Goal: Task Accomplishment & Management: Complete application form

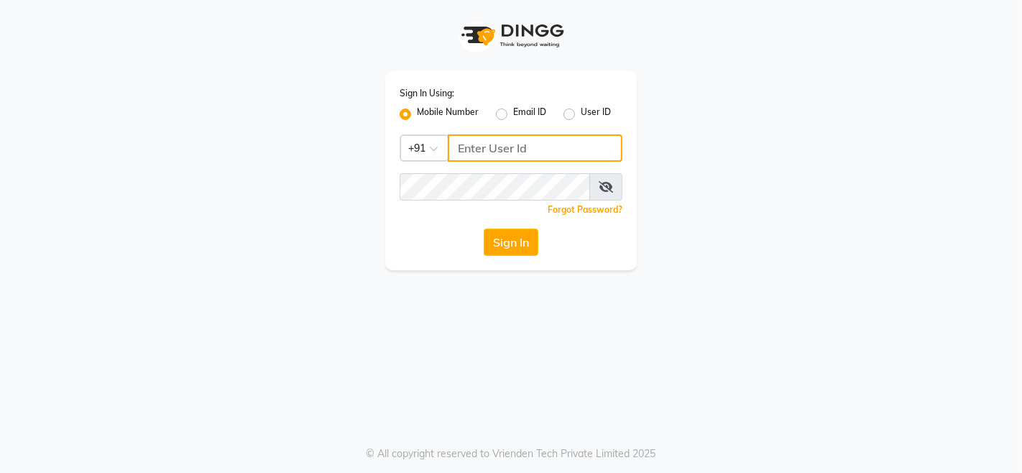
type input "9256811116"
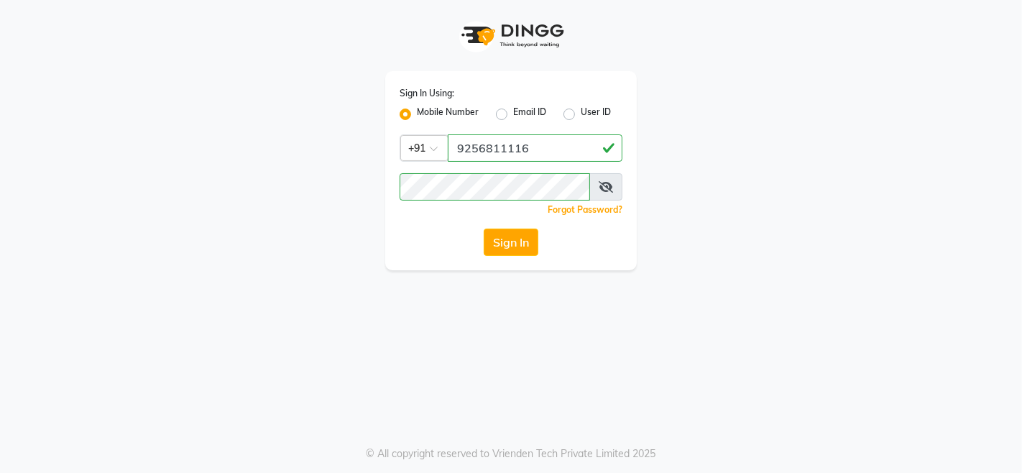
click at [606, 195] on span at bounding box center [605, 186] width 33 height 27
click at [606, 182] on icon at bounding box center [605, 186] width 14 height 11
click at [516, 247] on button "Sign In" at bounding box center [511, 241] width 55 height 27
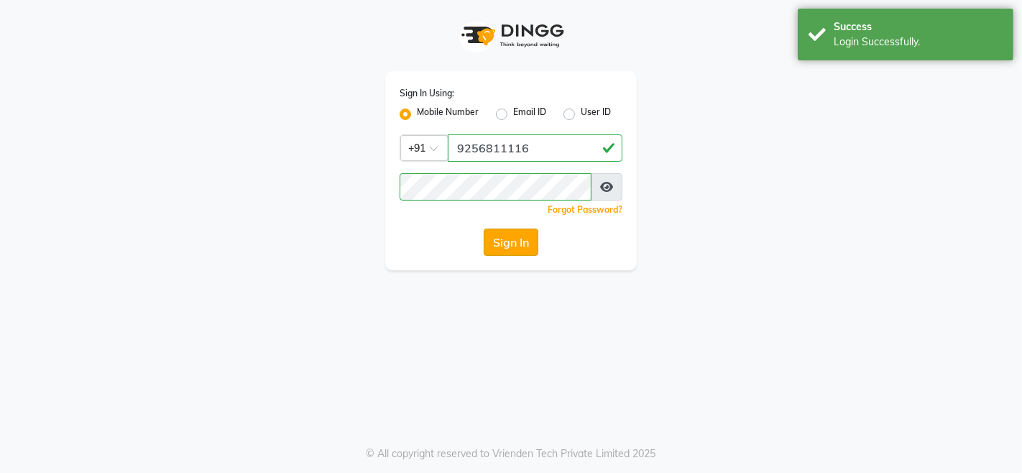
select select "75"
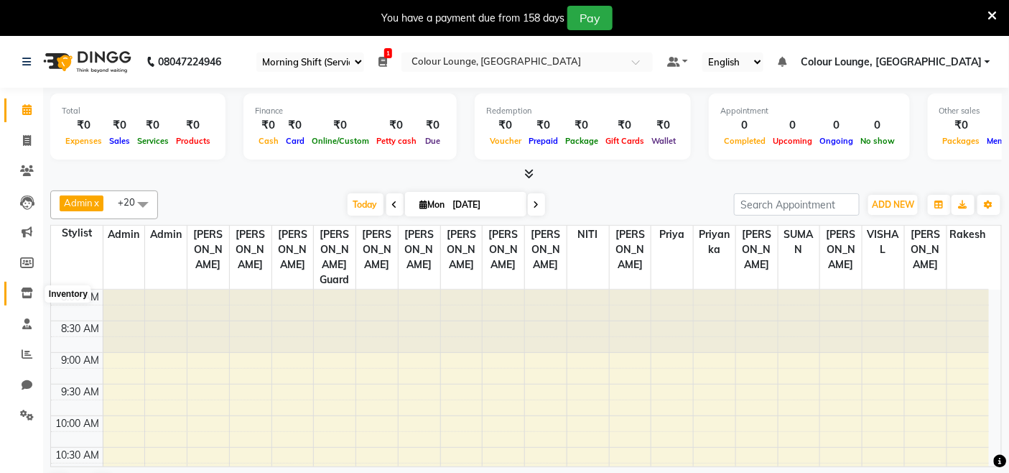
click at [25, 293] on icon at bounding box center [27, 292] width 12 height 11
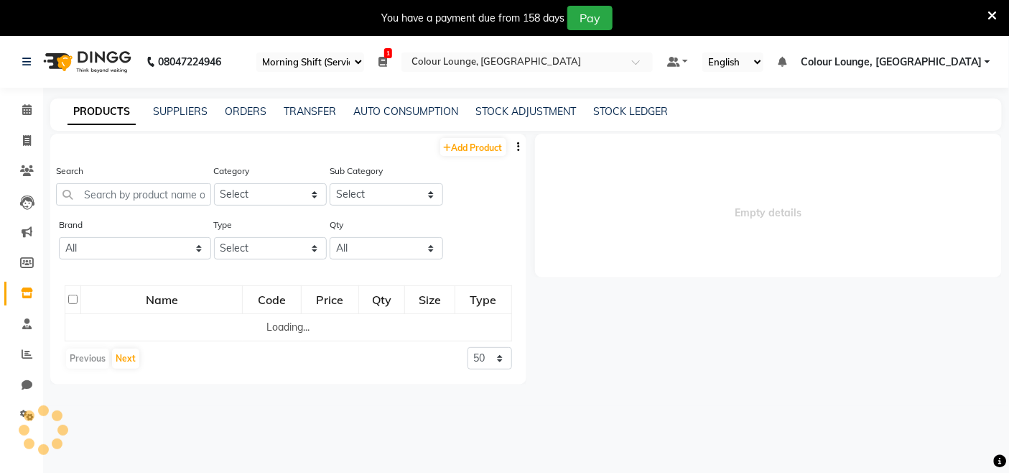
select select
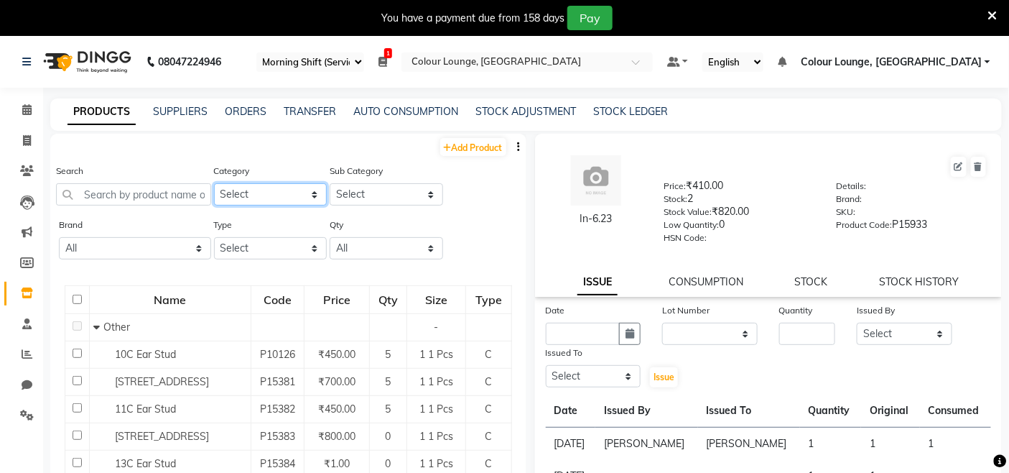
click at [270, 188] on select "Select Hair Skin Makeup Personal Care Appliances Beard Waxing Disposable Thread…" at bounding box center [271, 194] width 114 height 22
click at [455, 252] on div "Brand All Lotus Null Redken Skeyndor Type Select Both Retail Consumable Qty All…" at bounding box center [288, 244] width 476 height 54
click at [283, 244] on select "Select Both Retail Consumable" at bounding box center [271, 248] width 114 height 22
select select "R"
click at [214, 237] on select "Select Both Retail Consumable" at bounding box center [271, 248] width 114 height 22
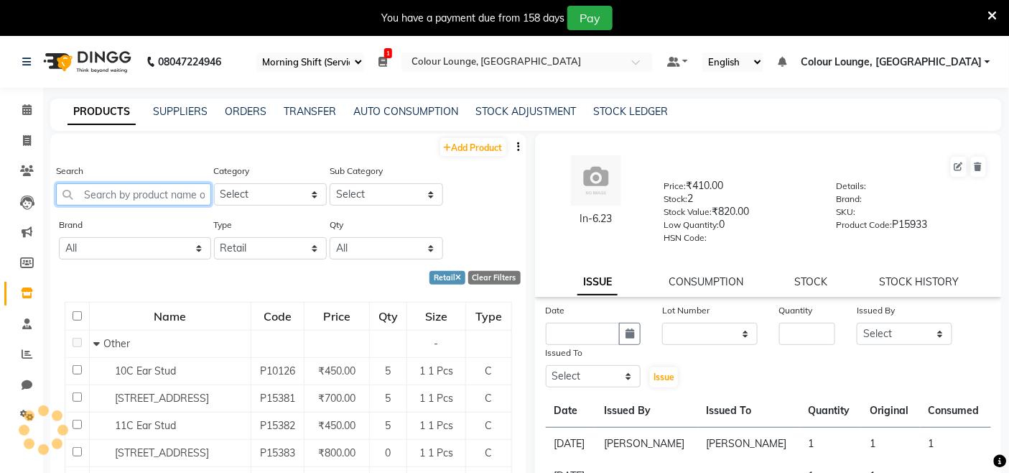
click at [167, 203] on input "text" at bounding box center [133, 194] width 155 height 22
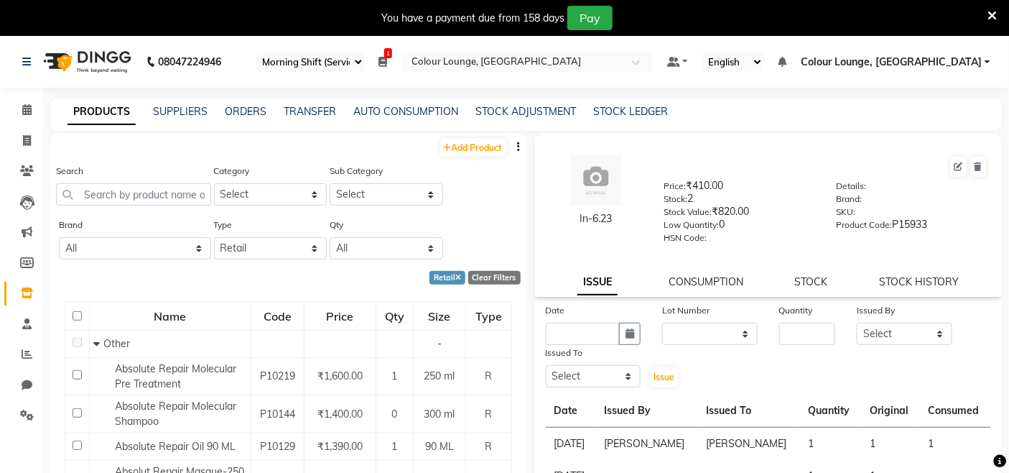
click at [512, 139] on button "button" at bounding box center [519, 146] width 14 height 15
click at [468, 151] on div "EXPORT" at bounding box center [461, 156] width 47 height 18
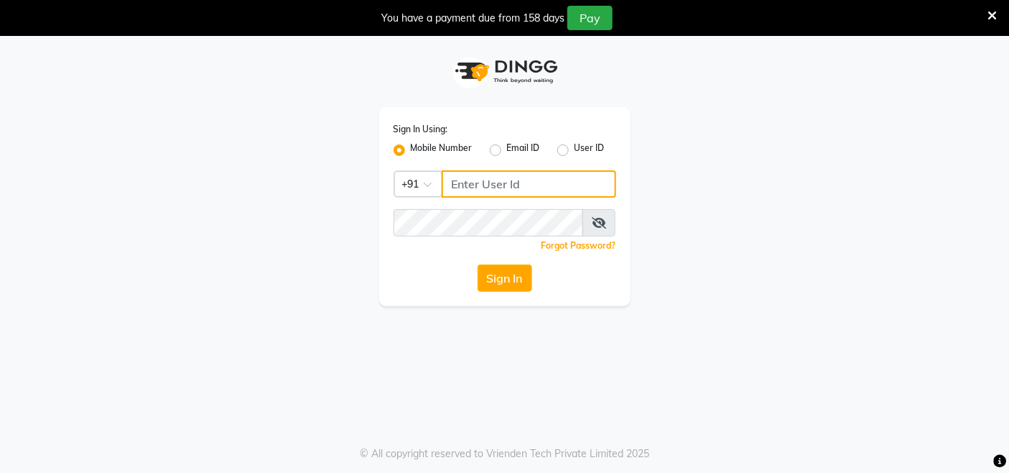
type input "9256811116"
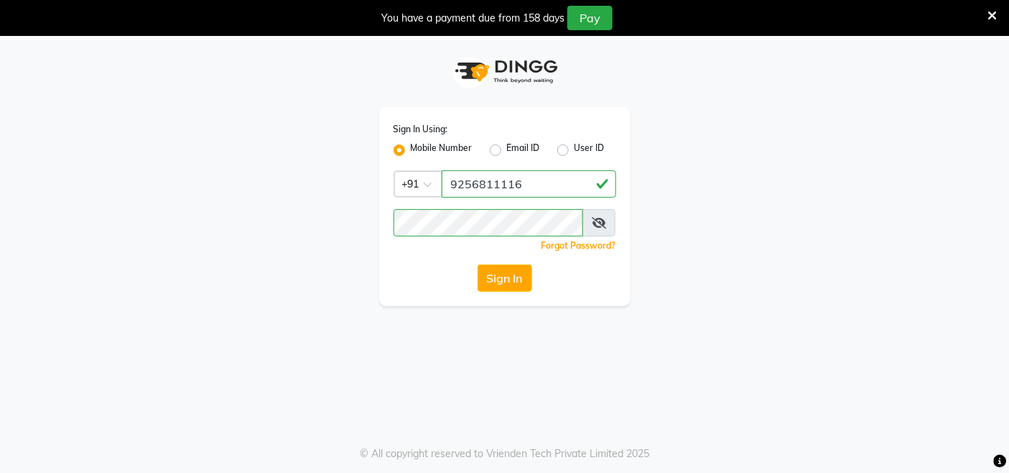
click at [595, 224] on icon at bounding box center [599, 222] width 14 height 11
click at [501, 279] on button "Sign In" at bounding box center [505, 277] width 55 height 27
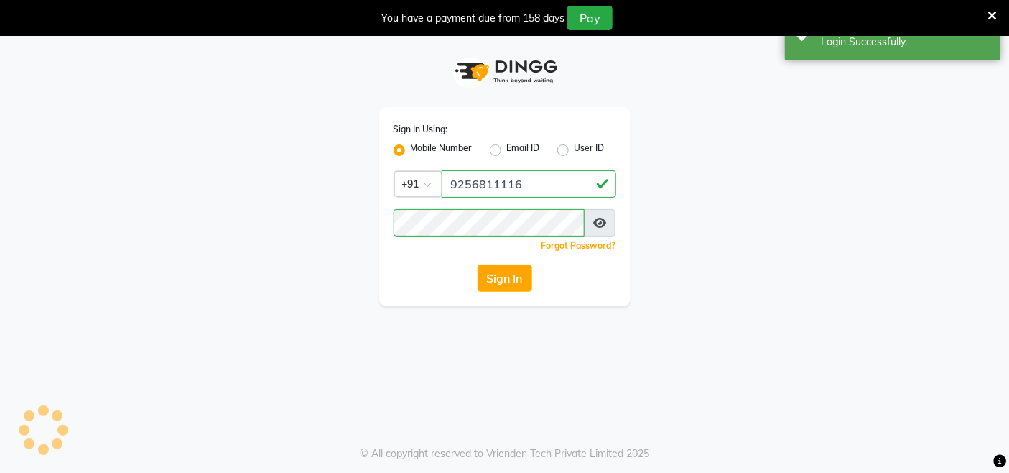
select select "75"
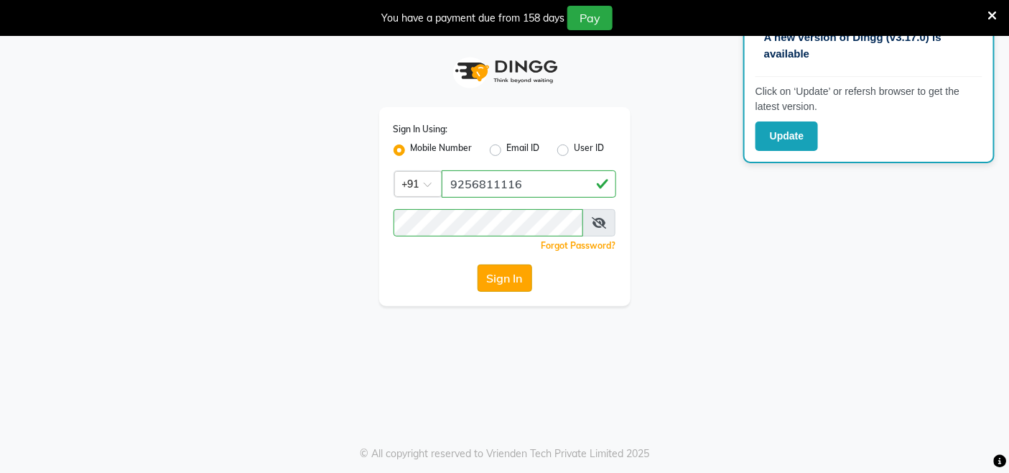
click at [478, 278] on button "Sign In" at bounding box center [505, 277] width 55 height 27
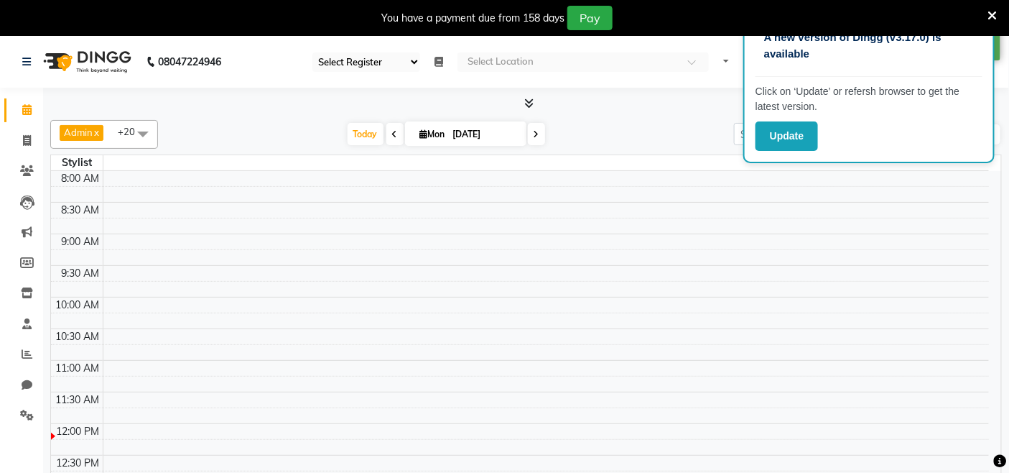
select select "en"
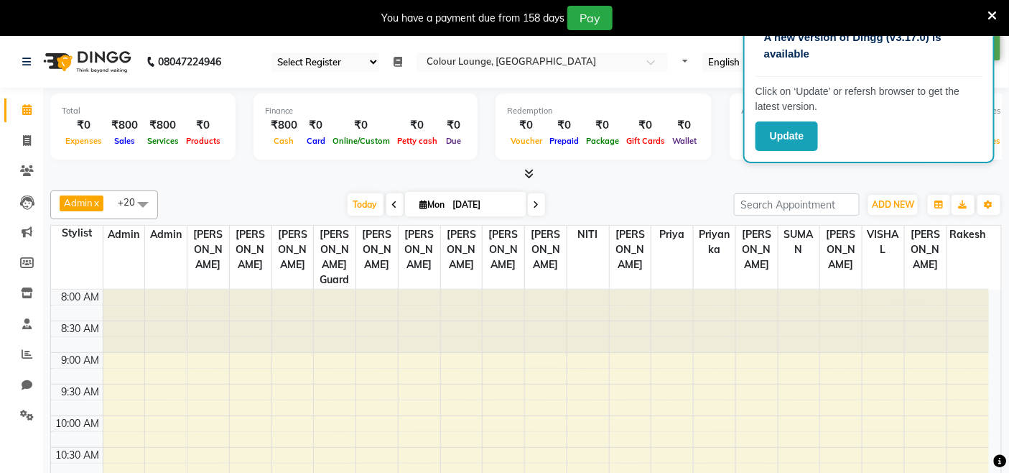
select select "75"
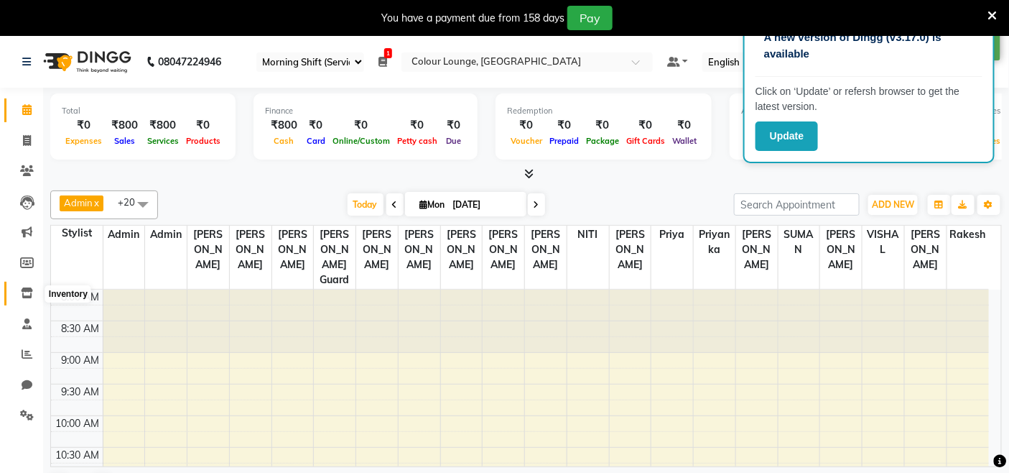
click at [27, 291] on icon at bounding box center [27, 292] width 12 height 11
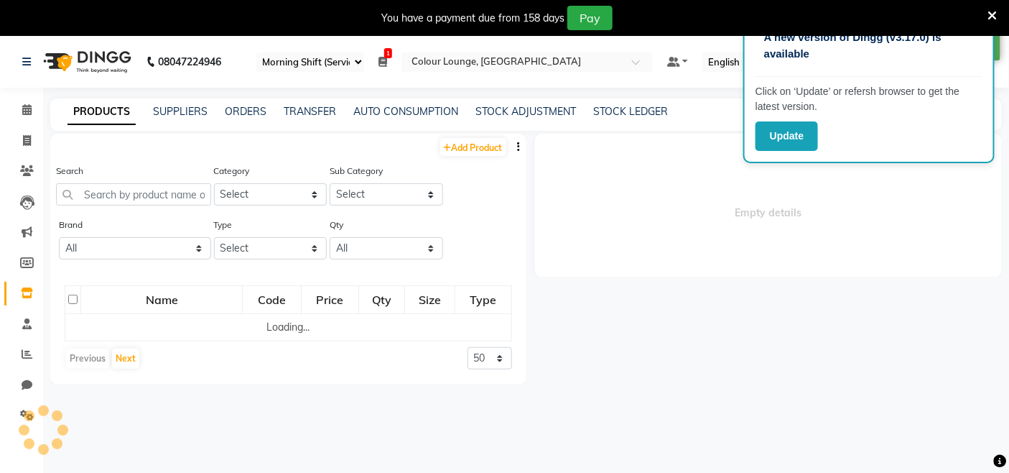
select select
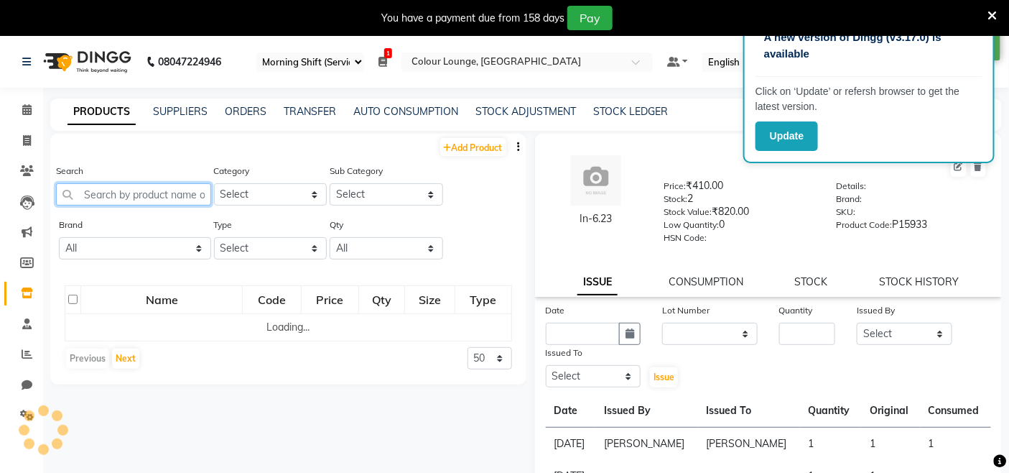
click at [144, 199] on input "text" at bounding box center [133, 194] width 155 height 22
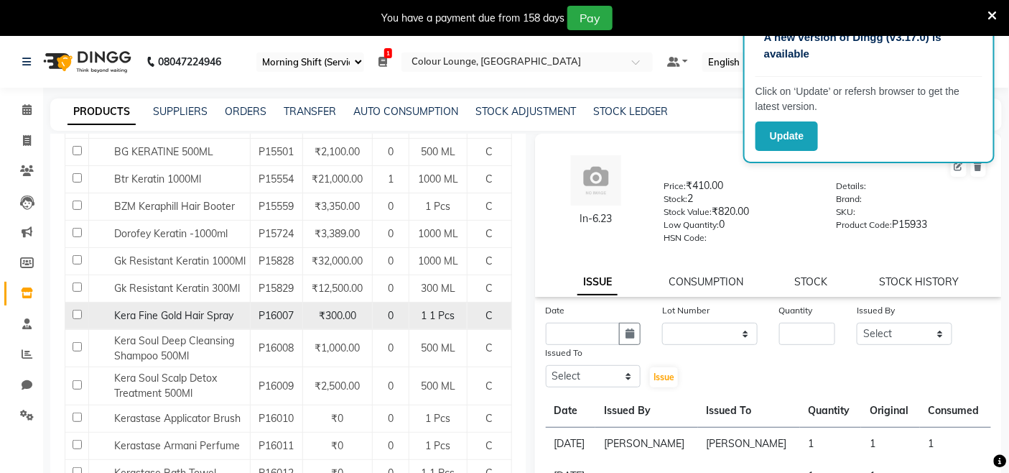
scroll to position [399, 0]
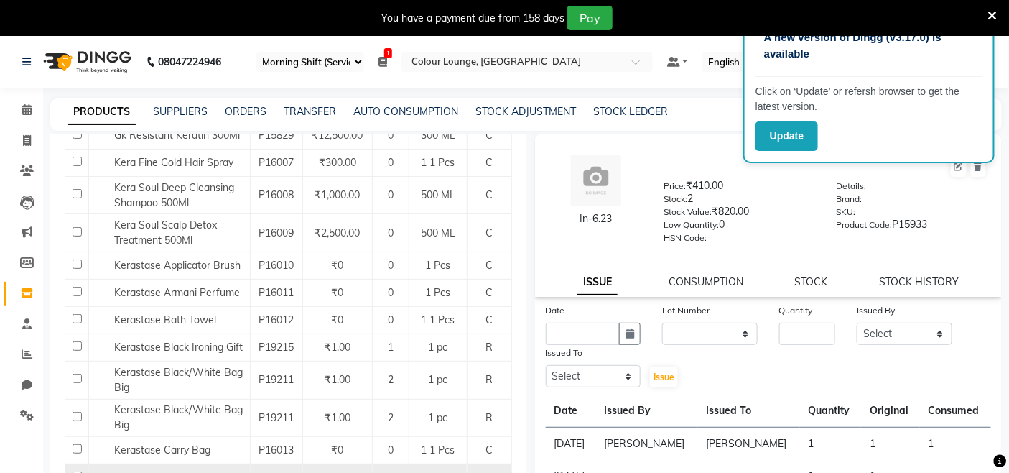
type input "kera"
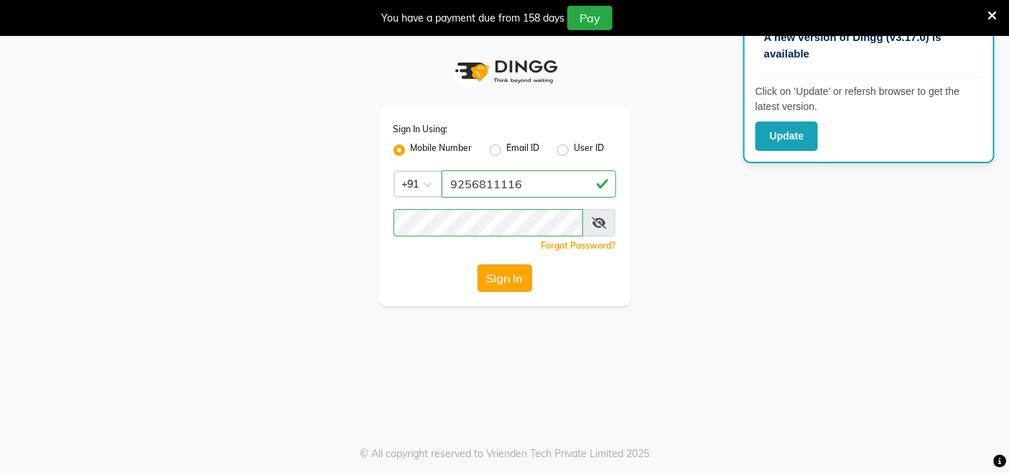
click at [512, 271] on button "Sign In" at bounding box center [505, 277] width 55 height 27
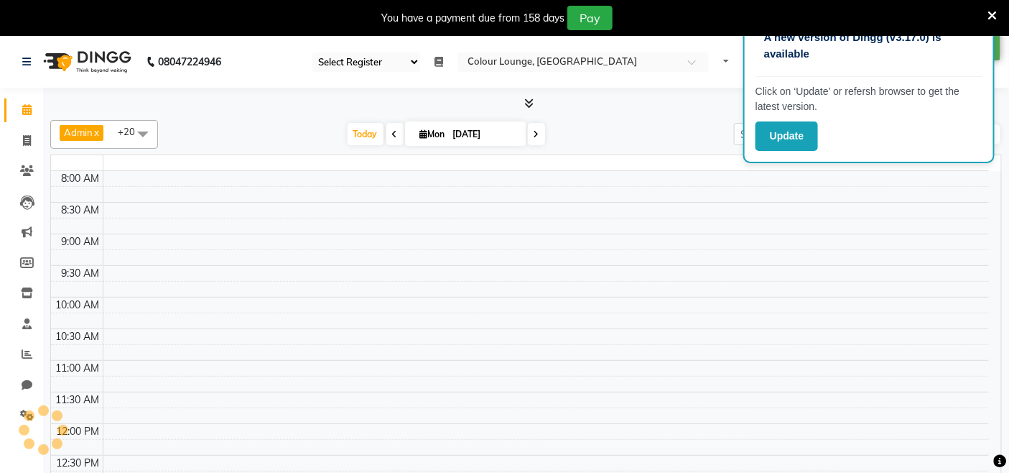
select select "75"
select select "en"
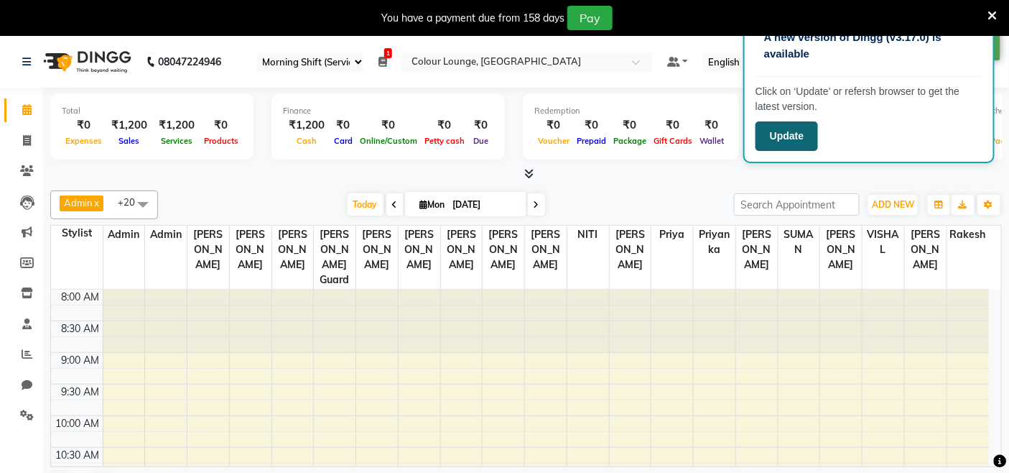
click at [787, 140] on button "Update" at bounding box center [787, 135] width 63 height 29
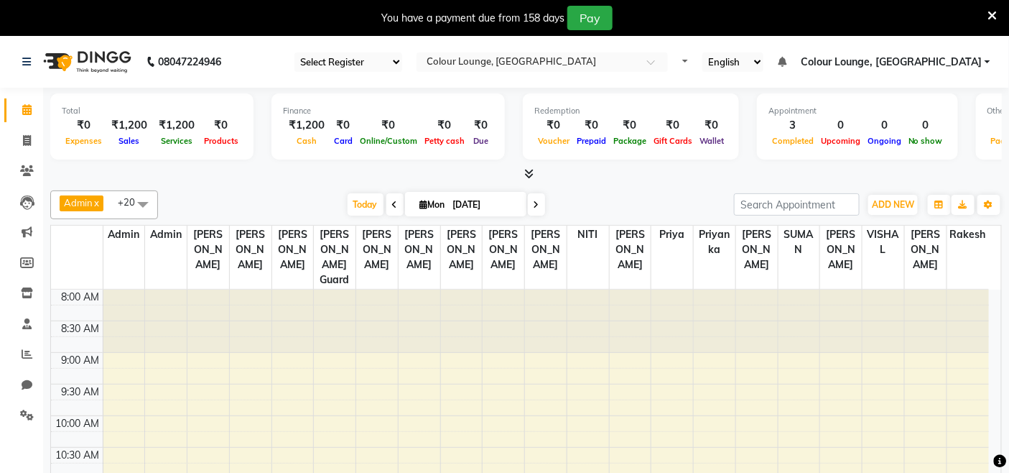
select select "en"
select select "75"
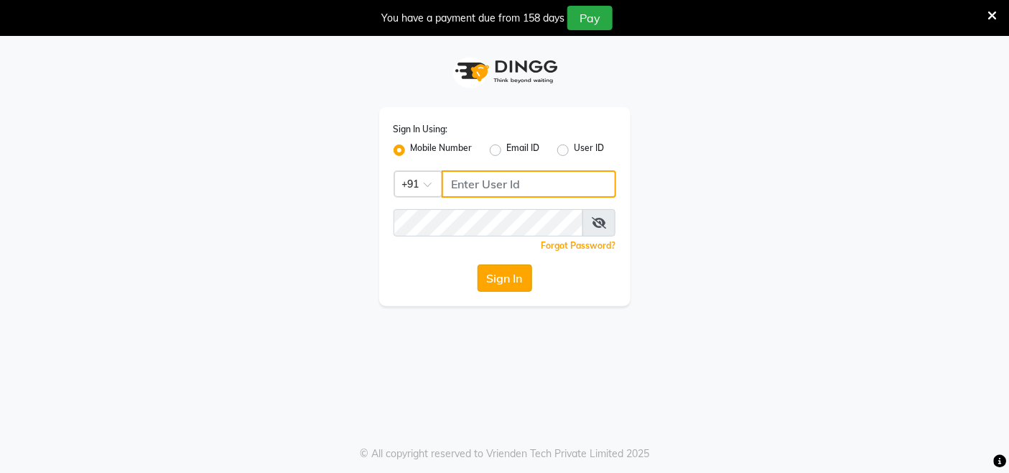
type input "9256811116"
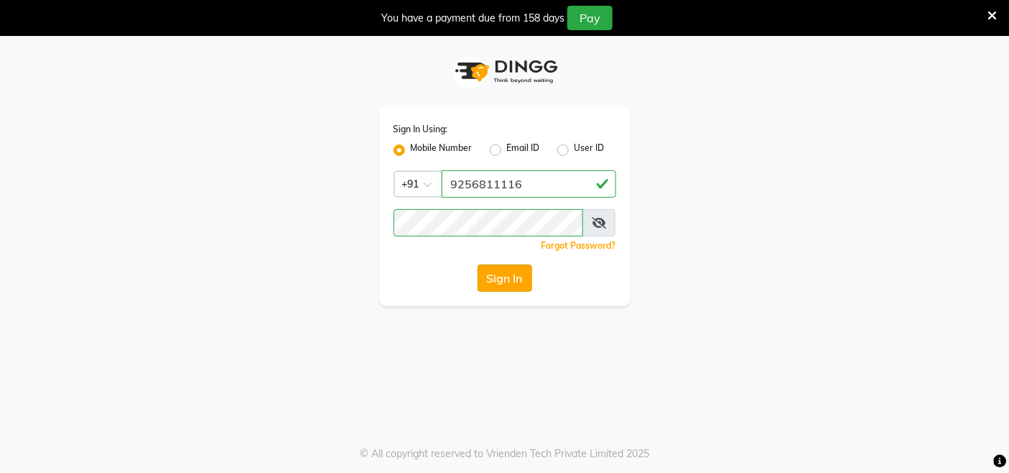
click at [492, 286] on button "Sign In" at bounding box center [505, 277] width 55 height 27
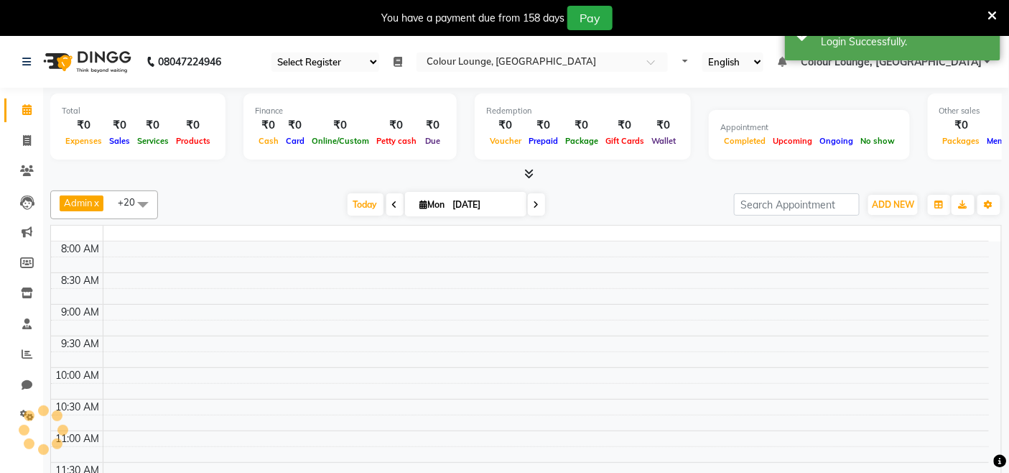
select select "75"
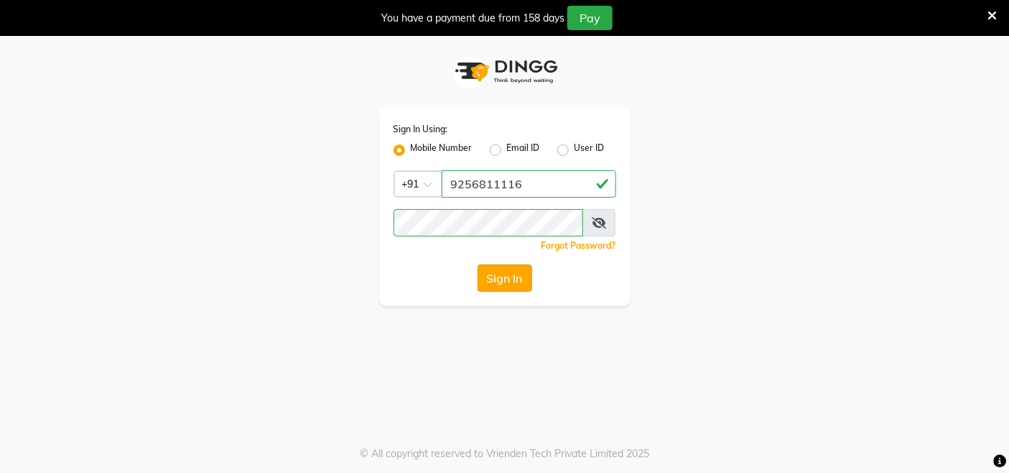
click at [513, 279] on button "Sign In" at bounding box center [505, 277] width 55 height 27
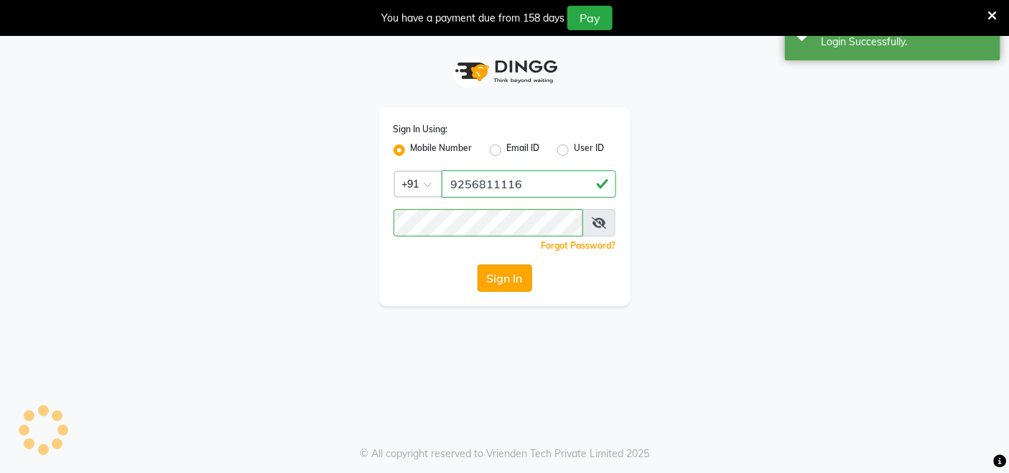
select select "75"
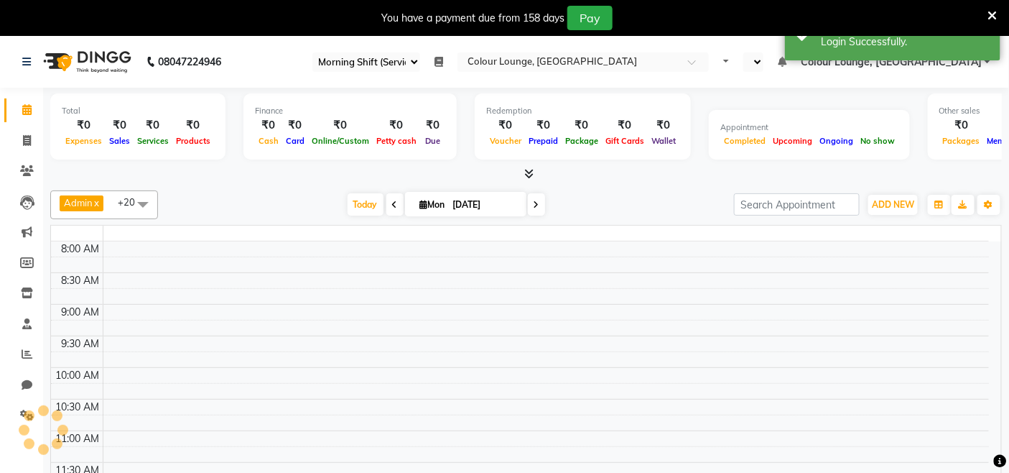
select select "en"
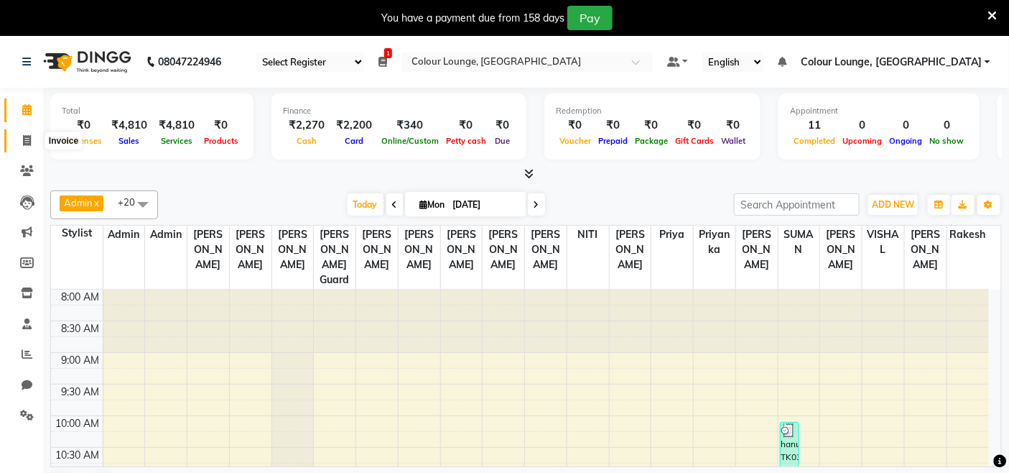
click at [18, 142] on span at bounding box center [26, 141] width 25 height 17
select select "service"
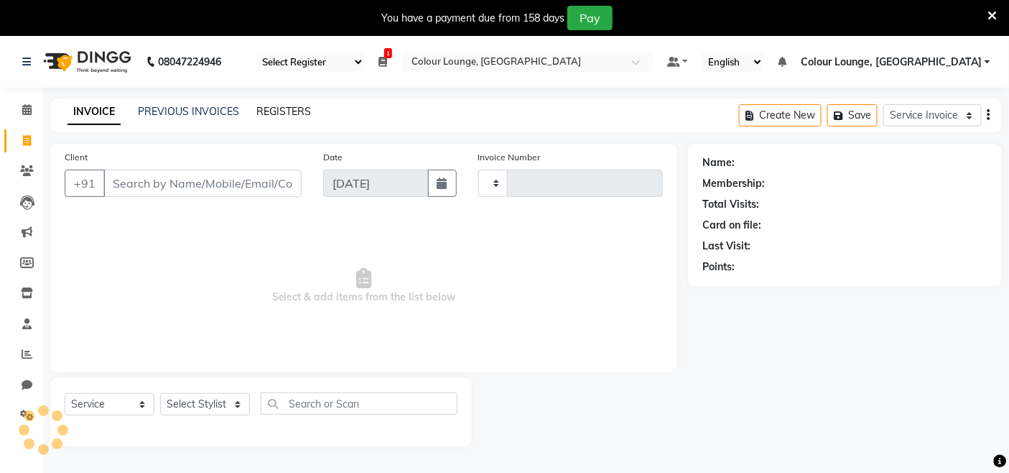
type input "3178"
select select "8015"
click at [181, 111] on link "PREVIOUS INVOICES" at bounding box center [188, 111] width 101 height 13
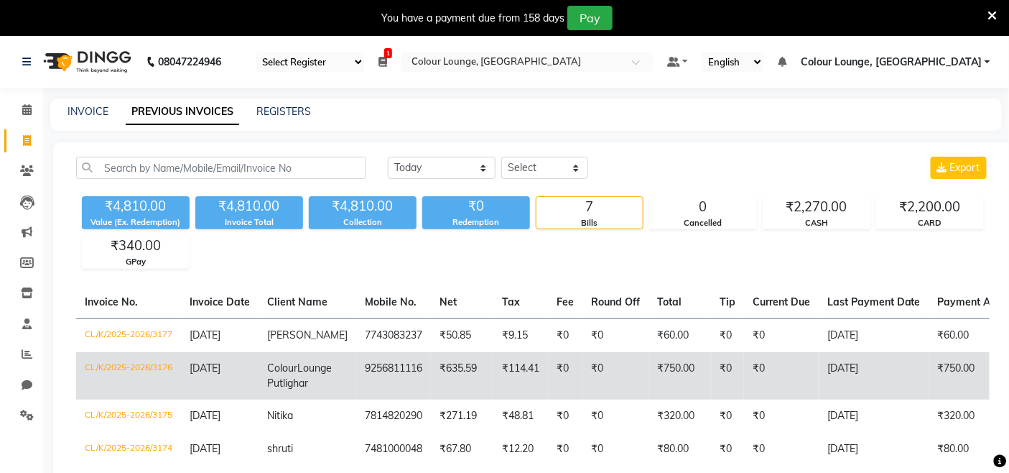
scroll to position [80, 0]
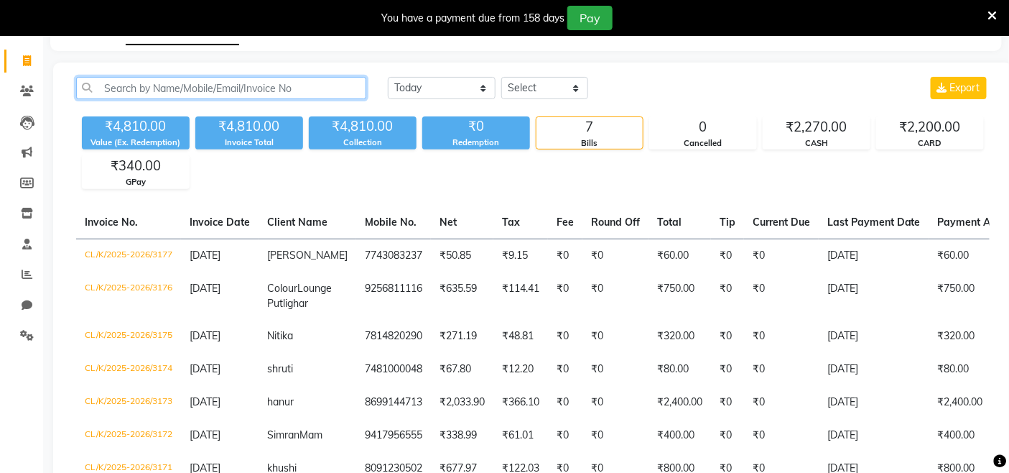
click at [305, 89] on input "text" at bounding box center [221, 88] width 290 height 22
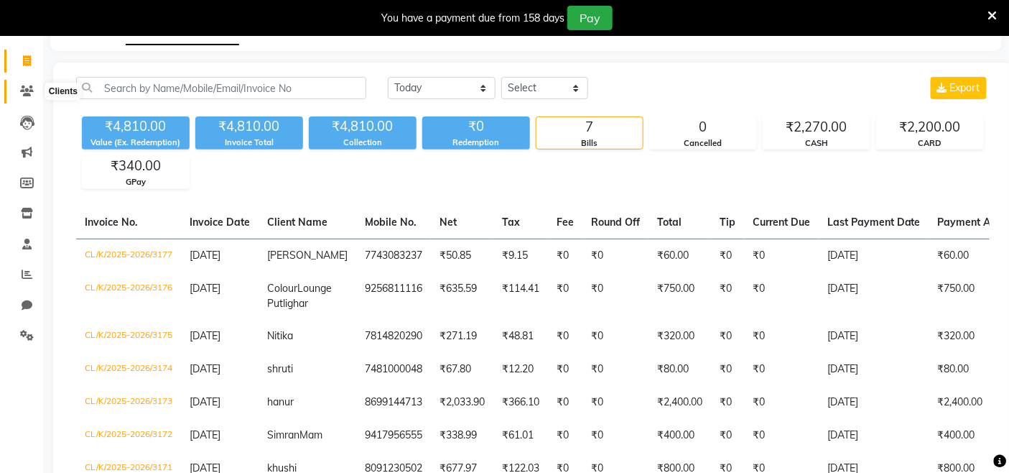
click at [27, 88] on icon at bounding box center [27, 90] width 14 height 11
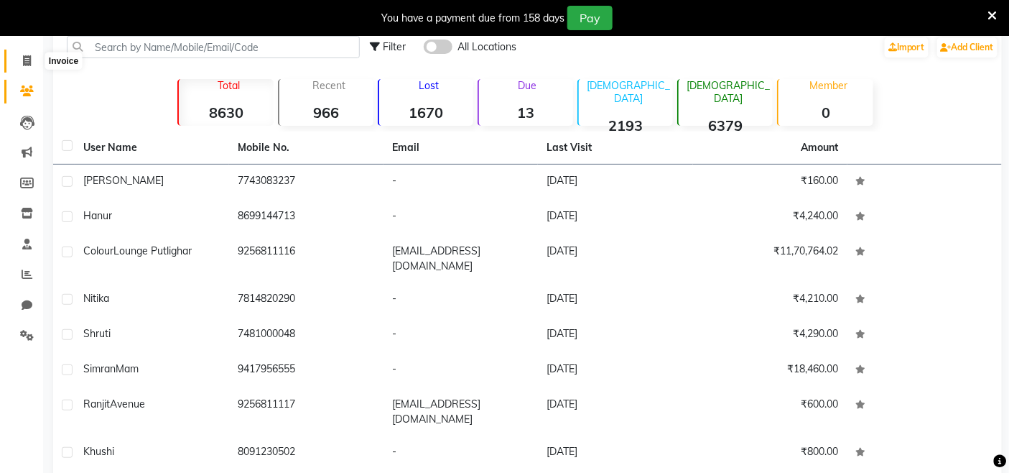
click at [30, 59] on icon at bounding box center [27, 60] width 8 height 11
select select "8015"
select select "service"
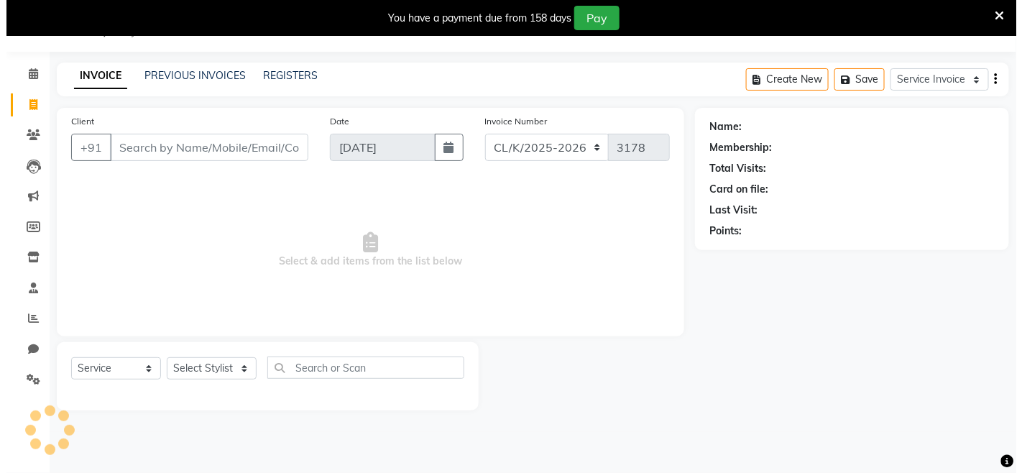
scroll to position [36, 0]
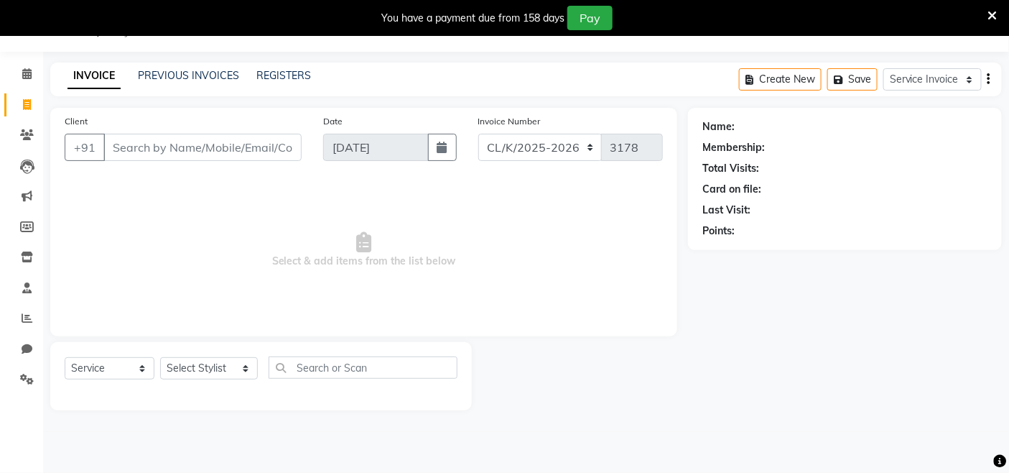
drag, startPoint x: 155, startPoint y: 152, endPoint x: 164, endPoint y: 154, distance: 8.9
click at [164, 154] on input "Client" at bounding box center [202, 147] width 198 height 27
click at [183, 146] on input "Client" at bounding box center [202, 147] width 198 height 27
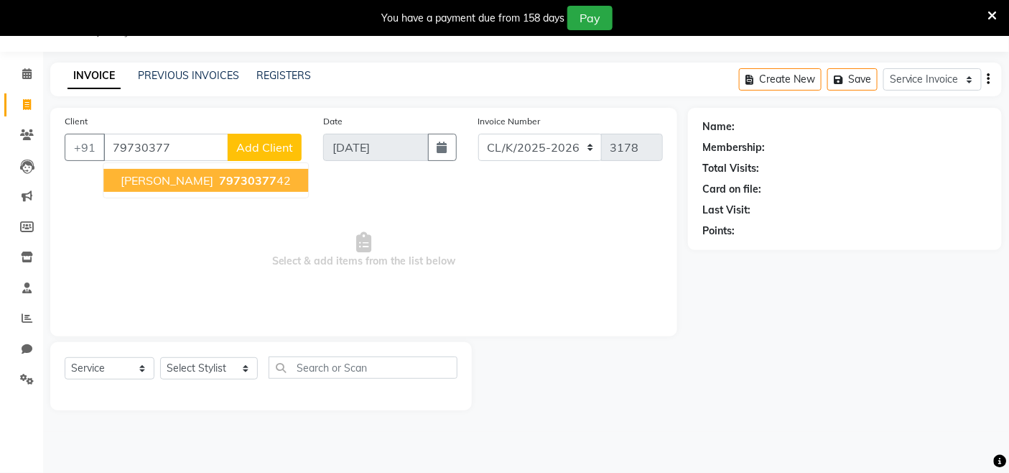
drag, startPoint x: 172, startPoint y: 169, endPoint x: 175, endPoint y: 188, distance: 18.9
click at [175, 188] on button "anmol 79730377 42" at bounding box center [205, 180] width 205 height 23
type input "7973037742"
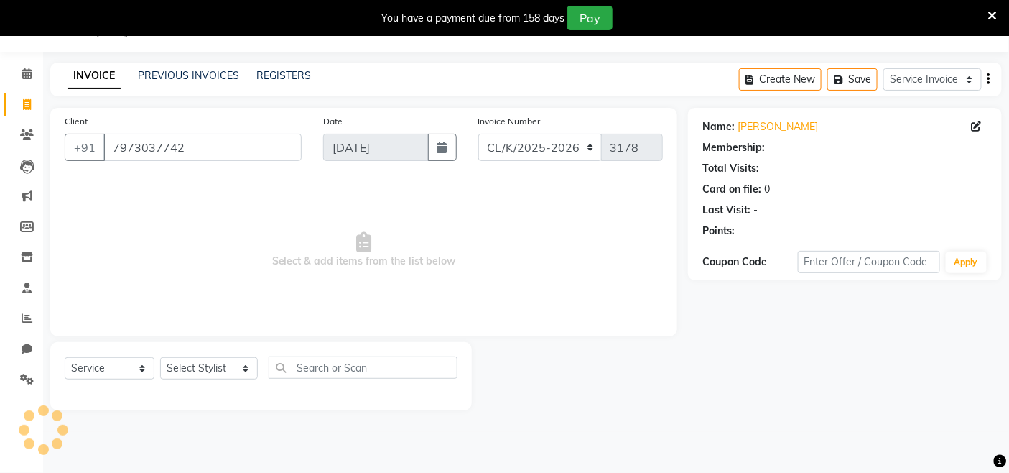
select select "1: Object"
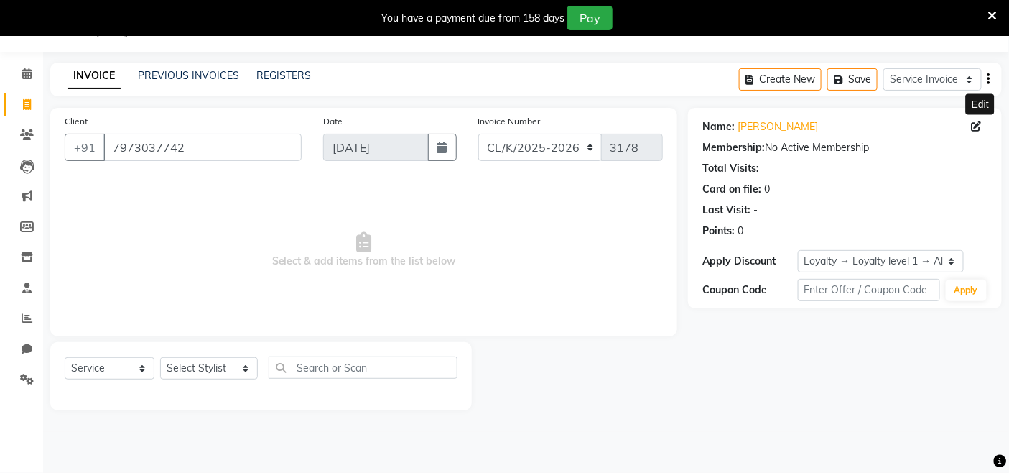
click at [981, 122] on icon at bounding box center [977, 126] width 10 height 10
select select "[DEMOGRAPHIC_DATA]"
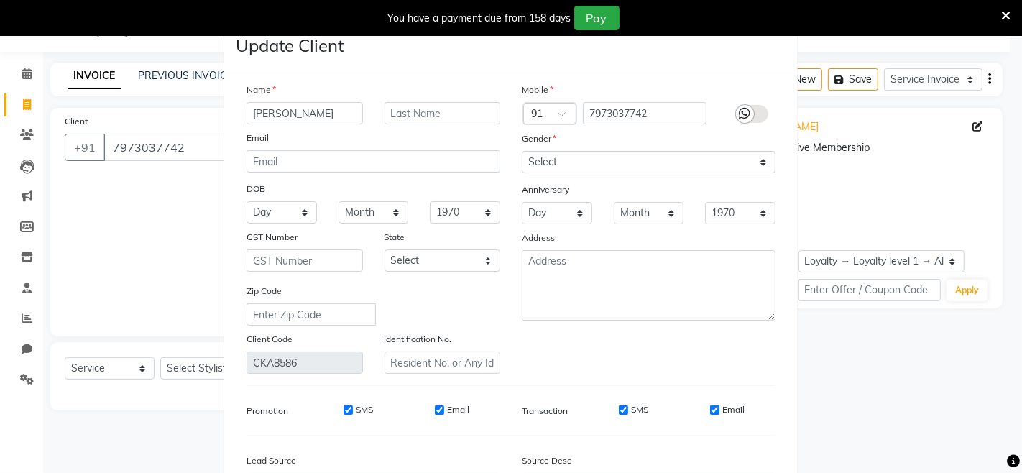
click at [317, 210] on div "Day 01 02 03 04 05 06 07 08 09 10 11 12 13 14 15 16 17 18 19 20 21 22 23 24 25 …" at bounding box center [282, 212] width 92 height 22
click at [290, 207] on select "Day 01 02 03 04 05 06 07 08 09 10 11 12 13 14 15 16 17 18 19 20 21 22 23 24 25 …" at bounding box center [281, 212] width 70 height 22
select select "18"
click at [246, 201] on select "Day 01 02 03 04 05 06 07 08 09 10 11 12 13 14 15 16 17 18 19 20 21 22 23 24 25 …" at bounding box center [281, 212] width 70 height 22
click at [385, 213] on select "Month January February March April May June July August September October Novem…" at bounding box center [373, 212] width 70 height 22
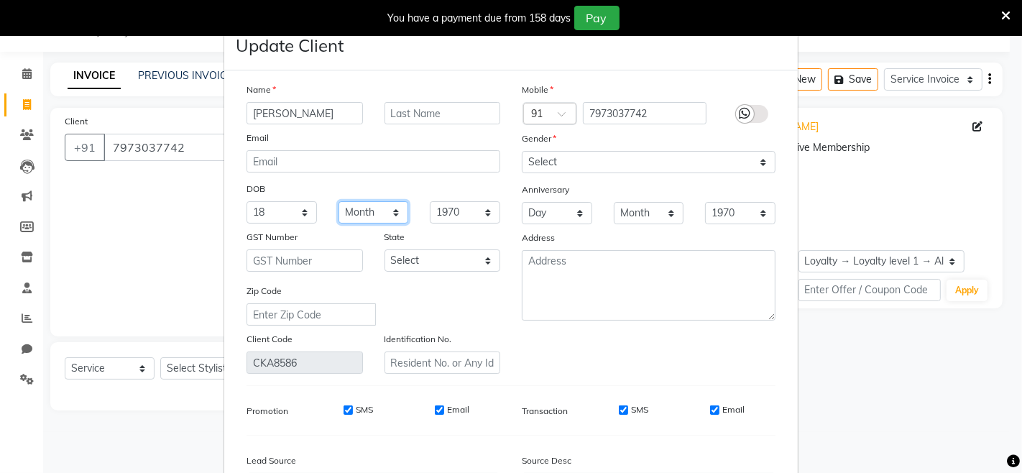
select select "06"
click at [338, 201] on select "Month January February March April May June July August September October Novem…" at bounding box center [373, 212] width 70 height 22
click at [468, 212] on select "1940 1941 1942 1943 1944 1945 1946 1947 1948 1949 1950 1951 1952 1953 1954 1955…" at bounding box center [465, 212] width 70 height 22
select select "1999"
click at [430, 201] on select "1940 1941 1942 1943 1944 1945 1946 1947 1948 1949 1950 1951 1952 1953 1954 1955…" at bounding box center [465, 212] width 70 height 22
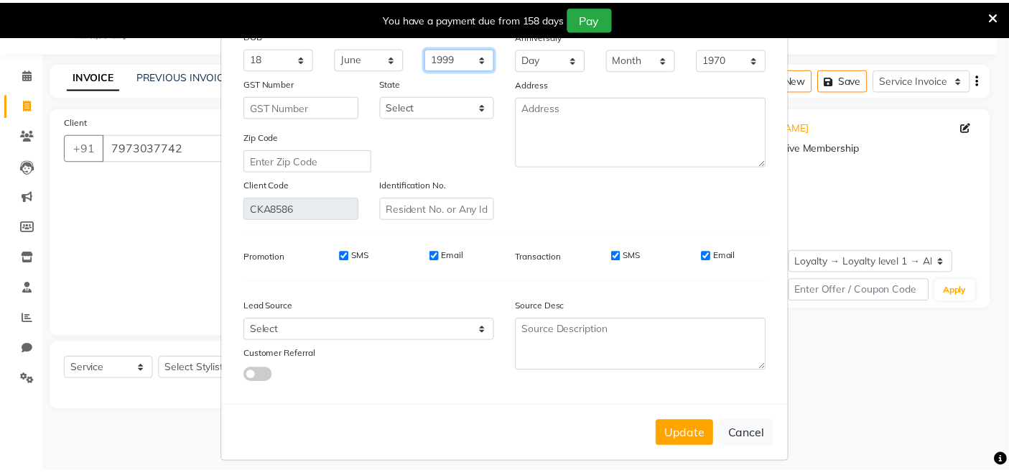
scroll to position [166, 0]
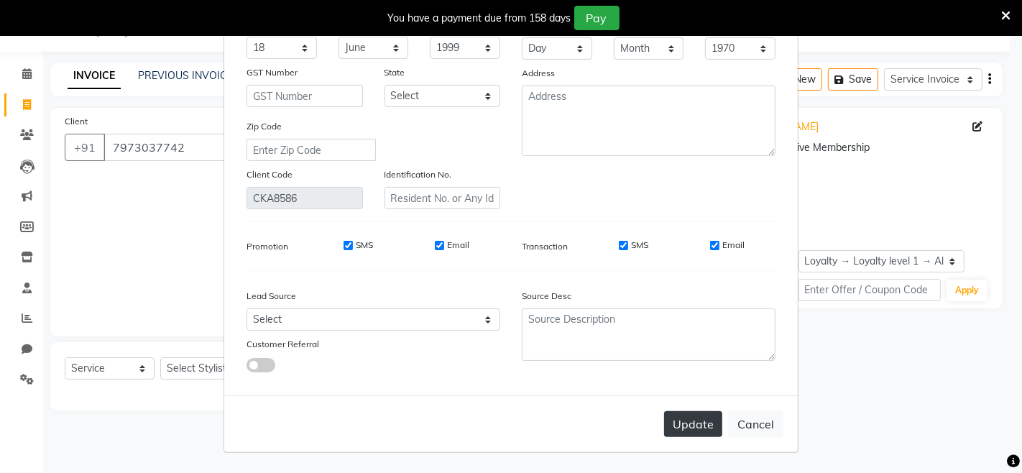
click at [693, 422] on button "Update" at bounding box center [693, 424] width 58 height 26
select select
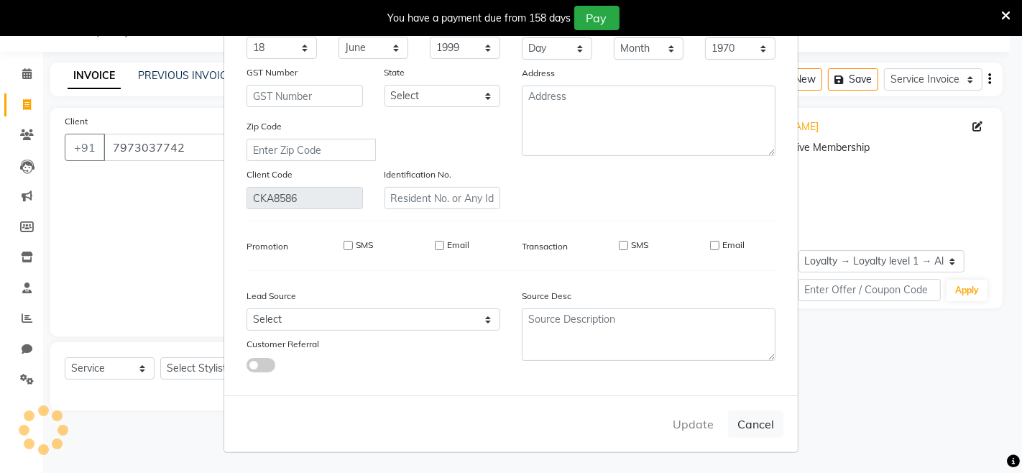
select select
checkbox input "false"
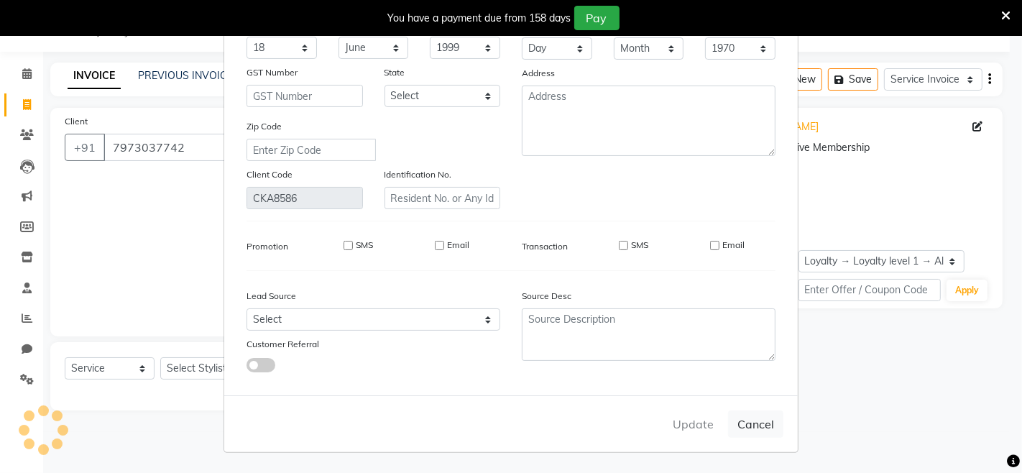
checkbox input "false"
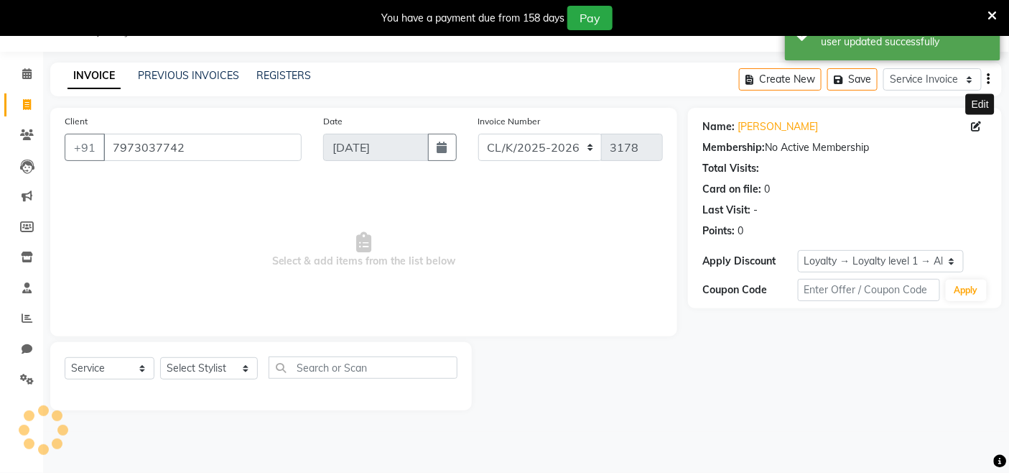
select select "1: Object"
click at [206, 366] on select "Select Stylist Admin Admin AKHIL ANKUSH Baljinder Colour Lounge, Kabir Park Col…" at bounding box center [209, 368] width 98 height 22
select select "70118"
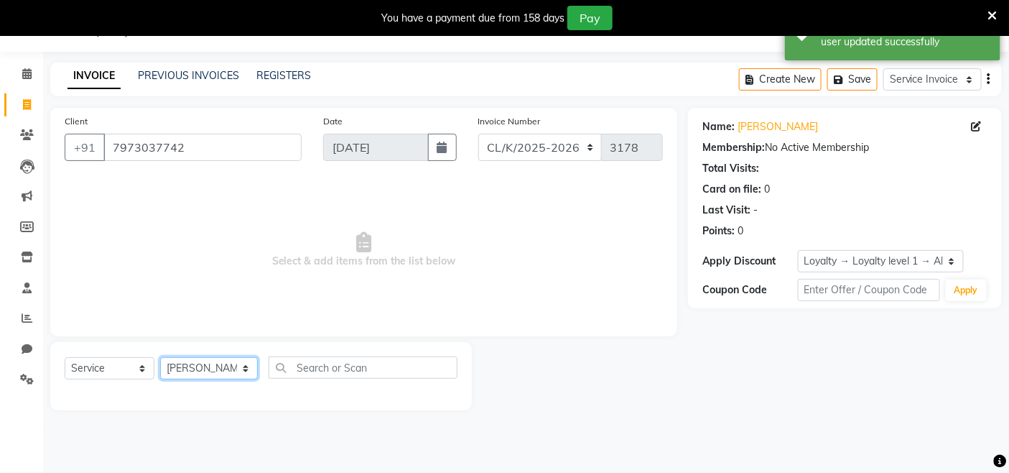
click at [160, 358] on select "Select Stylist Admin Admin AKHIL ANKUSH Baljinder Colour Lounge, Kabir Park Col…" at bounding box center [209, 368] width 98 height 22
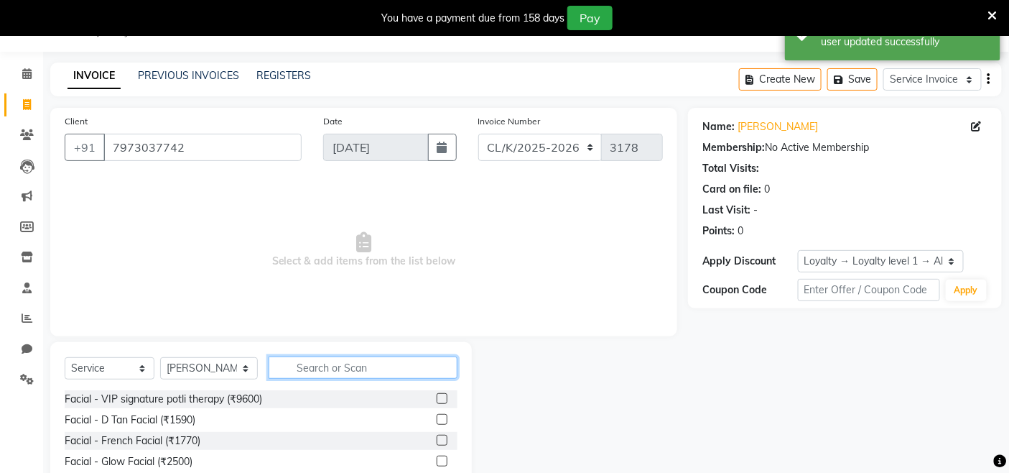
click at [303, 366] on input "text" at bounding box center [363, 367] width 189 height 22
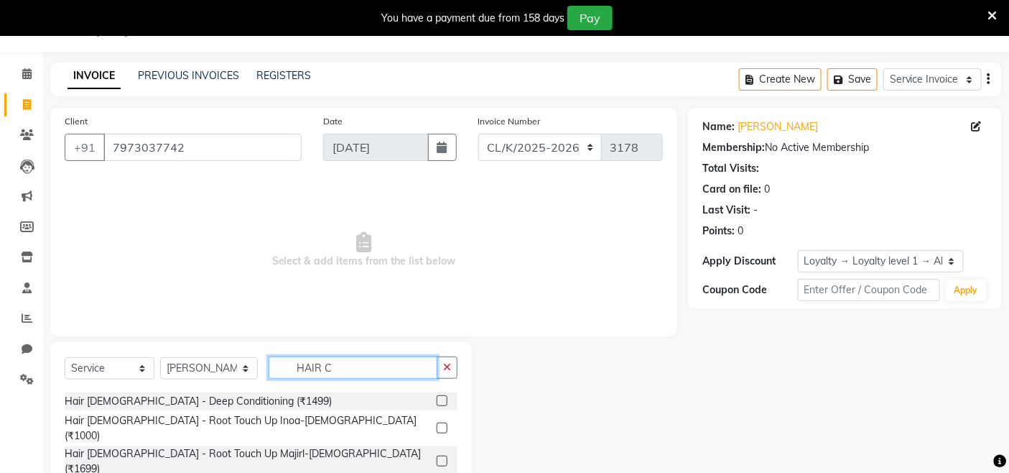
scroll to position [239, 0]
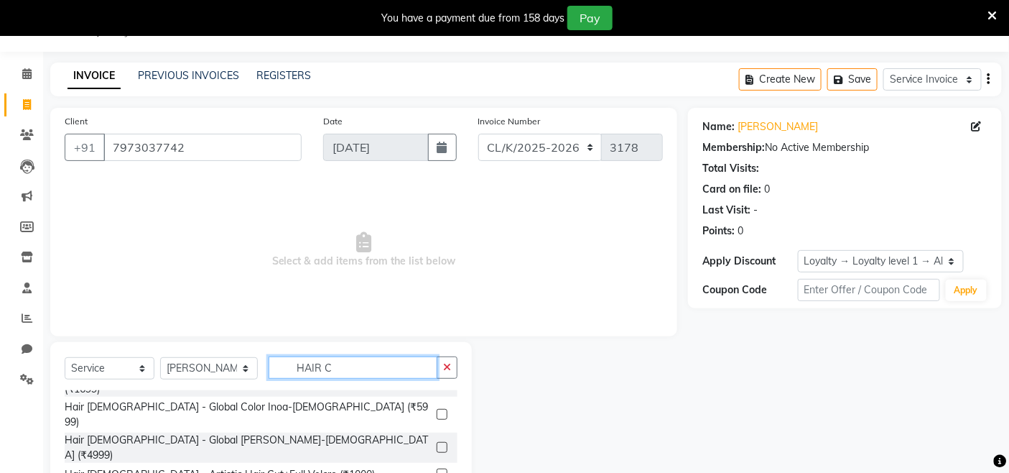
type input "HAIR C"
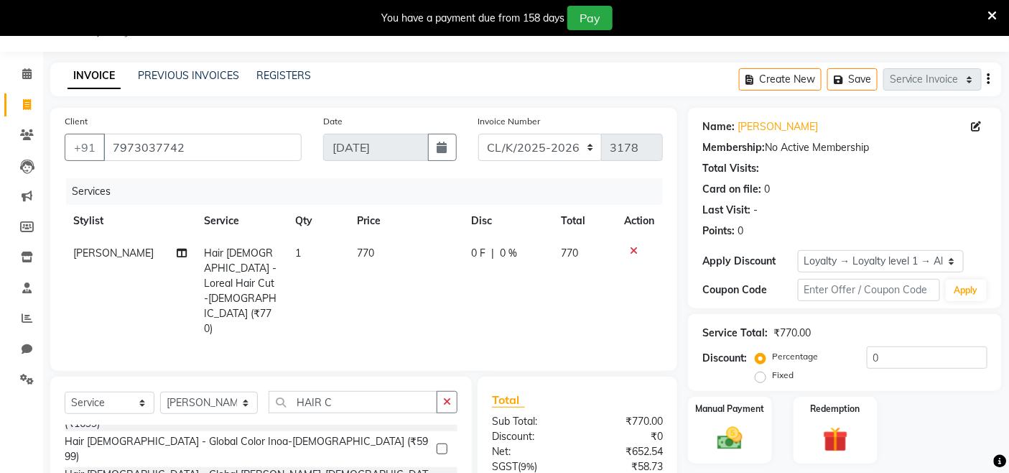
checkbox input "false"
click at [243, 392] on select "Select Stylist Admin Admin AKHIL ANKUSH Baljinder Colour Lounge, Kabir Park Col…" at bounding box center [209, 403] width 98 height 22
select select "82296"
click at [160, 392] on select "Select Stylist Admin Admin AKHIL ANKUSH Baljinder Colour Lounge, Kabir Park Col…" at bounding box center [209, 403] width 98 height 22
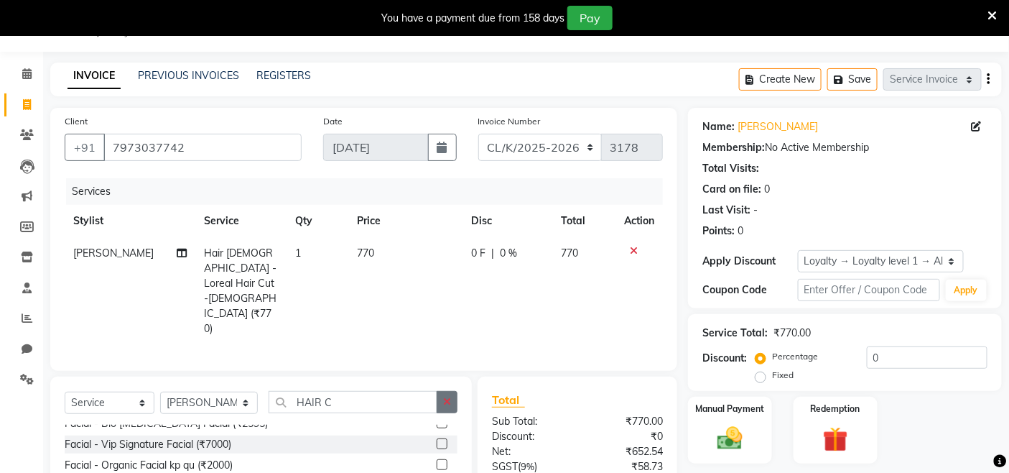
drag, startPoint x: 443, startPoint y: 360, endPoint x: 407, endPoint y: 370, distance: 37.3
click at [442, 391] on button "button" at bounding box center [447, 402] width 21 height 22
click at [406, 391] on input "text" at bounding box center [363, 402] width 189 height 22
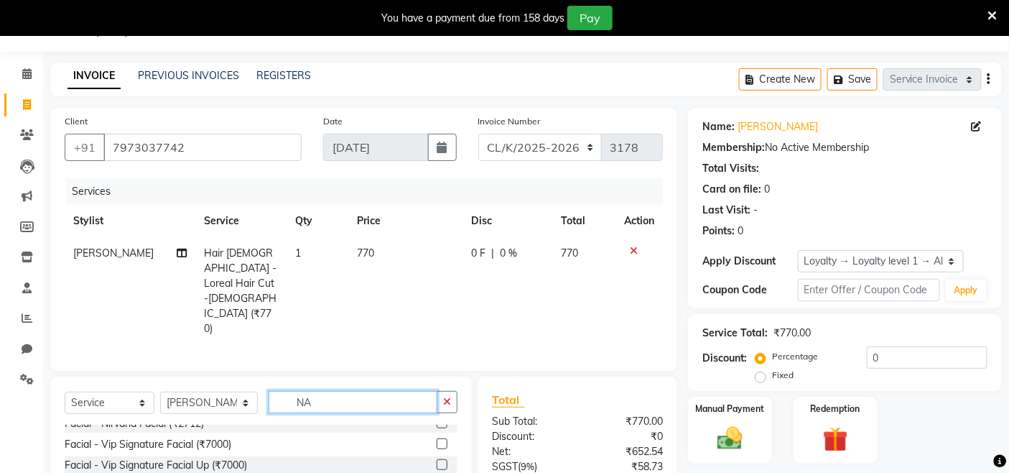
type input "N"
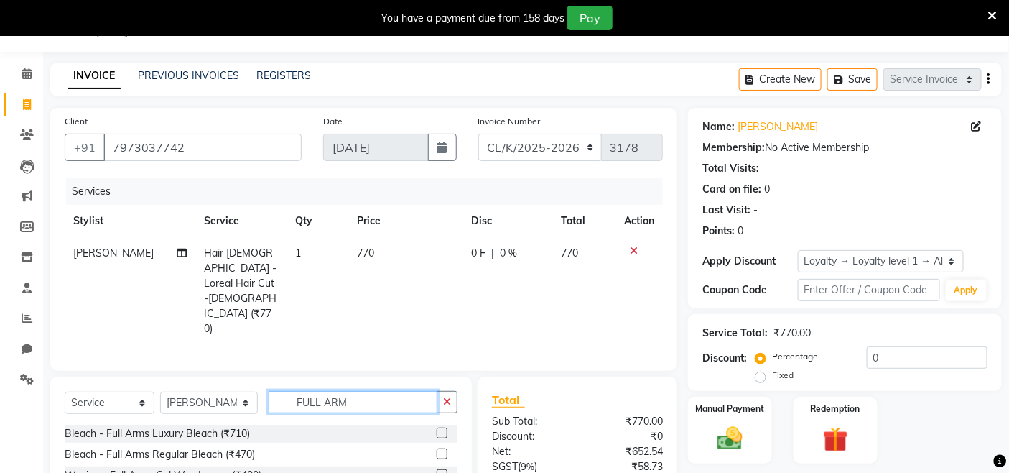
scroll to position [116, 0]
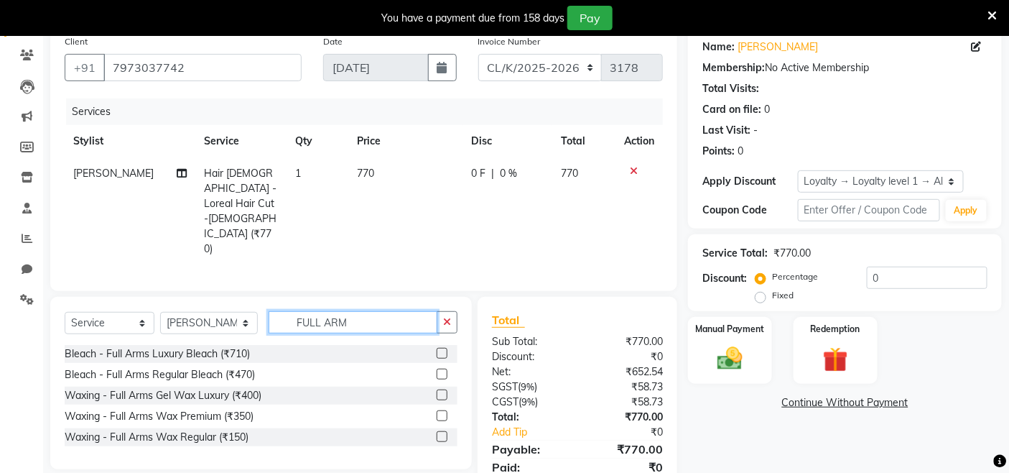
type input "FULL ARM"
click at [443, 407] on div at bounding box center [447, 416] width 21 height 18
click at [446, 410] on label at bounding box center [442, 415] width 11 height 11
click at [446, 412] on input "checkbox" at bounding box center [441, 416] width 9 height 9
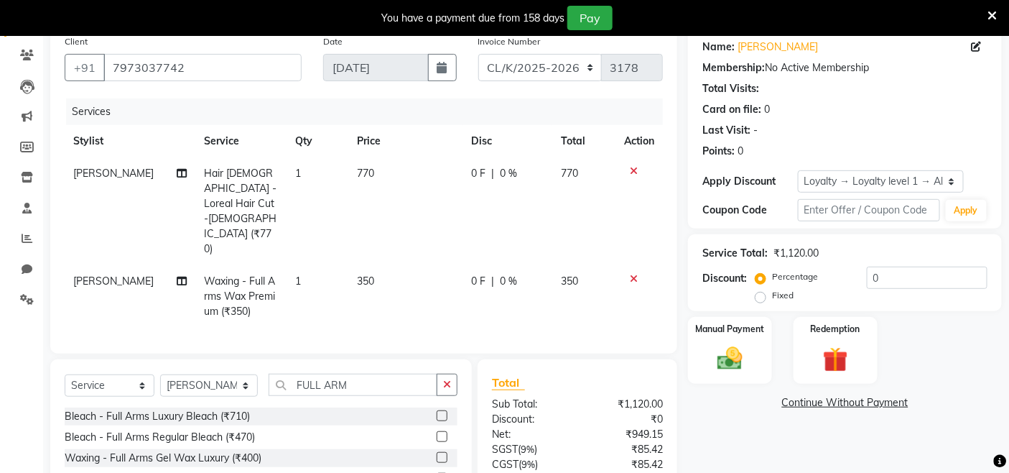
checkbox input "false"
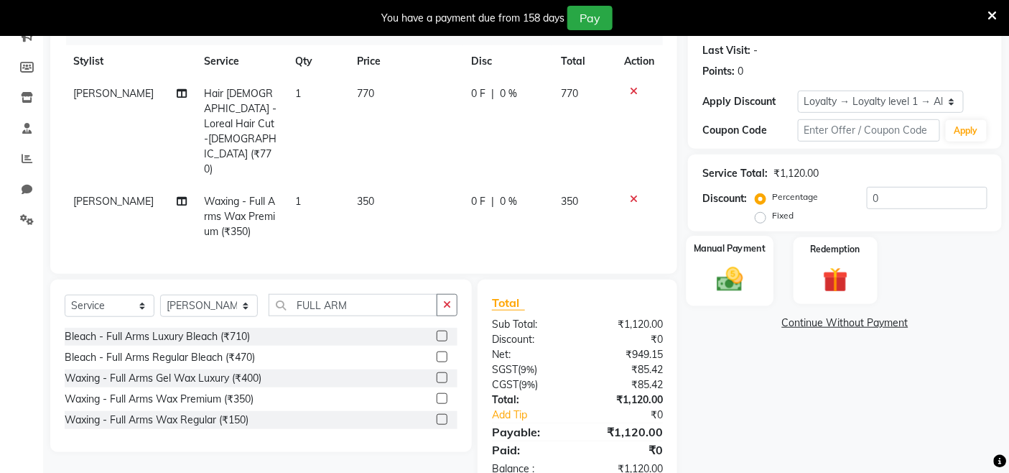
click at [701, 302] on div "Manual Payment" at bounding box center [730, 271] width 87 height 70
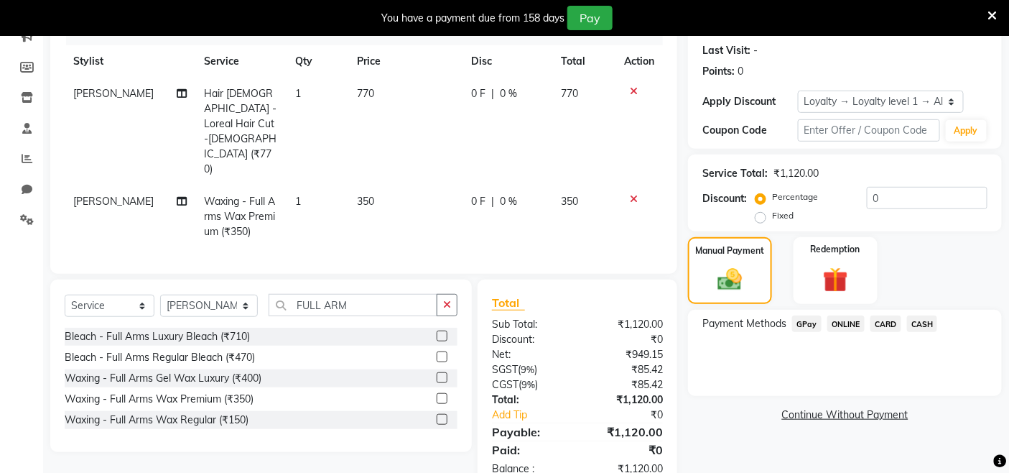
click at [807, 327] on span "GPay" at bounding box center [806, 323] width 29 height 17
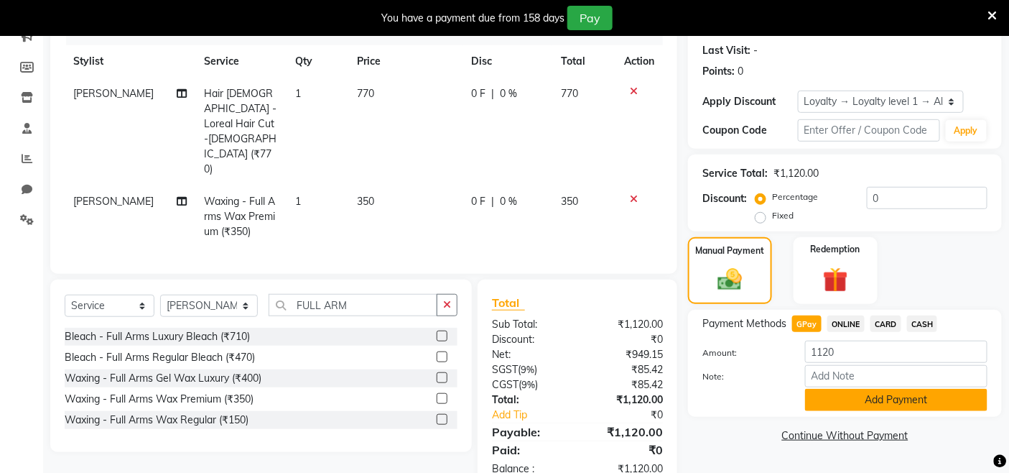
click at [889, 399] on button "Add Payment" at bounding box center [896, 400] width 182 height 22
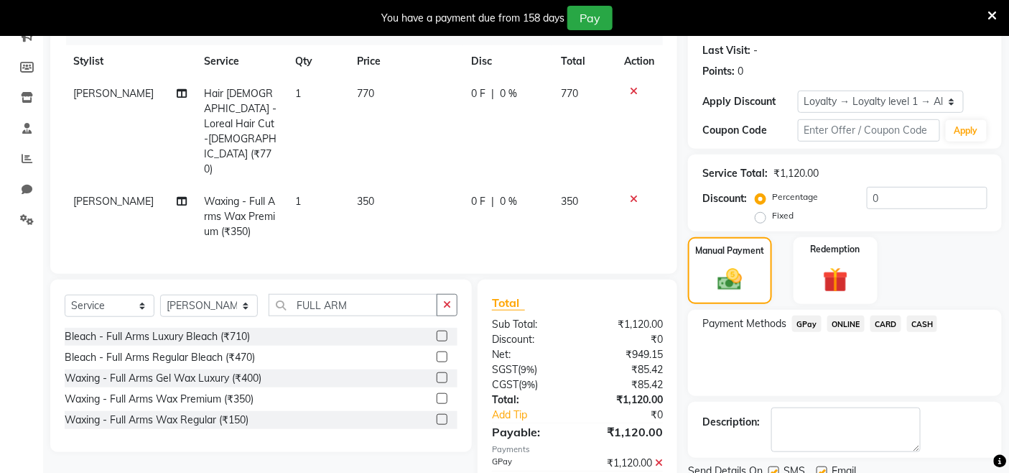
scroll to position [302, 0]
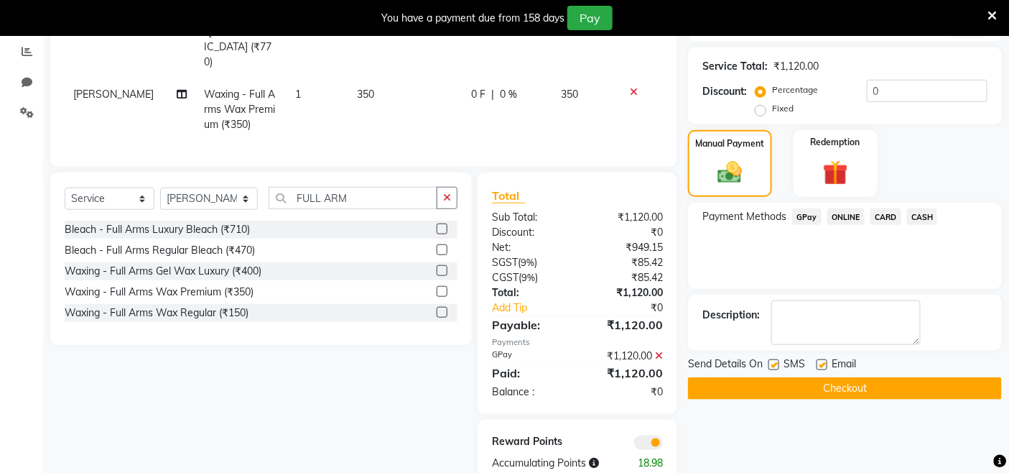
click at [901, 388] on button "Checkout" at bounding box center [845, 388] width 314 height 22
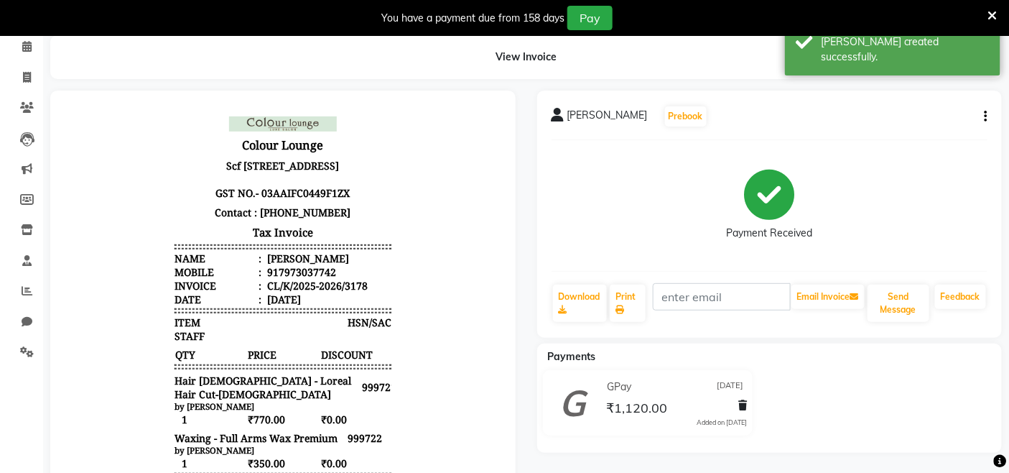
scroll to position [302, 0]
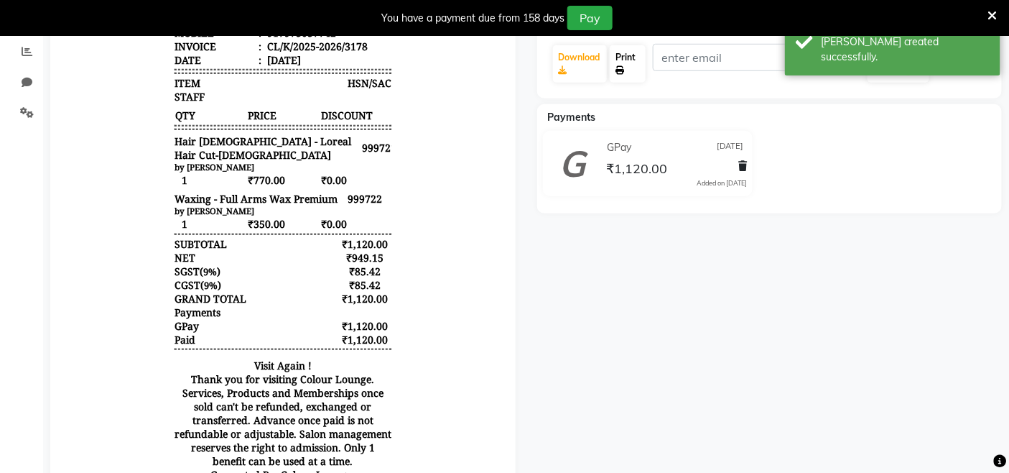
click at [628, 62] on link "Print" at bounding box center [627, 63] width 35 height 37
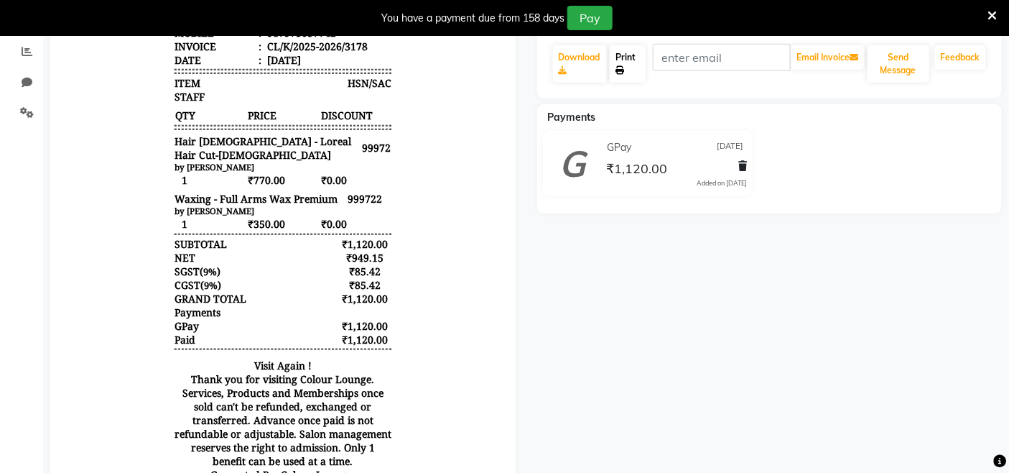
scroll to position [63, 0]
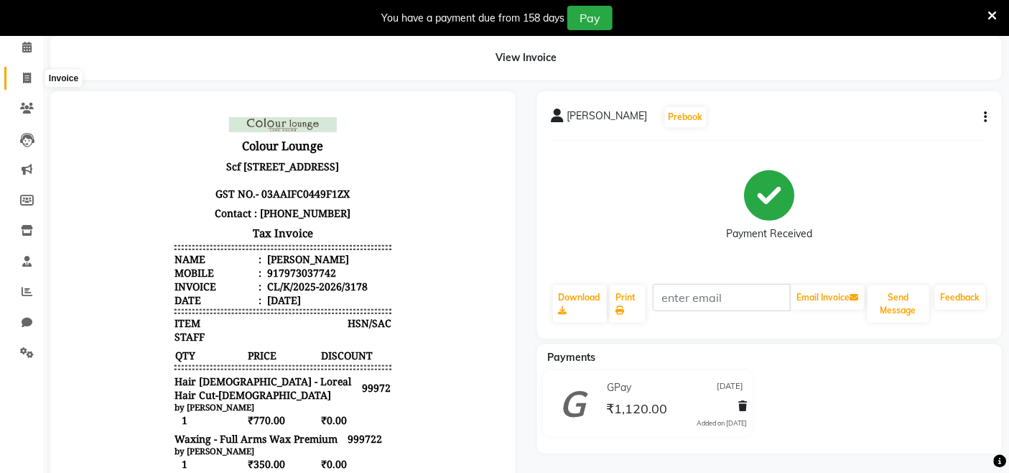
click at [23, 76] on icon at bounding box center [27, 78] width 8 height 11
select select "service"
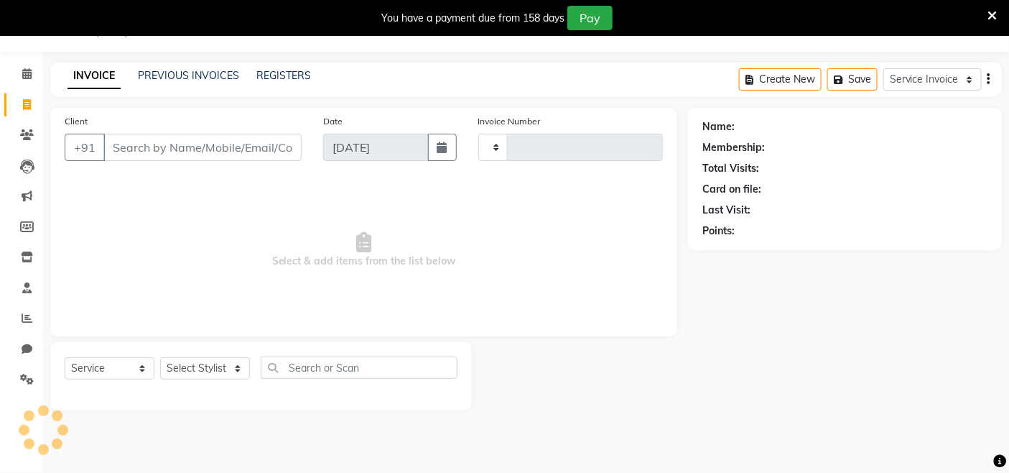
type input "3179"
select select "8015"
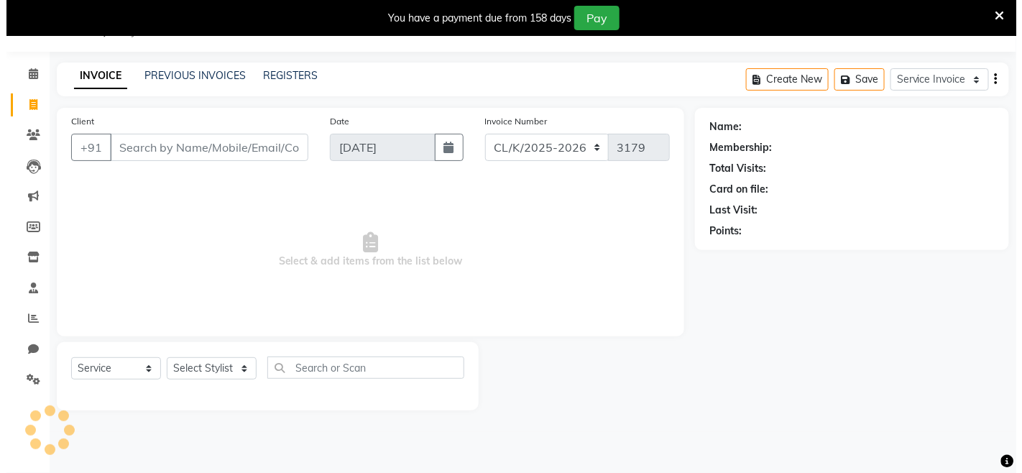
scroll to position [36, 0]
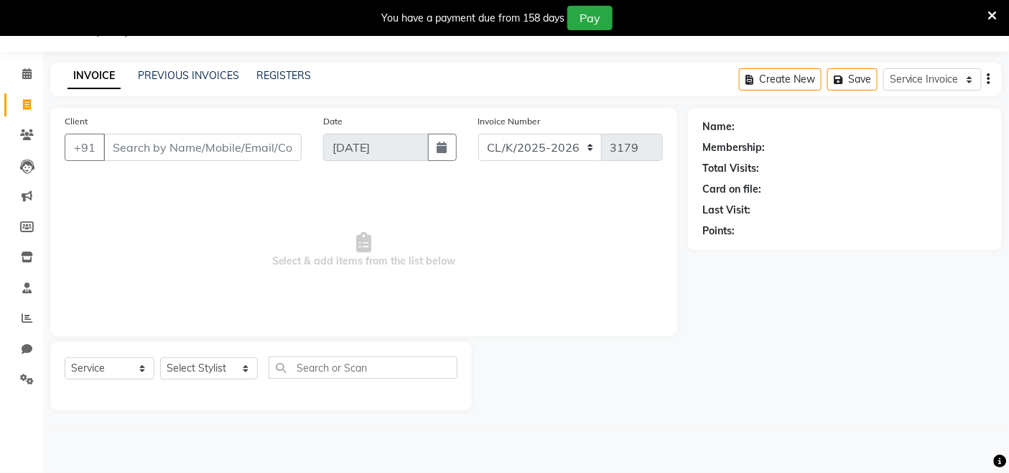
click at [205, 162] on div "Client +91" at bounding box center [183, 143] width 259 height 59
click at [211, 148] on input "Client" at bounding box center [202, 147] width 198 height 27
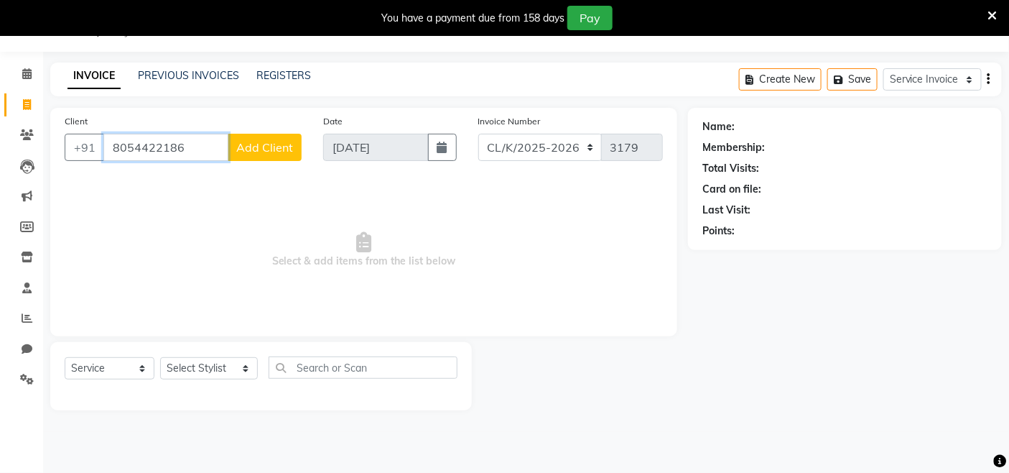
type input "8054422186"
click at [289, 151] on span "Add Client" at bounding box center [264, 147] width 57 height 14
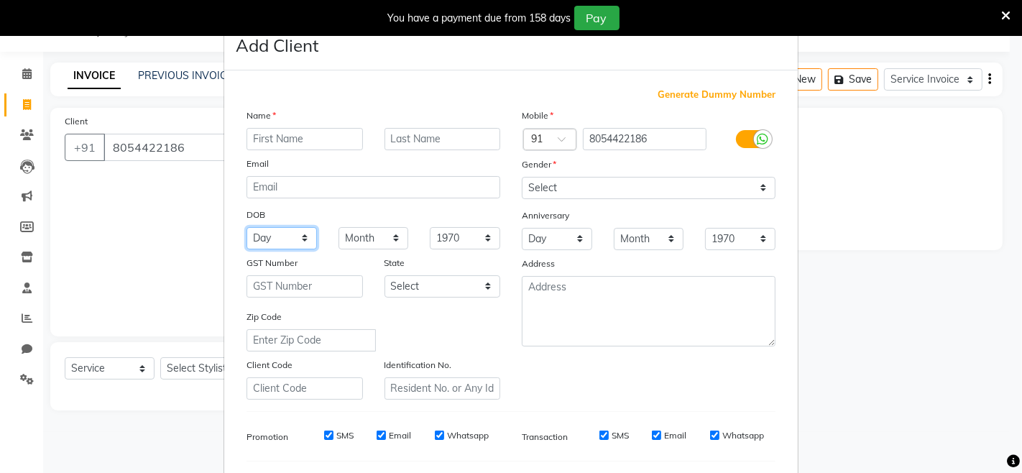
click at [296, 228] on select "Day 01 02 03 04 05 06 07 08 09 10 11 12 13 14 15 16 17 18 19 20 21 22 23 24 25 …" at bounding box center [281, 238] width 70 height 22
select select "15"
click at [246, 227] on select "Day 01 02 03 04 05 06 07 08 09 10 11 12 13 14 15 16 17 18 19 20 21 22 23 24 25 …" at bounding box center [281, 238] width 70 height 22
click at [391, 237] on select "Month January February March April May June July August September October Novem…" at bounding box center [373, 238] width 70 height 22
select select "10"
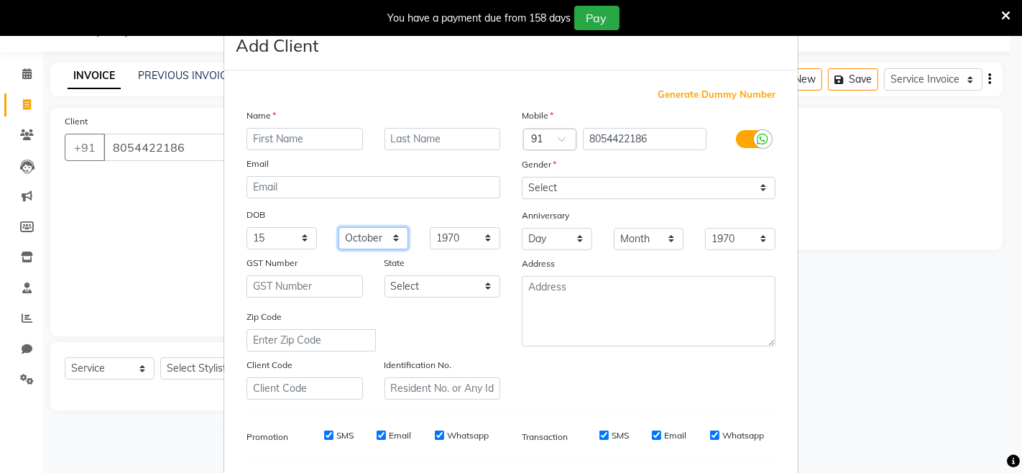
click at [338, 227] on select "Month January February March April May June July August September October Novem…" at bounding box center [373, 238] width 70 height 22
click at [463, 239] on select "1940 1941 1942 1943 1944 1945 1946 1947 1948 1949 1950 1951 1952 1953 1954 1955…" at bounding box center [465, 238] width 70 height 22
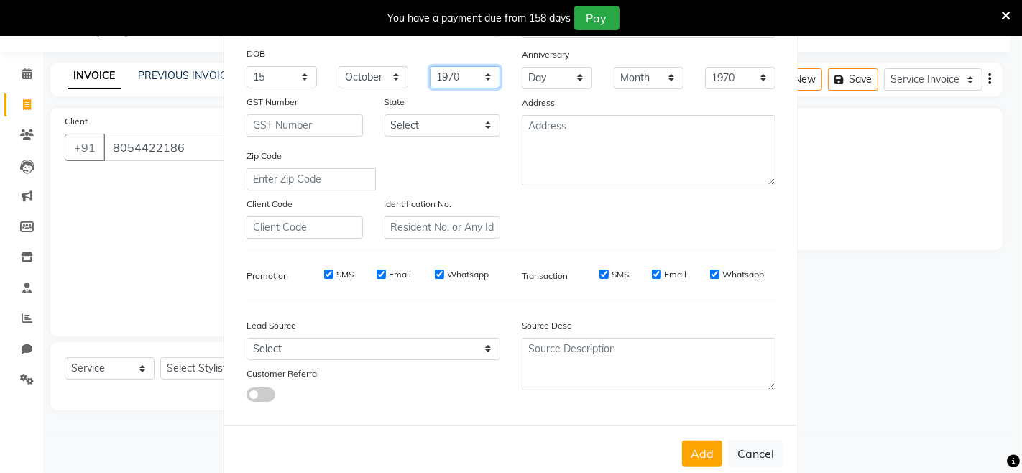
scroll to position [190, 0]
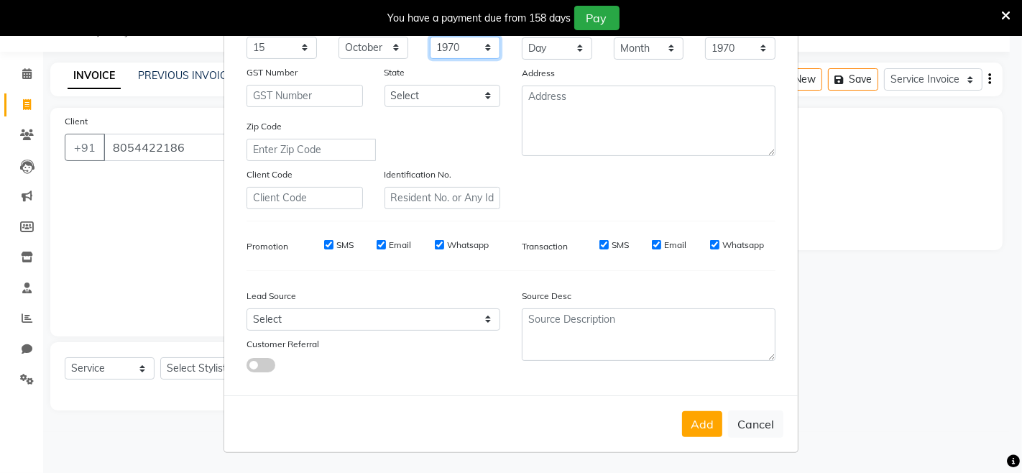
drag, startPoint x: 470, startPoint y: 49, endPoint x: 464, endPoint y: 57, distance: 10.4
click at [466, 55] on select "1940 1941 1942 1943 1944 1945 1946 1947 1948 1949 1950 1951 1952 1953 1954 1955…" at bounding box center [465, 48] width 70 height 22
click at [430, 37] on select "1940 1941 1942 1943 1944 1945 1946 1947 1948 1949 1950 1951 1952 1953 1954 1955…" at bounding box center [465, 48] width 70 height 22
click at [479, 41] on select "1940 1941 1942 1943 1944 1945 1946 1947 1948 1949 1950 1951 1952 1953 1954 1955…" at bounding box center [465, 48] width 70 height 22
click at [478, 44] on select "1940 1941 1942 1943 1944 1945 1946 1947 1948 1949 1950 1951 1952 1953 1954 1955…" at bounding box center [465, 48] width 70 height 22
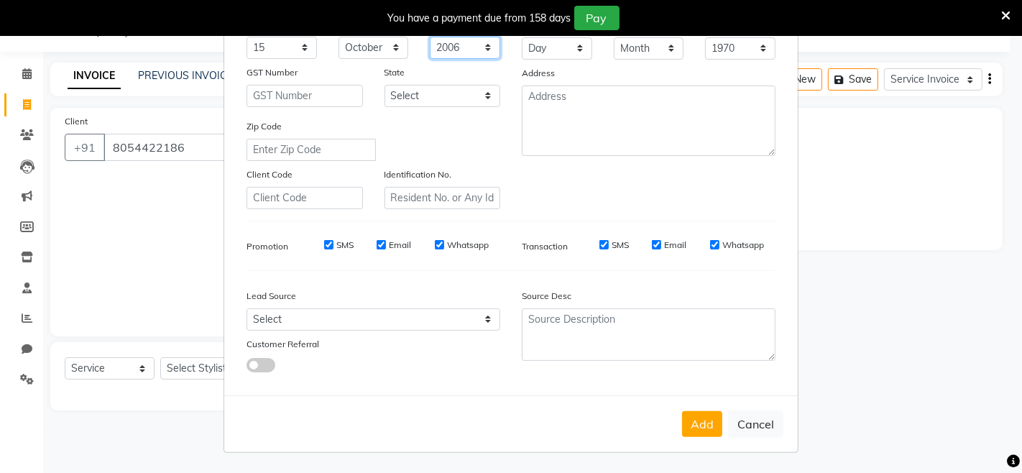
select select "2007"
click at [430, 37] on select "1940 1941 1942 1943 1944 1945 1946 1947 1948 1949 1950 1951 1952 1953 1954 1955…" at bounding box center [465, 48] width 70 height 22
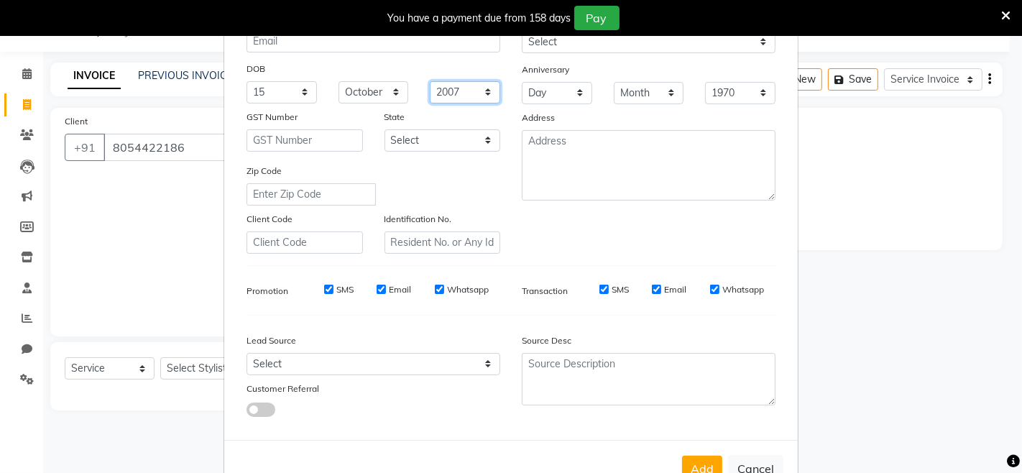
scroll to position [111, 0]
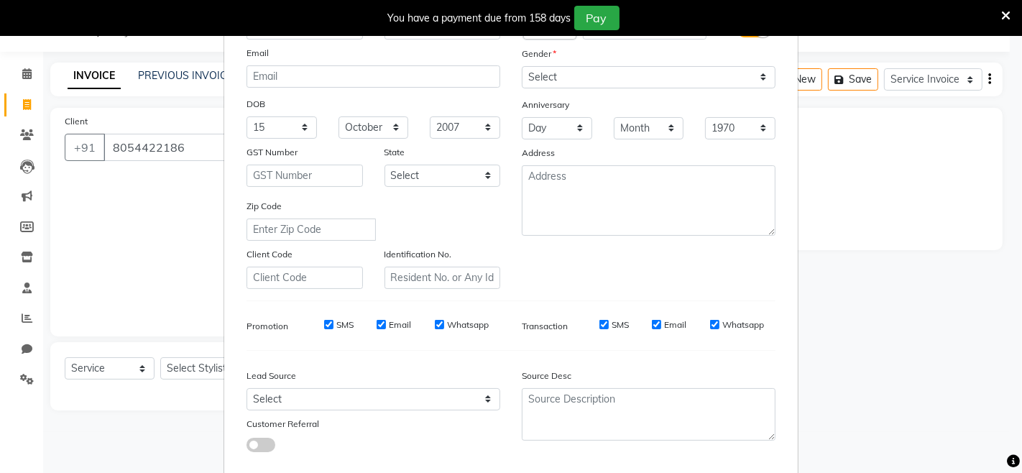
drag, startPoint x: 624, startPoint y: 56, endPoint x: 627, endPoint y: 74, distance: 18.3
click at [627, 74] on div "Mobile Country Code × 91 8054422186 Gender Select Male Female Other Prefer Not …" at bounding box center [648, 143] width 275 height 292
click at [627, 74] on select "Select Male Female Other Prefer Not To Say" at bounding box center [649, 77] width 254 height 22
select select "female"
click at [522, 66] on select "Select Male Female Other Prefer Not To Say" at bounding box center [649, 77] width 254 height 22
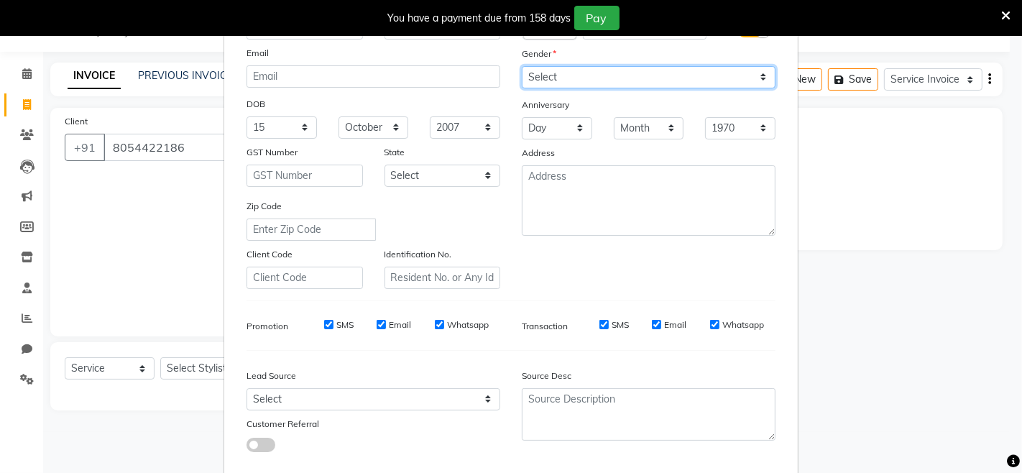
scroll to position [190, 0]
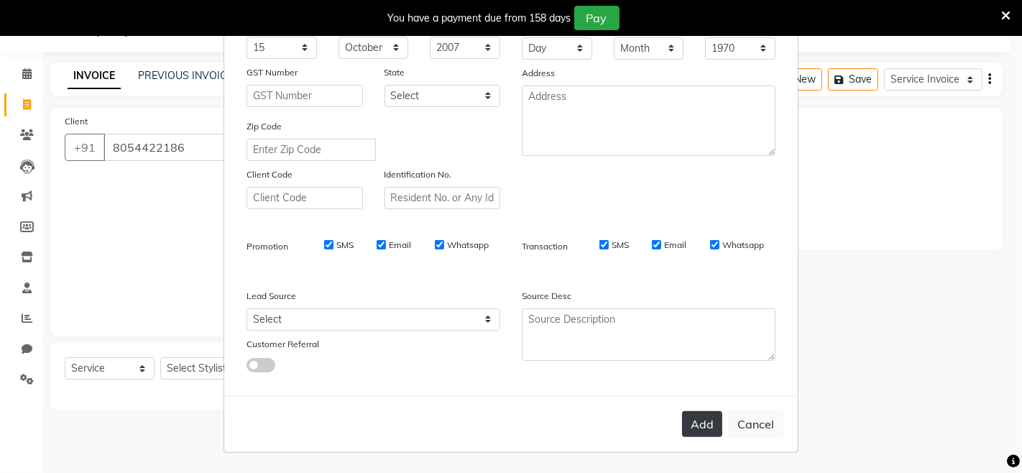
click at [686, 420] on button "Add" at bounding box center [702, 424] width 40 height 26
click at [695, 412] on button "Add" at bounding box center [702, 424] width 40 height 26
click at [700, 426] on button "Add" at bounding box center [702, 424] width 40 height 26
click at [701, 424] on button "Add" at bounding box center [702, 424] width 40 height 26
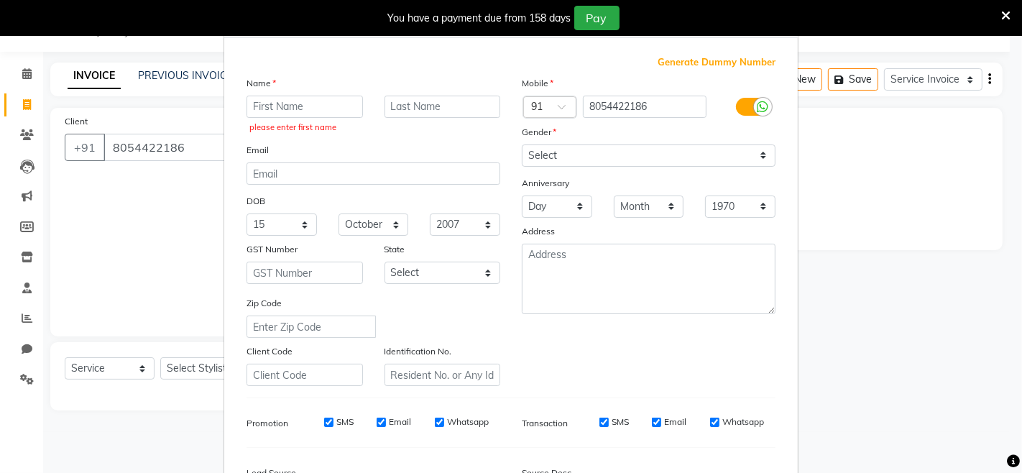
scroll to position [0, 0]
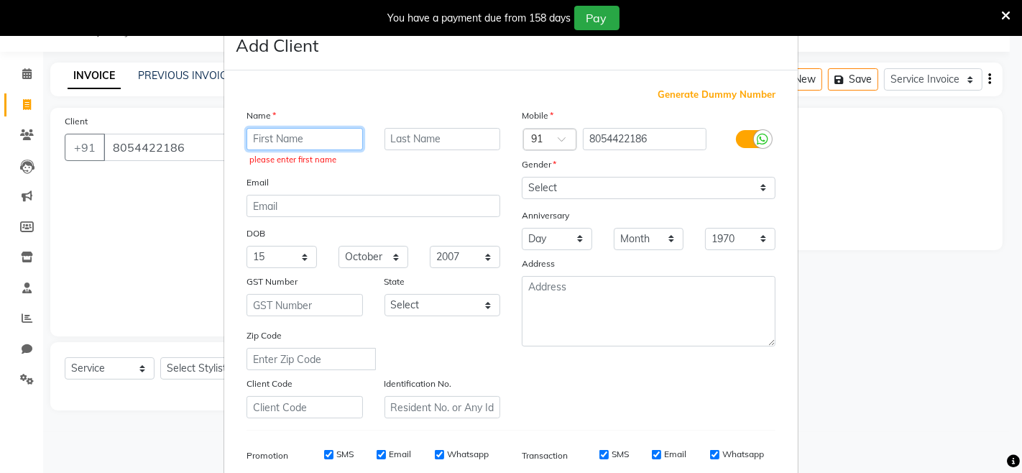
click at [318, 132] on input "text" at bounding box center [304, 139] width 116 height 22
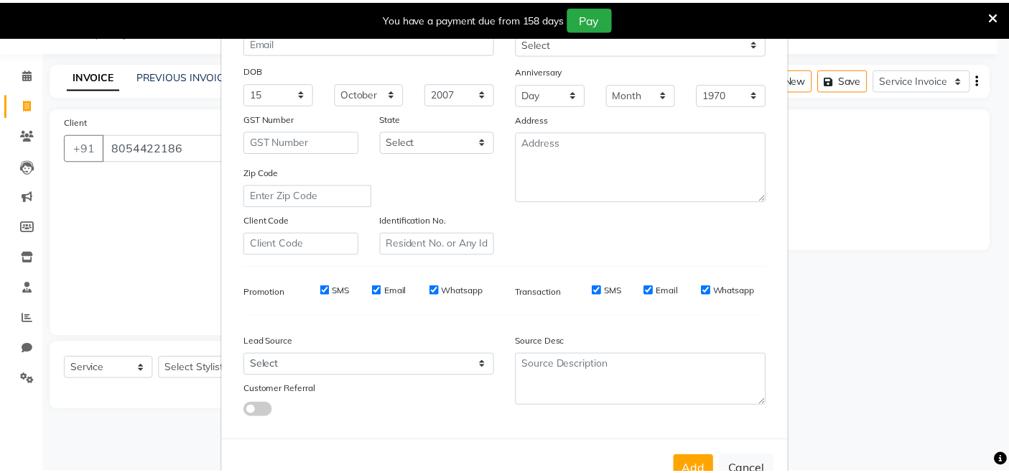
scroll to position [159, 0]
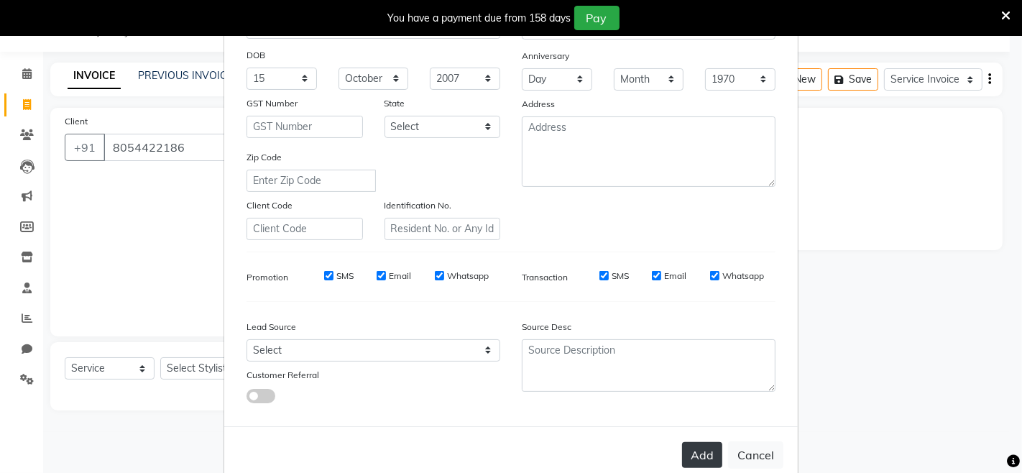
type input "VAMIKA"
click at [695, 458] on button "Add" at bounding box center [702, 455] width 40 height 26
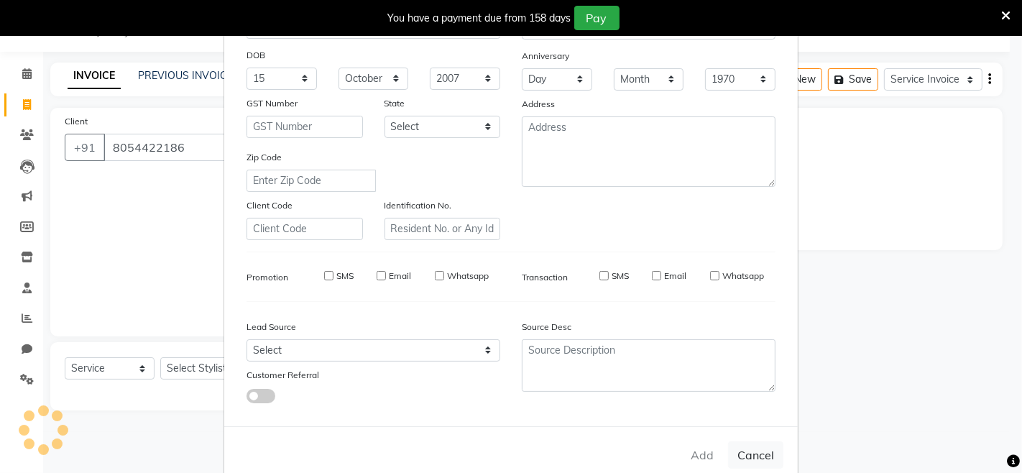
select select
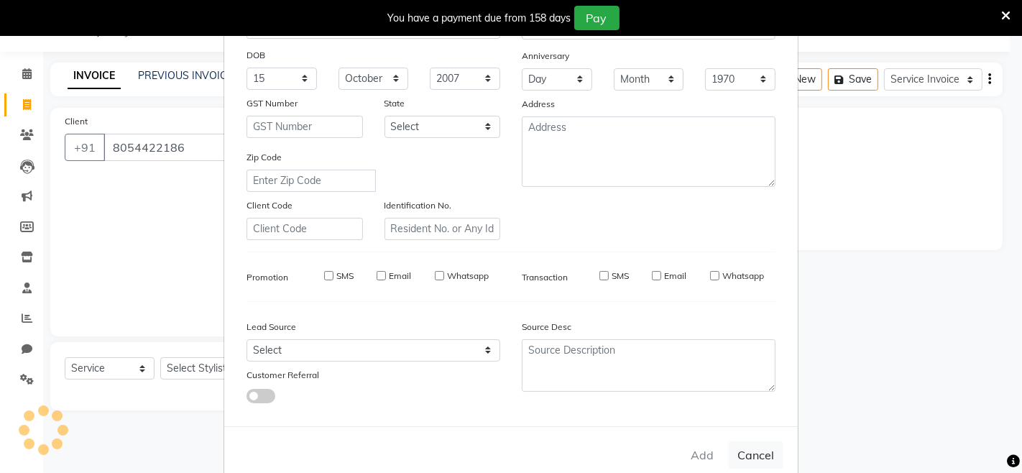
select select
checkbox input "false"
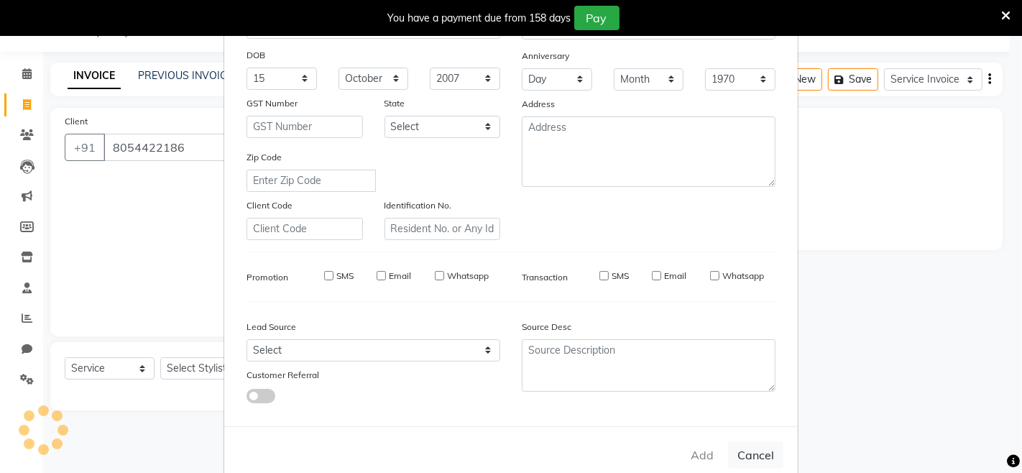
checkbox input "false"
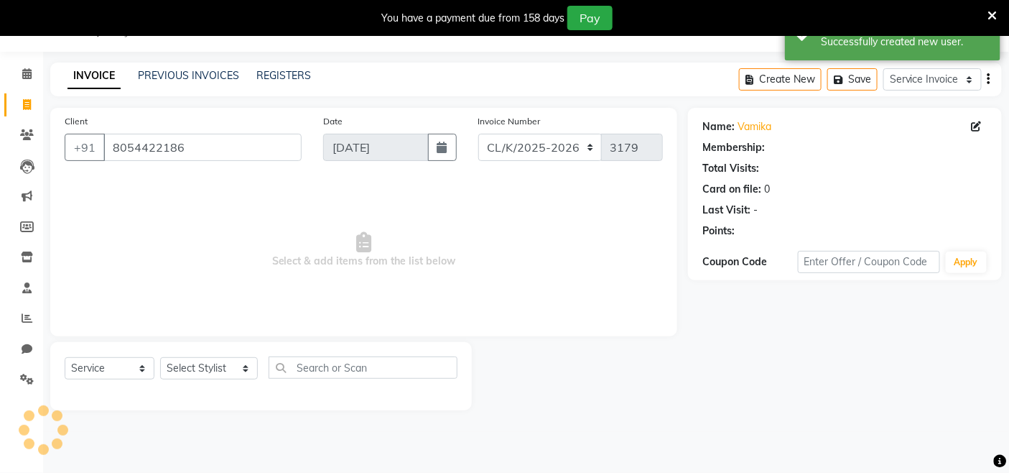
select select "1: Object"
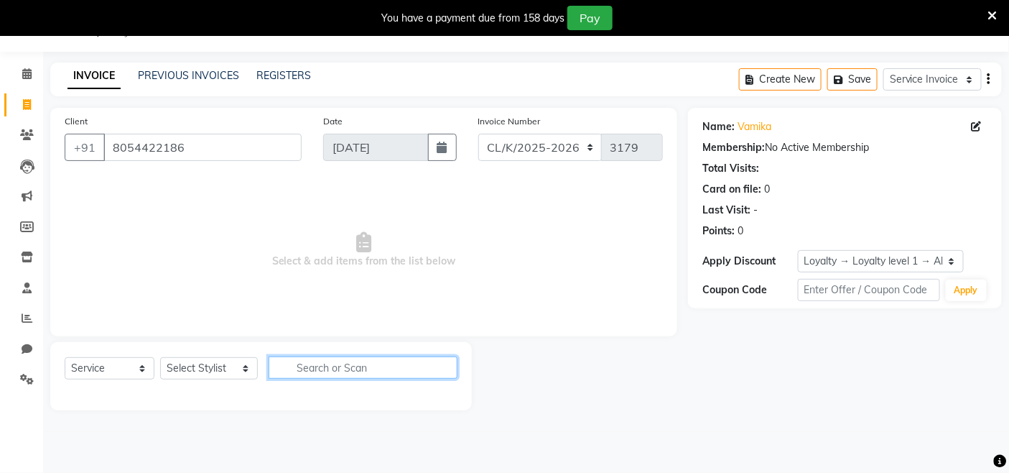
click at [269, 366] on input "text" at bounding box center [363, 367] width 189 height 22
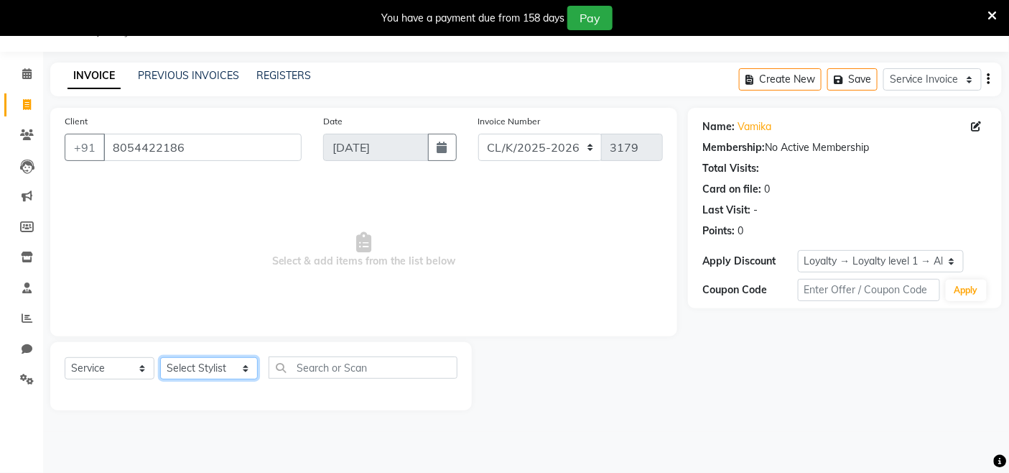
click at [237, 361] on select "Select Stylist Admin Admin AKHIL ANKUSH Baljinder Colour Lounge, Kabir Park Col…" at bounding box center [209, 368] width 98 height 22
select select "89289"
click at [160, 358] on select "Select Stylist Admin Admin AKHIL ANKUSH Baljinder Colour Lounge, Kabir Park Col…" at bounding box center [209, 368] width 98 height 22
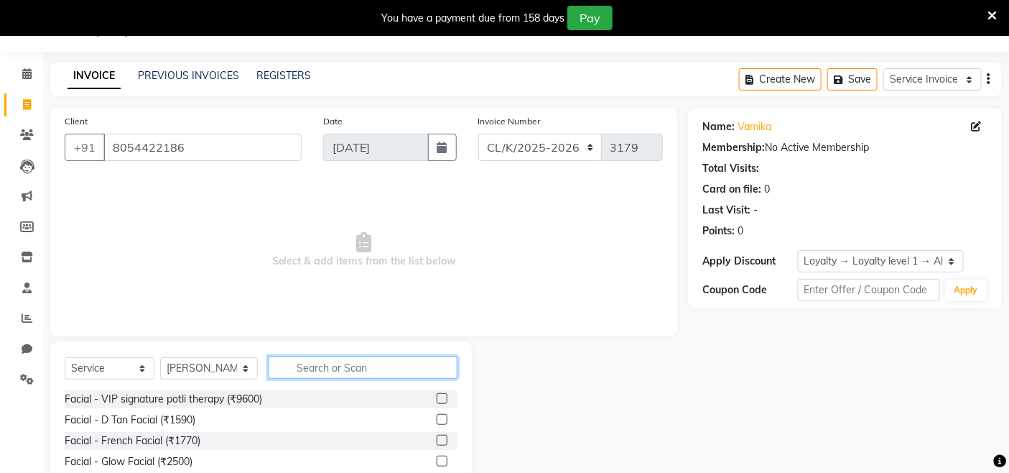
click at [448, 376] on input "text" at bounding box center [363, 367] width 189 height 22
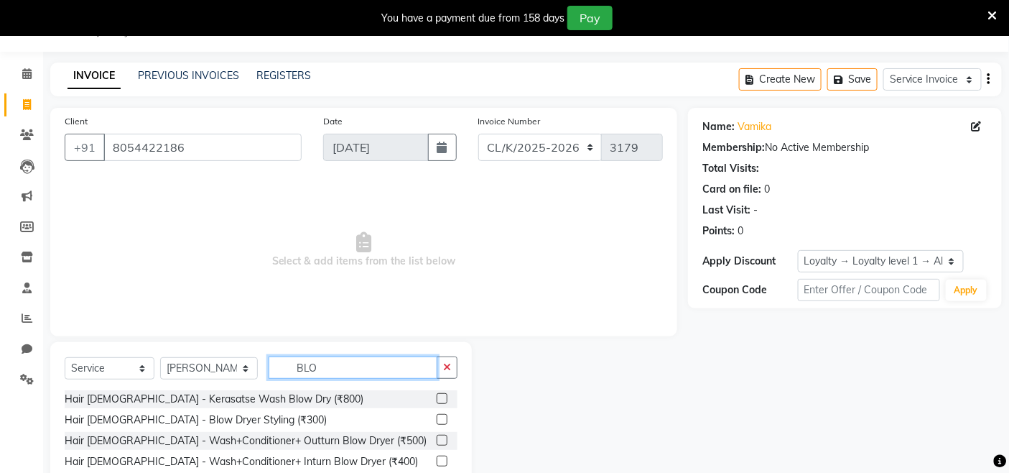
type input "BLO"
click at [438, 410] on div "Hair Female - Kerasatse Wash Blow Dry (₹800) Hair Female - Blow Dryer Styling (…" at bounding box center [261, 431] width 393 height 83
click at [440, 414] on label at bounding box center [442, 419] width 11 height 11
click at [440, 415] on input "checkbox" at bounding box center [441, 419] width 9 height 9
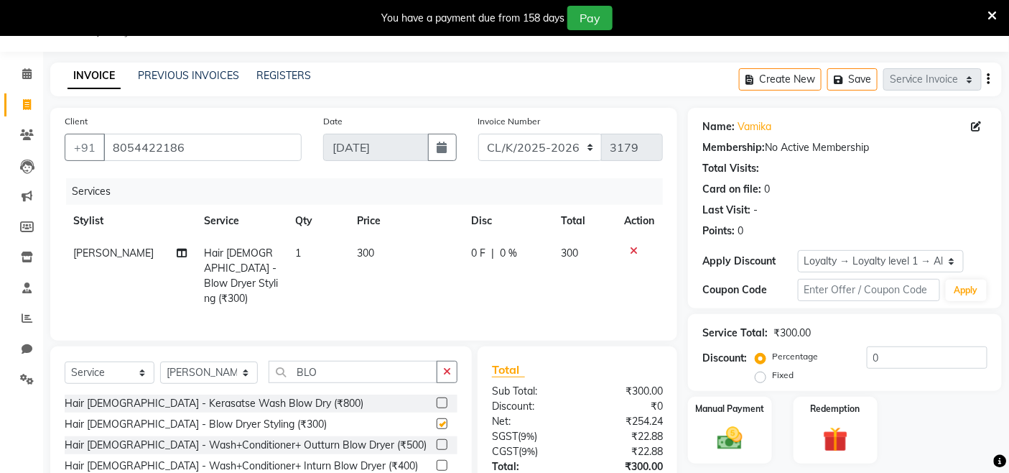
checkbox input "false"
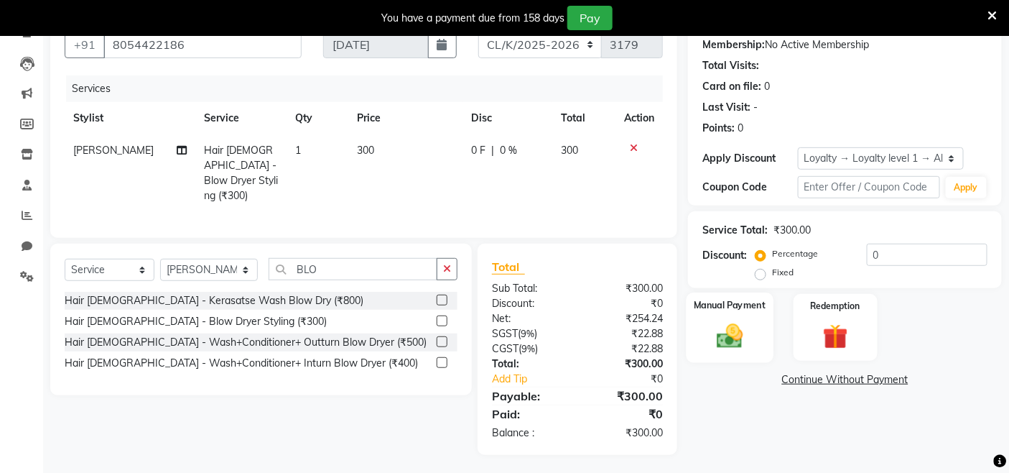
click at [733, 353] on div "Manual Payment" at bounding box center [730, 327] width 87 height 70
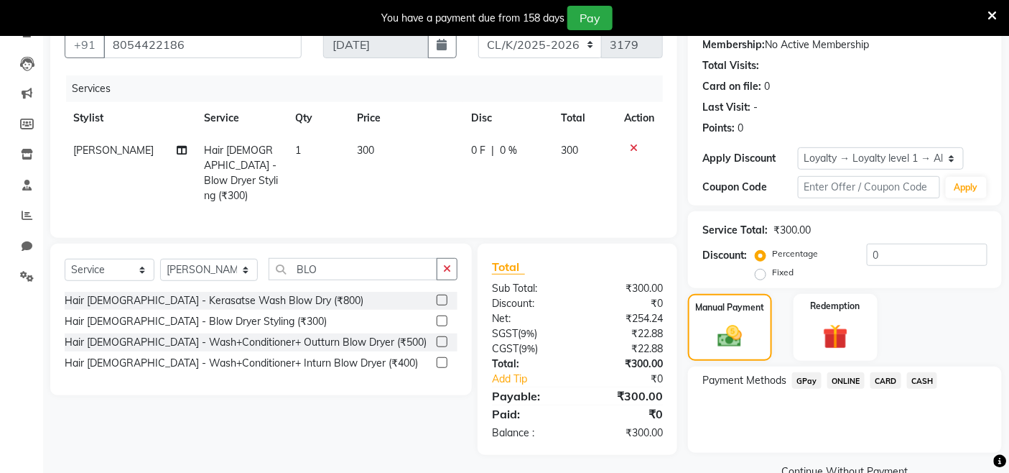
click at [928, 378] on span "CASH" at bounding box center [922, 380] width 31 height 17
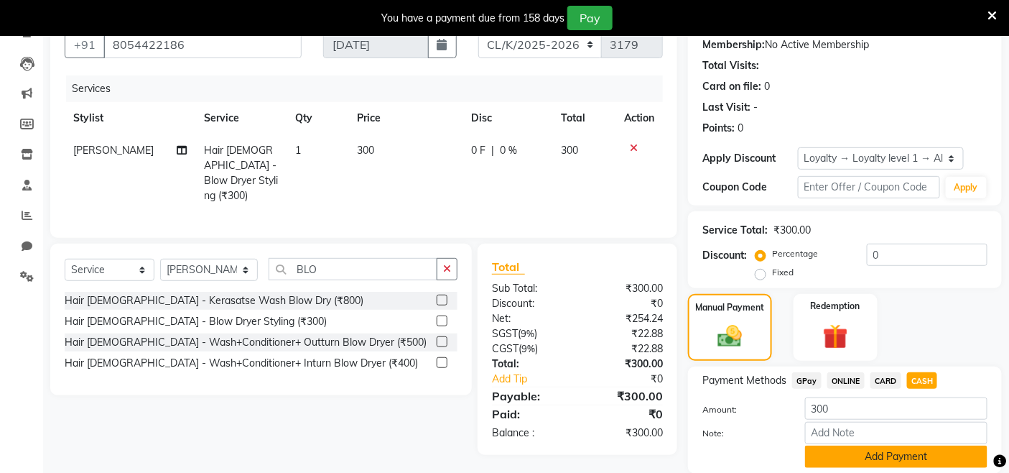
scroll to position [190, 0]
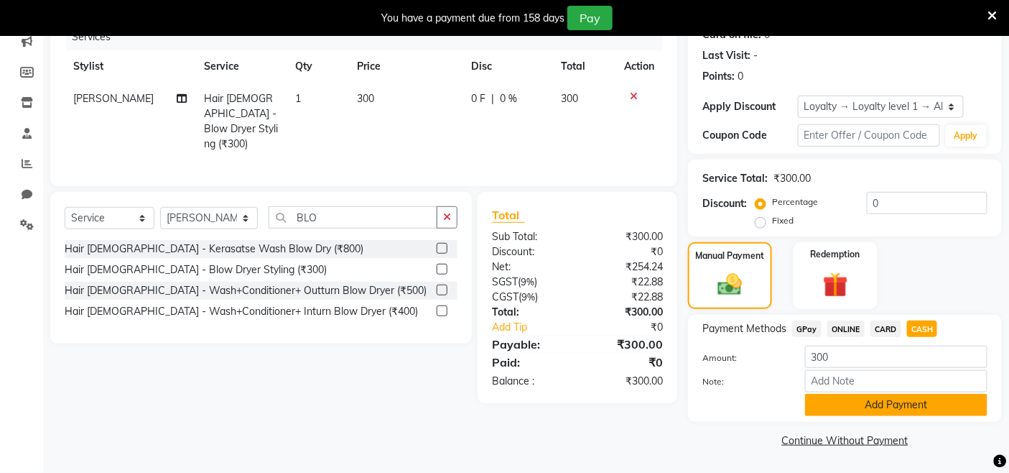
click at [925, 400] on button "Add Payment" at bounding box center [896, 405] width 182 height 22
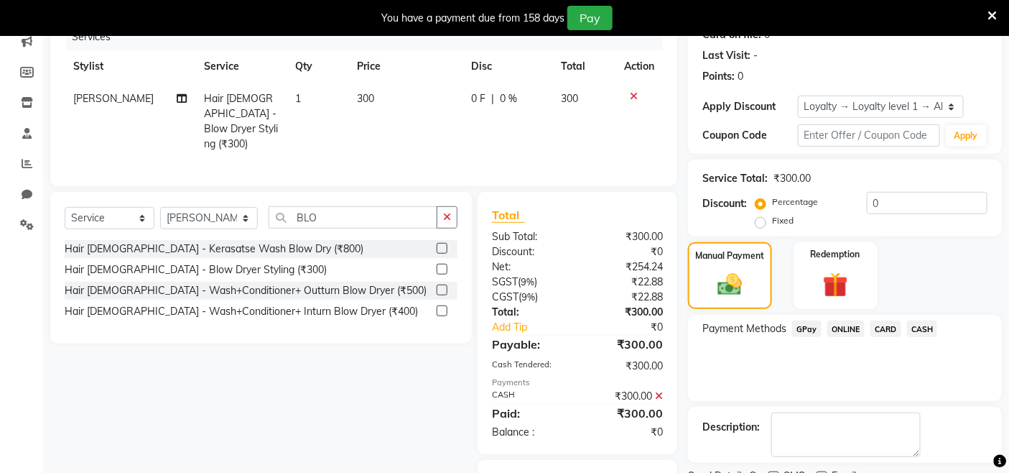
scroll to position [261, 0]
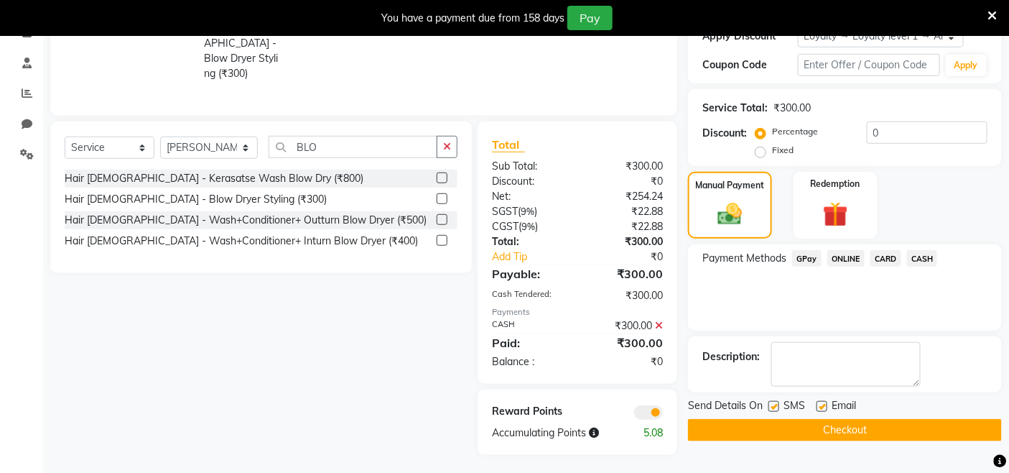
click at [901, 428] on button "Checkout" at bounding box center [845, 430] width 314 height 22
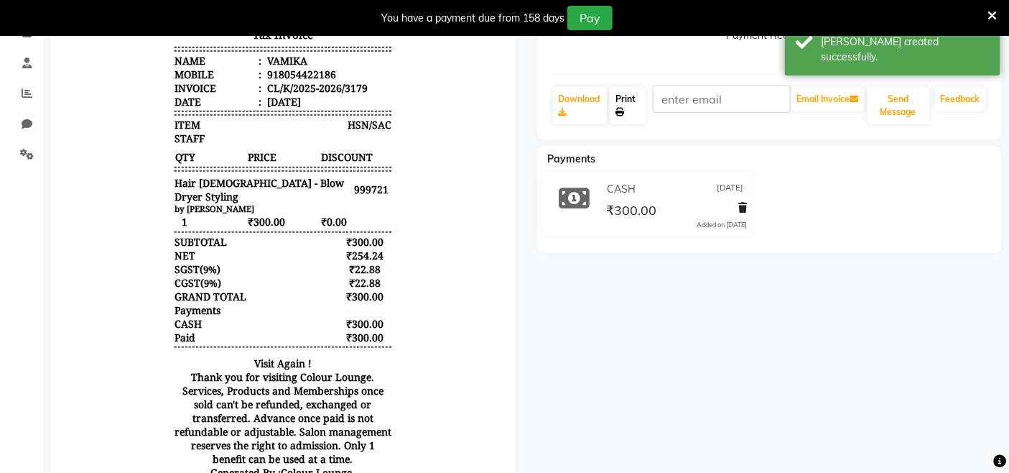
click at [626, 105] on link "Print" at bounding box center [627, 105] width 35 height 37
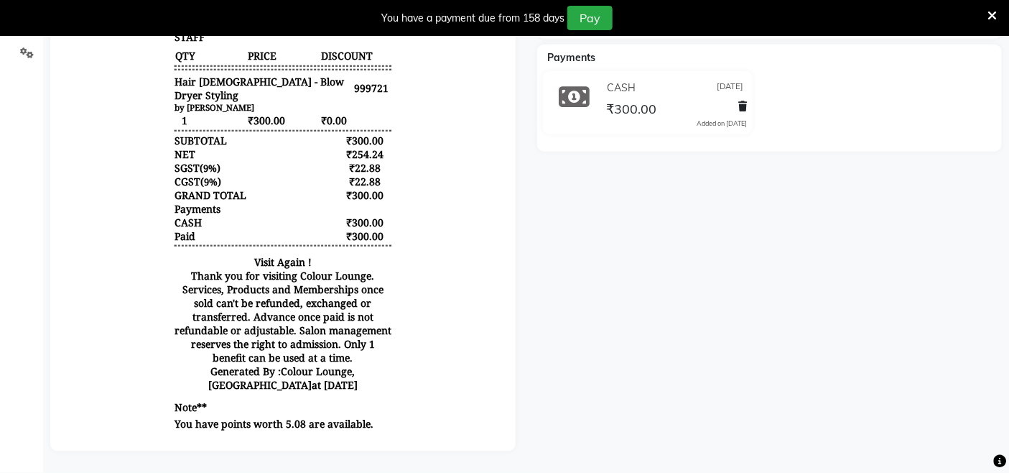
scroll to position [53, 0]
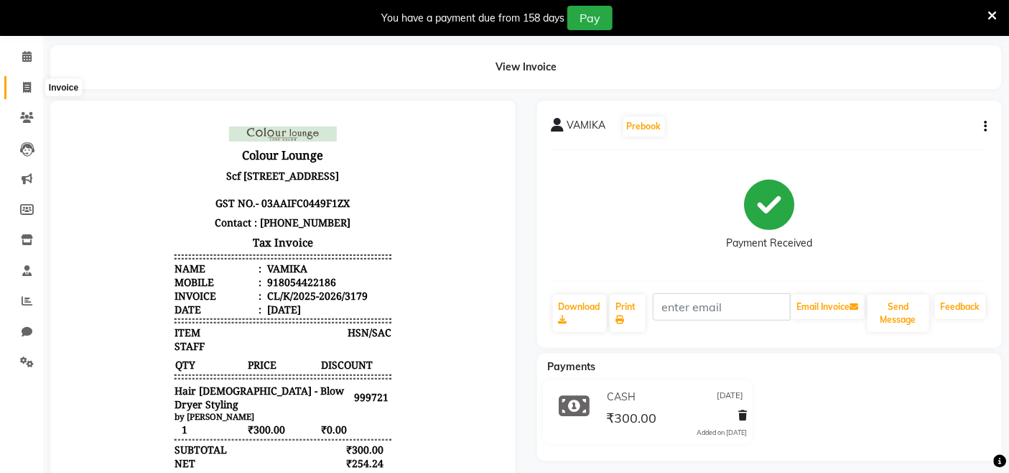
click at [23, 83] on icon at bounding box center [27, 87] width 8 height 11
select select "service"
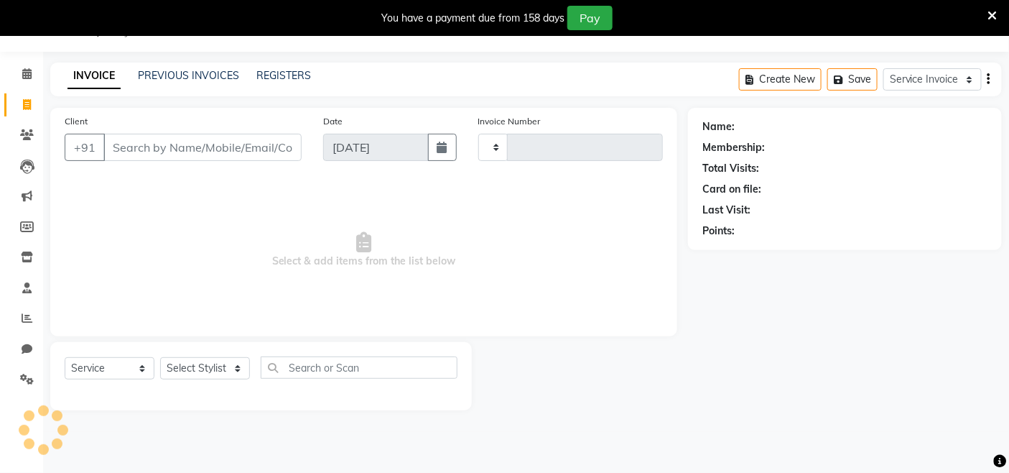
type input "3180"
select select "8015"
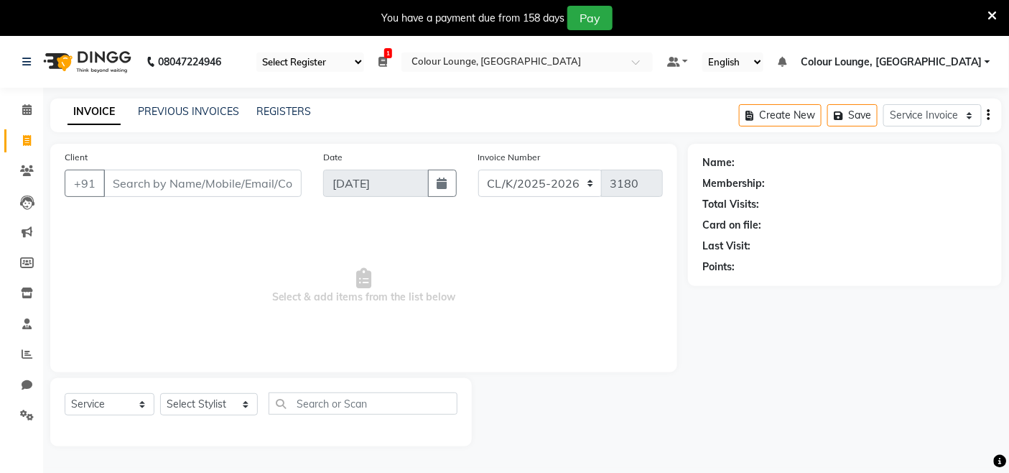
drag, startPoint x: 360, startPoint y: 253, endPoint x: 356, endPoint y: 246, distance: 7.4
drag, startPoint x: 305, startPoint y: 241, endPoint x: 313, endPoint y: 246, distance: 8.8
click at [313, 246] on span "Select & add items from the list below" at bounding box center [364, 286] width 598 height 144
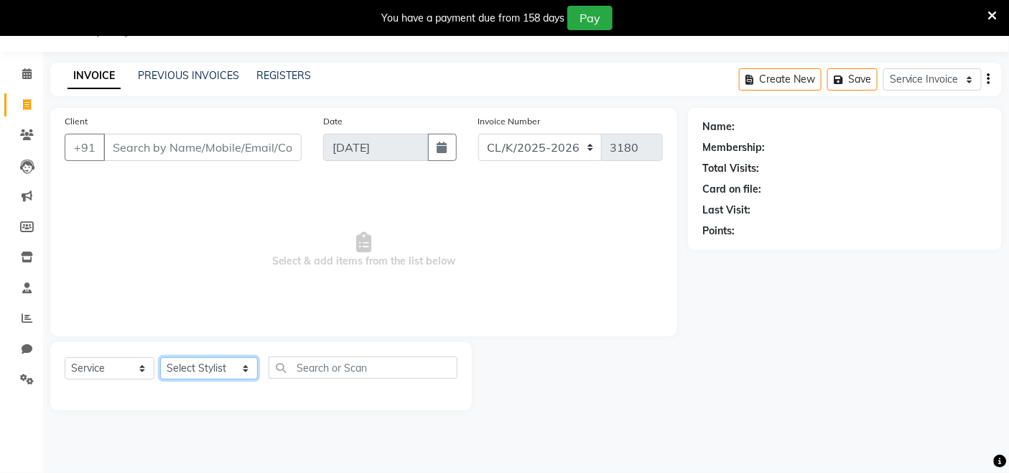
click at [236, 369] on select "Select Stylist Admin Admin AKHIL ANKUSH Baljinder Colour Lounge, Kabir Park Col…" at bounding box center [209, 368] width 98 height 22
click at [160, 358] on select "Select Stylist Admin Admin AKHIL ANKUSH Baljinder Colour Lounge, Kabir Park Col…" at bounding box center [209, 368] width 98 height 22
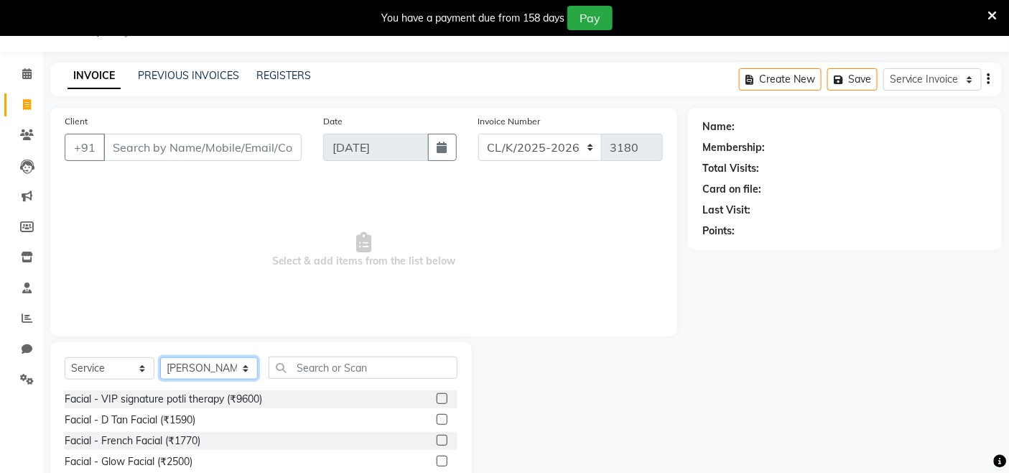
click at [233, 362] on select "Select Stylist Admin Admin AKHIL ANKUSH Baljinder Colour Lounge, Kabir Park Col…" at bounding box center [209, 368] width 98 height 22
select select "70116"
click at [160, 358] on select "Select Stylist Admin Admin AKHIL ANKUSH Baljinder Colour Lounge, Kabir Park Col…" at bounding box center [209, 368] width 98 height 22
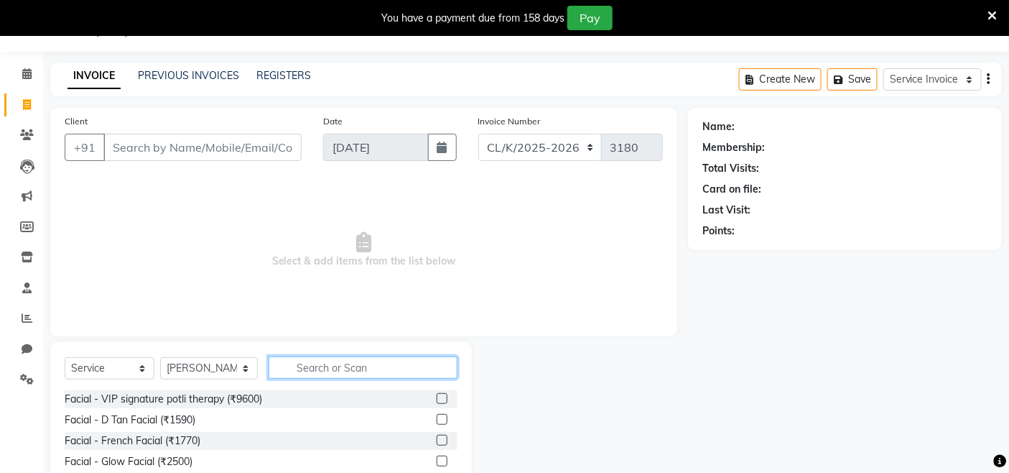
click at [339, 375] on input "text" at bounding box center [363, 367] width 189 height 22
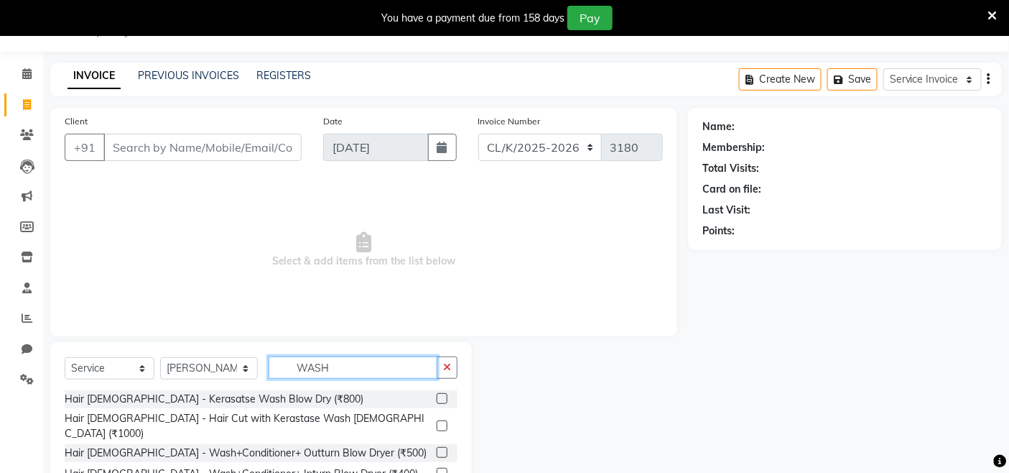
scroll to position [98, 0]
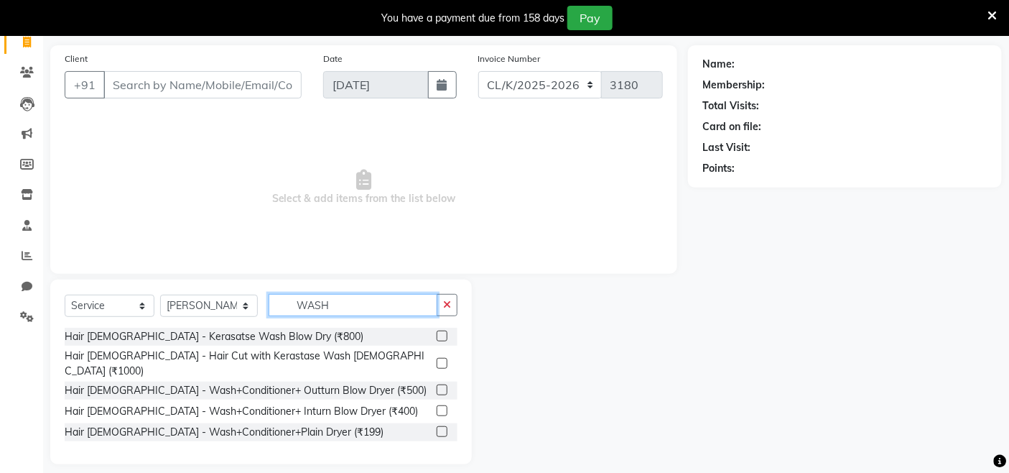
type input "WASH"
click at [443, 384] on label at bounding box center [442, 389] width 11 height 11
click at [443, 386] on input "checkbox" at bounding box center [441, 390] width 9 height 9
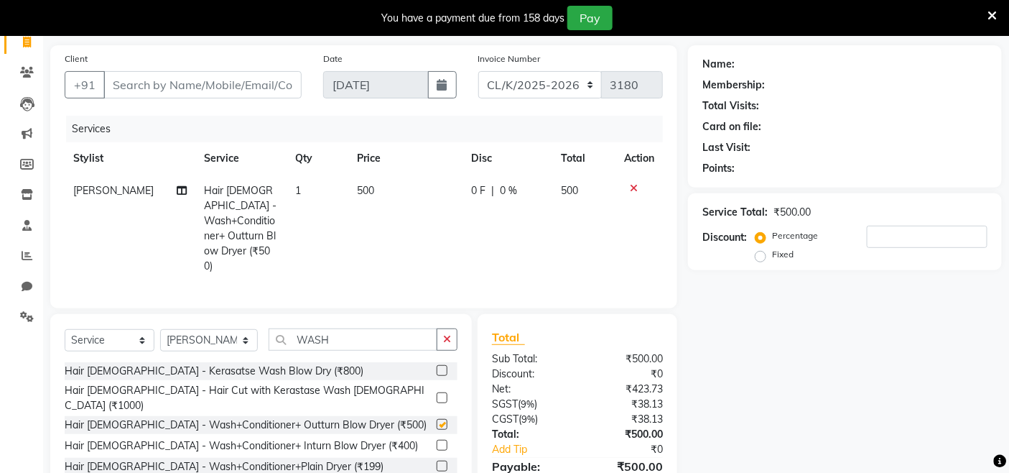
checkbox input "false"
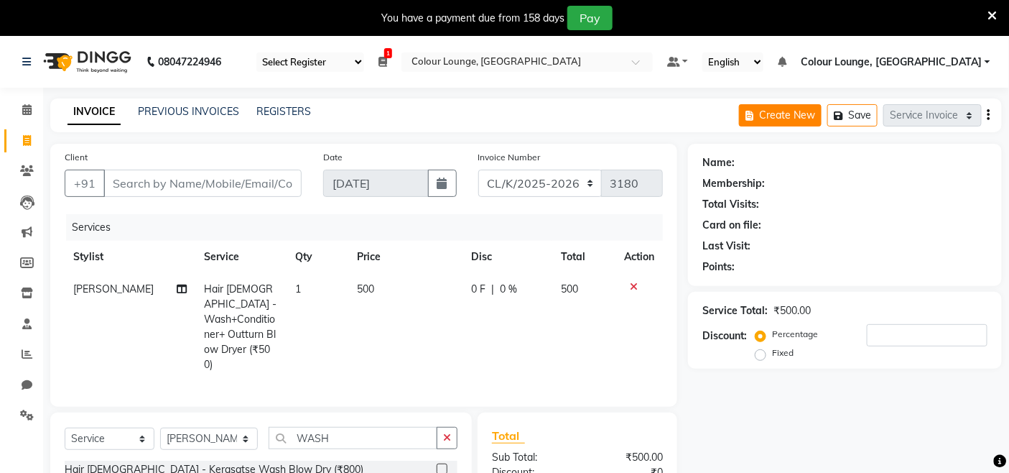
click at [771, 121] on button "Create New" at bounding box center [780, 115] width 83 height 22
select select "service"
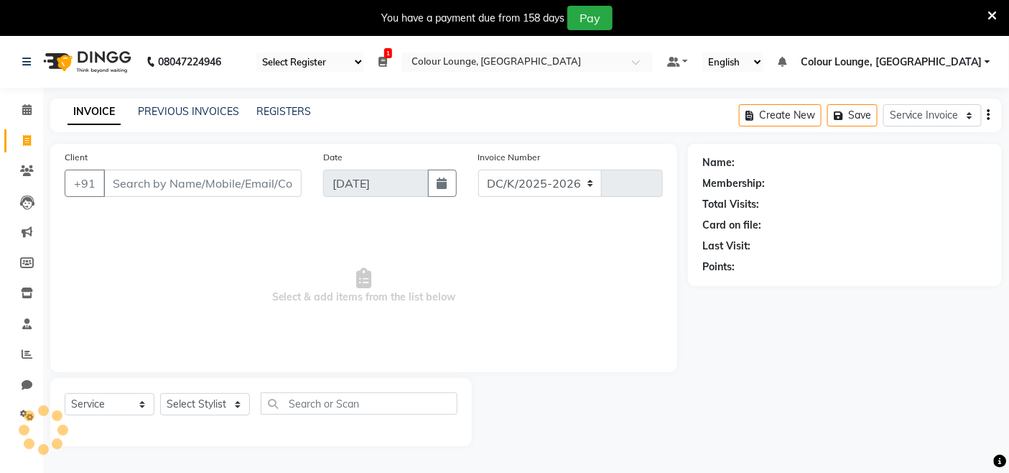
select select "8015"
type input "3180"
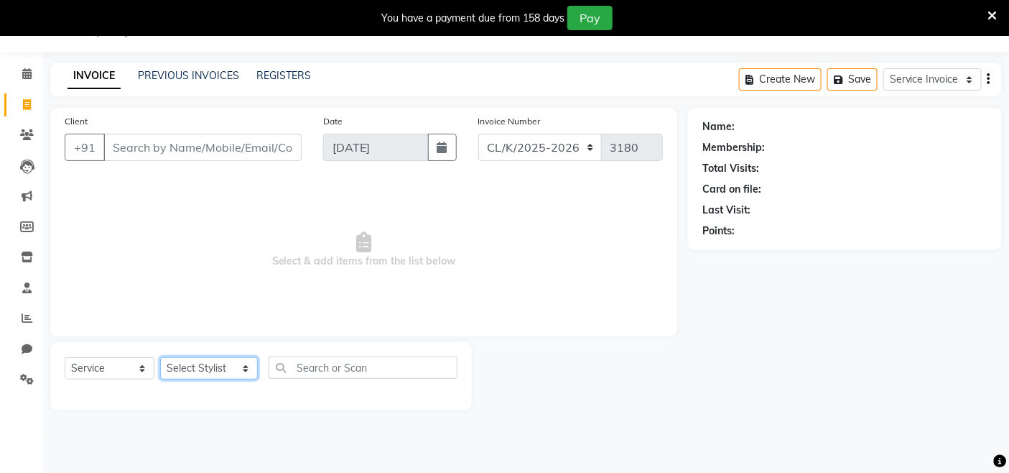
click at [226, 366] on select "Select Stylist Admin Admin AKHIL ANKUSH Baljinder Colour Lounge, Kabir Park Col…" at bounding box center [209, 368] width 98 height 22
click at [160, 358] on select "Select Stylist Admin Admin AKHIL ANKUSH Baljinder Colour Lounge, Kabir Park Col…" at bounding box center [209, 368] width 98 height 22
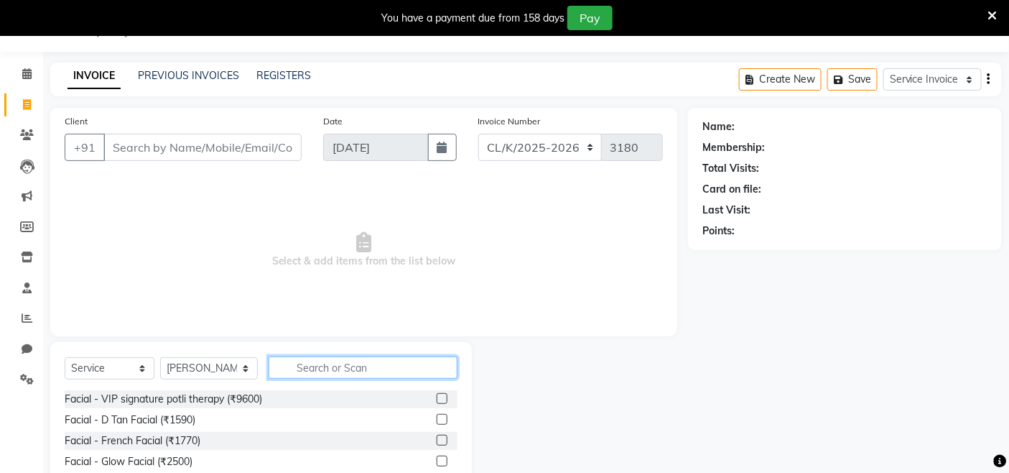
click at [269, 361] on input "text" at bounding box center [363, 367] width 189 height 22
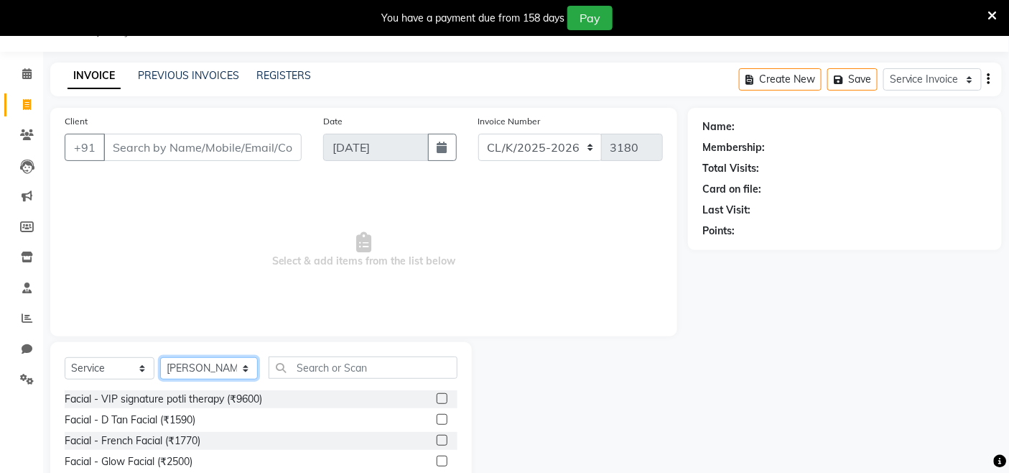
click at [235, 361] on select "Select Stylist Admin Admin AKHIL ANKUSH Baljinder Colour Lounge, Kabir Park Col…" at bounding box center [209, 368] width 98 height 22
select select "70114"
click at [160, 358] on select "Select Stylist Admin Admin AKHIL ANKUSH Baljinder Colour Lounge, Kabir Park Col…" at bounding box center [209, 368] width 98 height 22
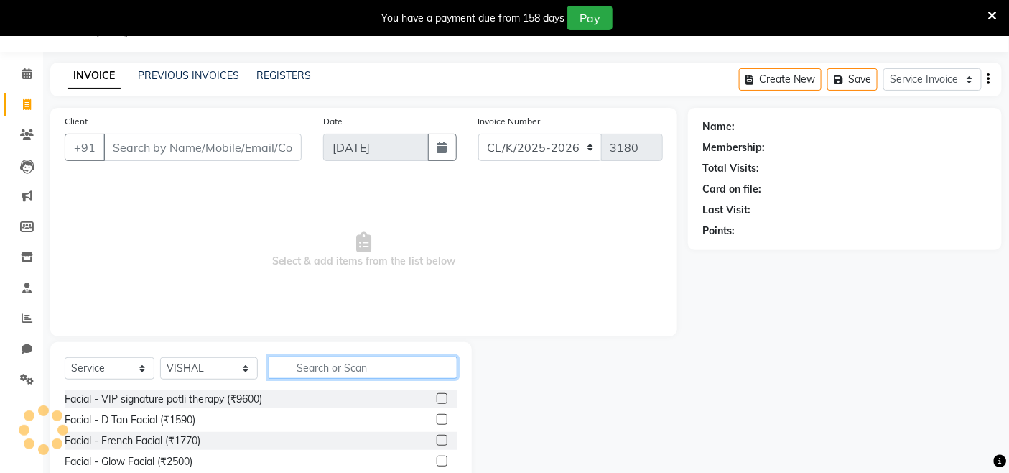
click at [374, 368] on input "text" at bounding box center [363, 367] width 189 height 22
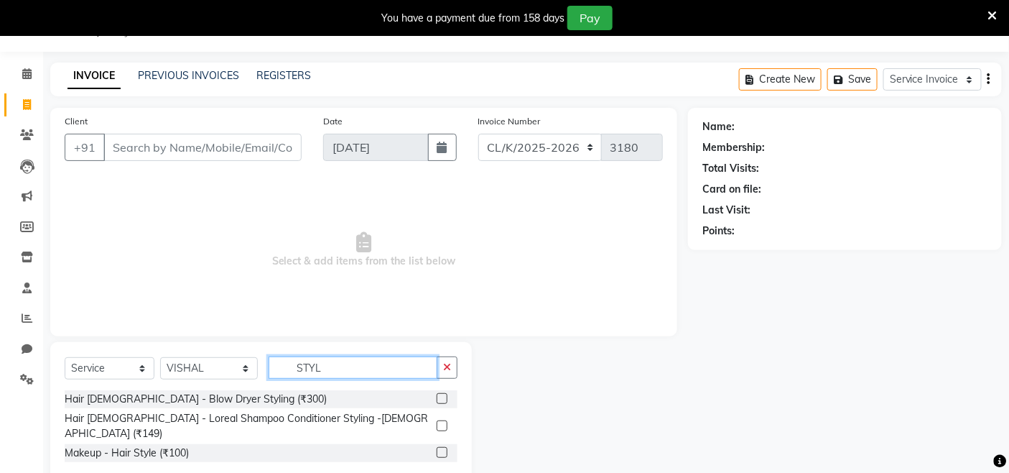
type input "STYL"
click at [434, 417] on div "Hair Male - Loreal Shampoo Conditioner Styling -Male (₹149)" at bounding box center [261, 426] width 393 height 30
click at [440, 420] on label at bounding box center [442, 425] width 11 height 11
click at [440, 422] on input "checkbox" at bounding box center [441, 426] width 9 height 9
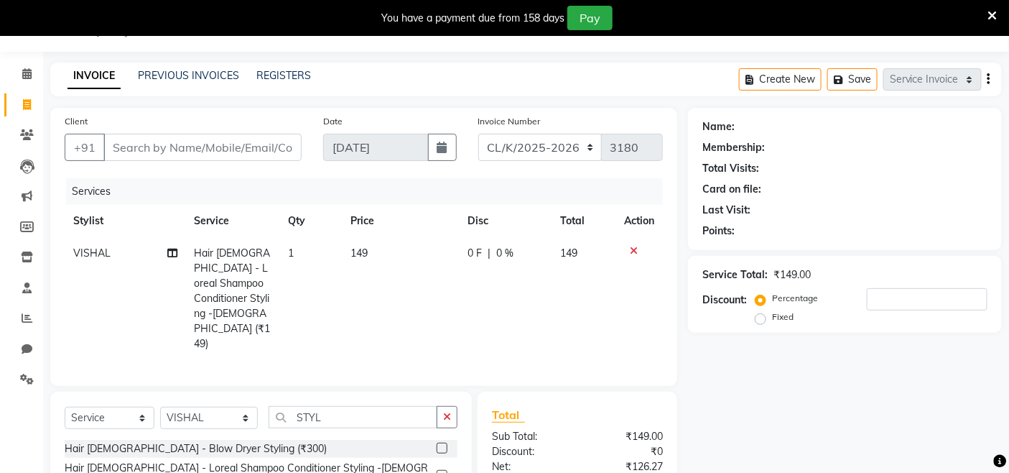
checkbox input "false"
click at [379, 247] on td "149" at bounding box center [401, 298] width 118 height 123
select select "70114"
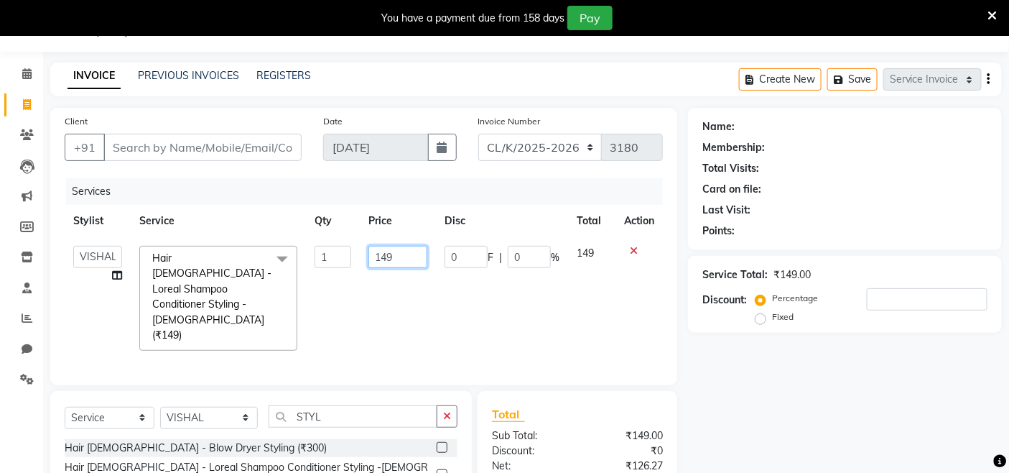
click at [419, 254] on input "149" at bounding box center [398, 257] width 59 height 22
type input "1"
type input "150"
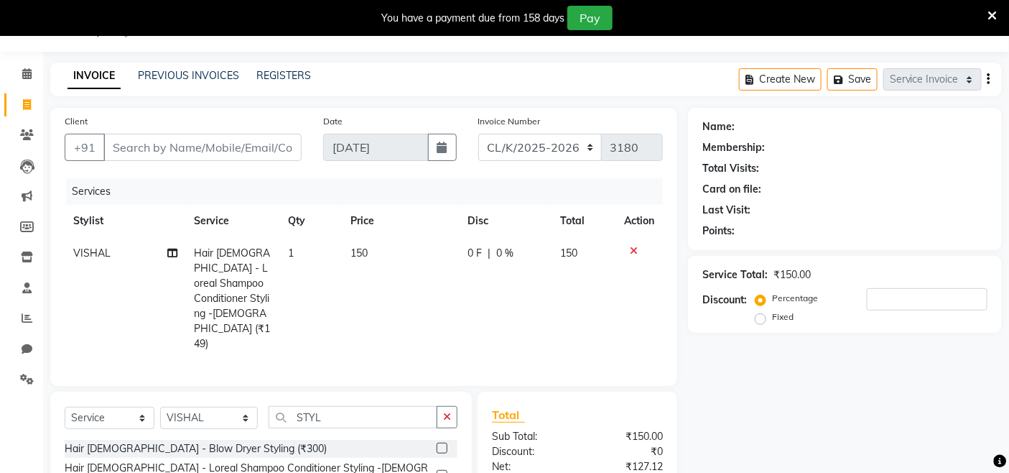
click at [443, 292] on tr "VISHAL Hair Male - Loreal Shampoo Conditioner Styling -Male (₹149) 1 150 0 F | …" at bounding box center [364, 298] width 598 height 123
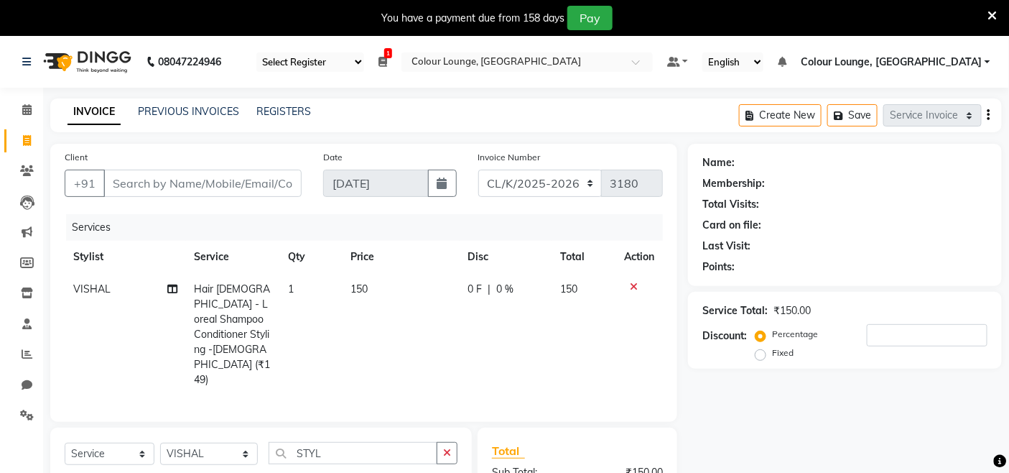
click at [88, 122] on link "INVOICE" at bounding box center [94, 112] width 53 height 26
click at [789, 116] on button "Create New" at bounding box center [780, 115] width 83 height 22
select select "service"
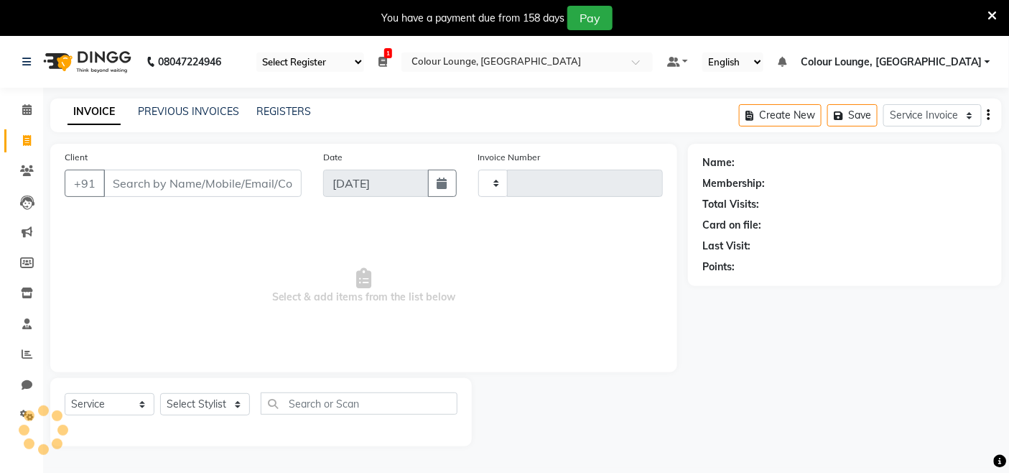
scroll to position [36, 0]
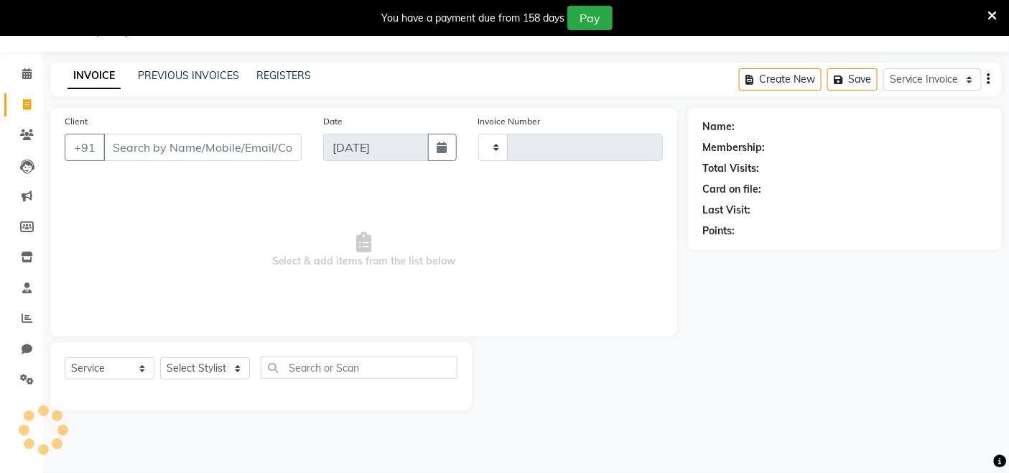
type input "3180"
select select "8015"
click at [233, 371] on select "Select Stylist" at bounding box center [205, 368] width 90 height 22
click at [240, 370] on select "Select Stylist" at bounding box center [205, 368] width 90 height 22
click at [235, 367] on select "Select Stylist" at bounding box center [205, 368] width 90 height 22
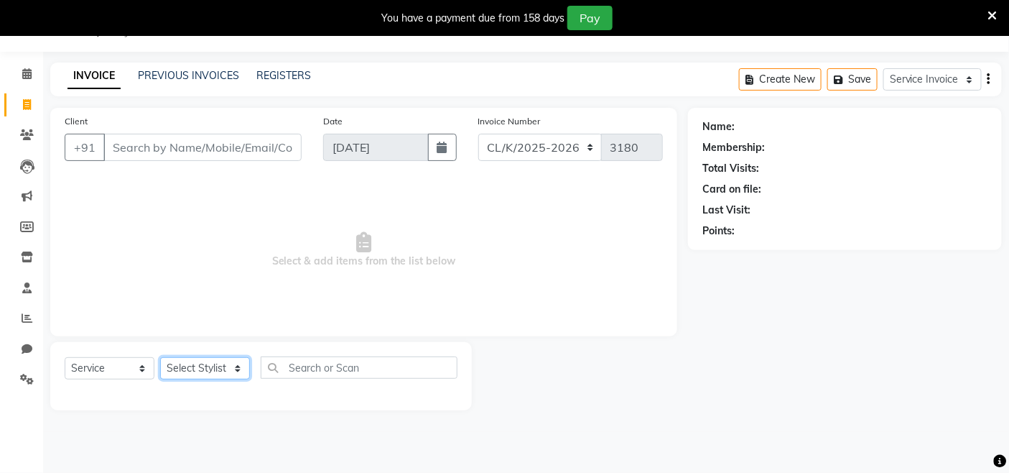
click at [235, 367] on select "Select Stylist" at bounding box center [205, 368] width 90 height 22
click at [235, 367] on select "Select Stylist Admin Admin AKHIL ANKUSH Baljinder Colour Lounge, Kabir Park Col…" at bounding box center [209, 368] width 98 height 22
select select "89289"
click at [160, 358] on select "Select Stylist Admin Admin AKHIL ANKUSH Baljinder Colour Lounge, Kabir Park Col…" at bounding box center [209, 368] width 98 height 22
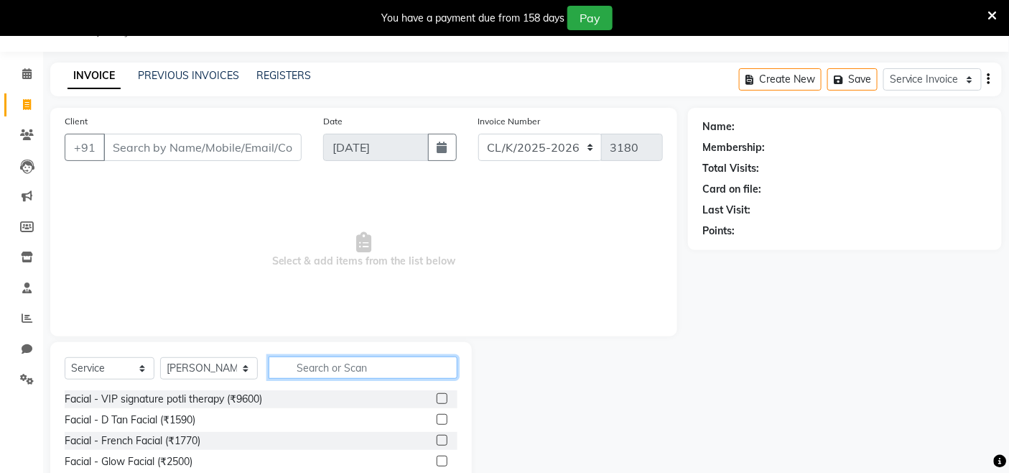
click at [348, 374] on input "text" at bounding box center [363, 367] width 189 height 22
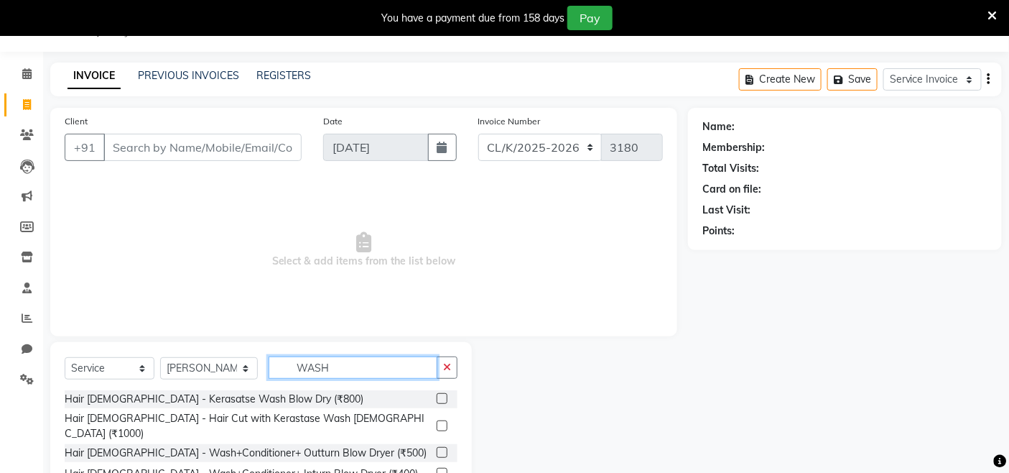
type input "WASH"
click at [444, 447] on label at bounding box center [442, 452] width 11 height 11
click at [444, 448] on input "checkbox" at bounding box center [441, 452] width 9 height 9
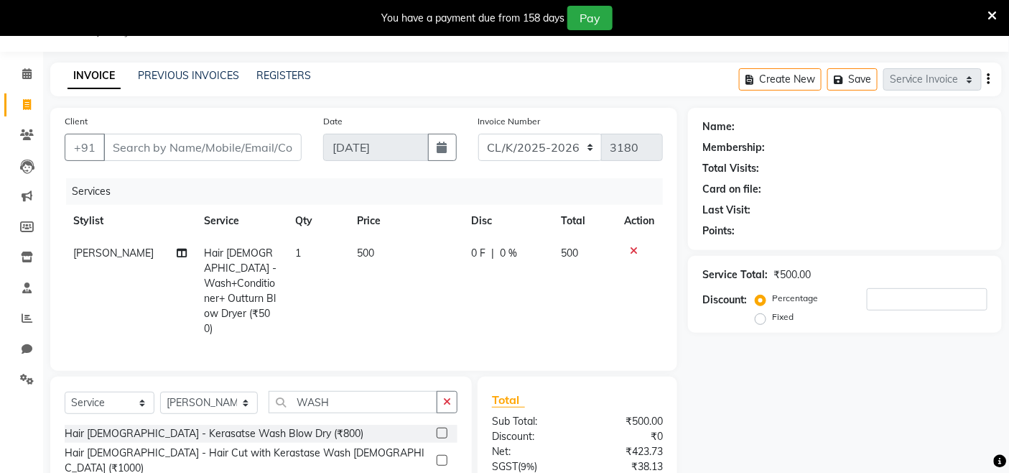
checkbox input "false"
click at [174, 149] on input "Client" at bounding box center [202, 147] width 198 height 27
type input "8"
type input "0"
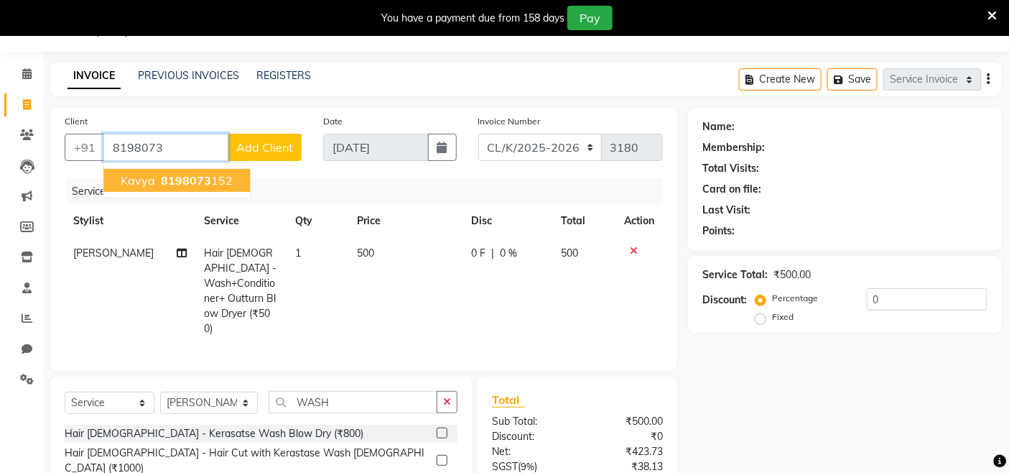
click at [170, 173] on span "8198073" at bounding box center [186, 180] width 50 height 14
type input "8198073152"
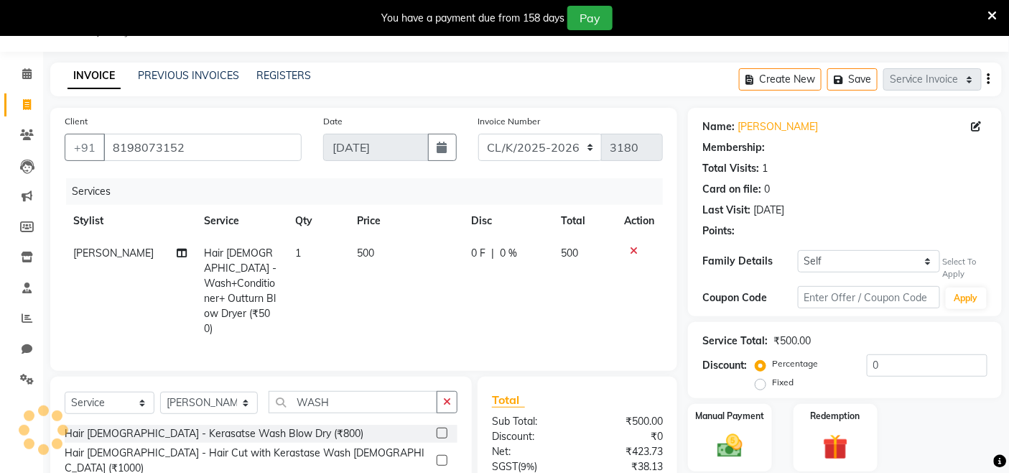
select select "1: Object"
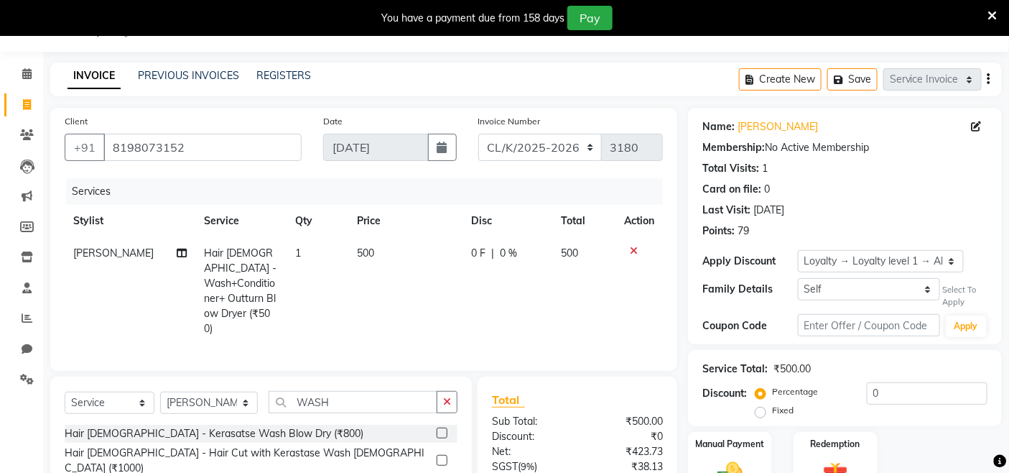
scroll to position [154, 0]
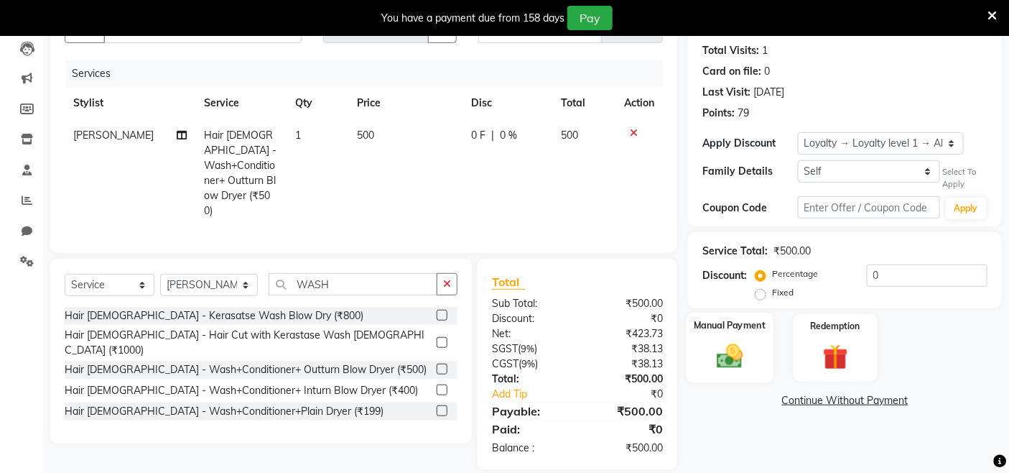
click at [728, 364] on img at bounding box center [730, 356] width 43 height 30
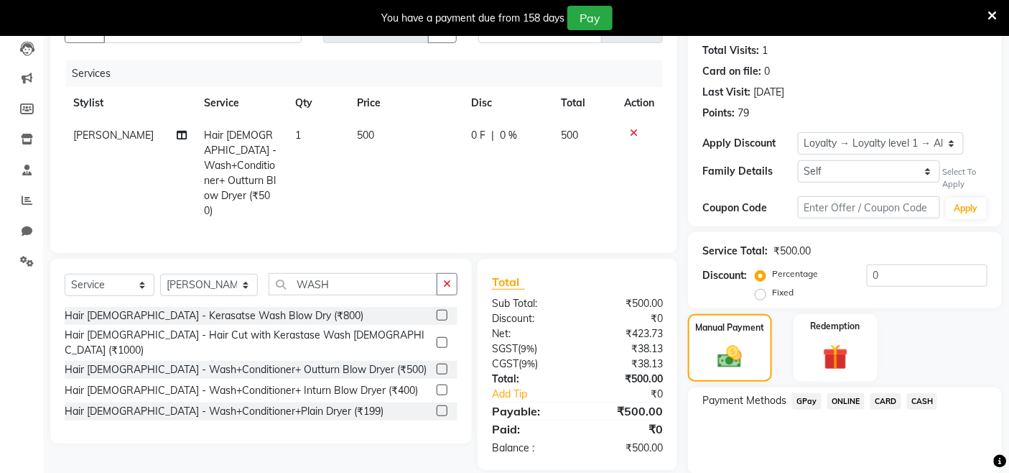
click at [927, 401] on span "CASH" at bounding box center [922, 401] width 31 height 17
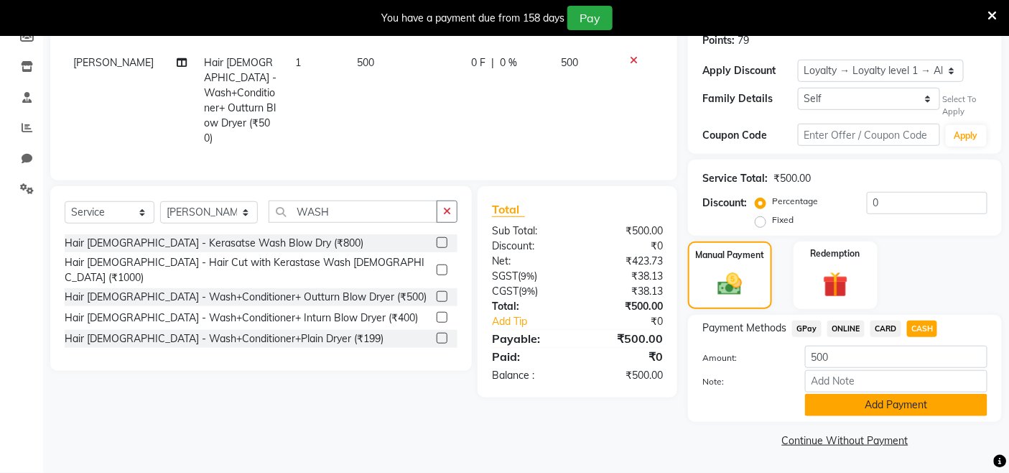
click at [915, 403] on button "Add Payment" at bounding box center [896, 405] width 182 height 22
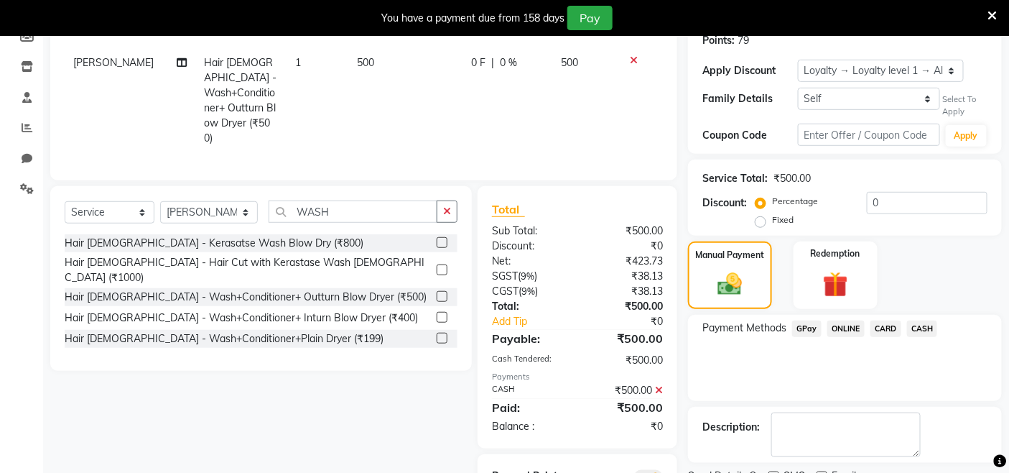
scroll to position [286, 0]
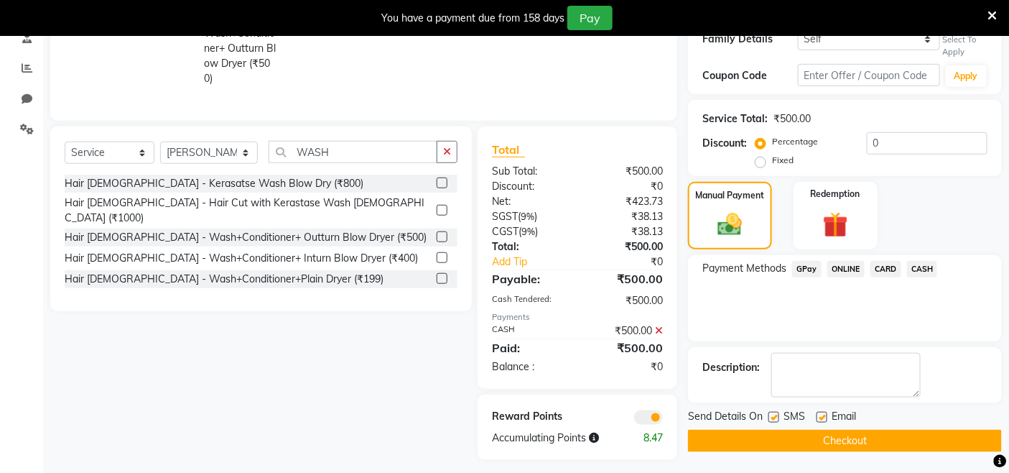
click at [911, 444] on button "Checkout" at bounding box center [845, 441] width 314 height 22
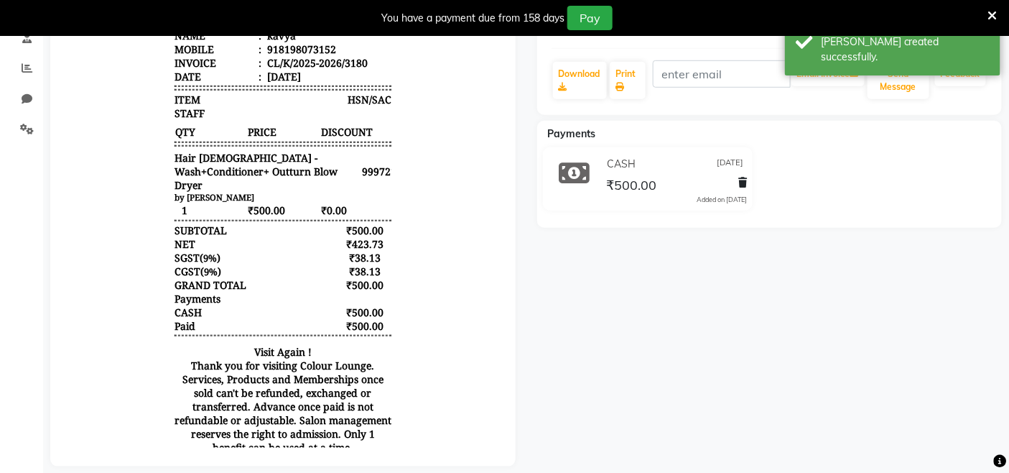
scroll to position [126, 0]
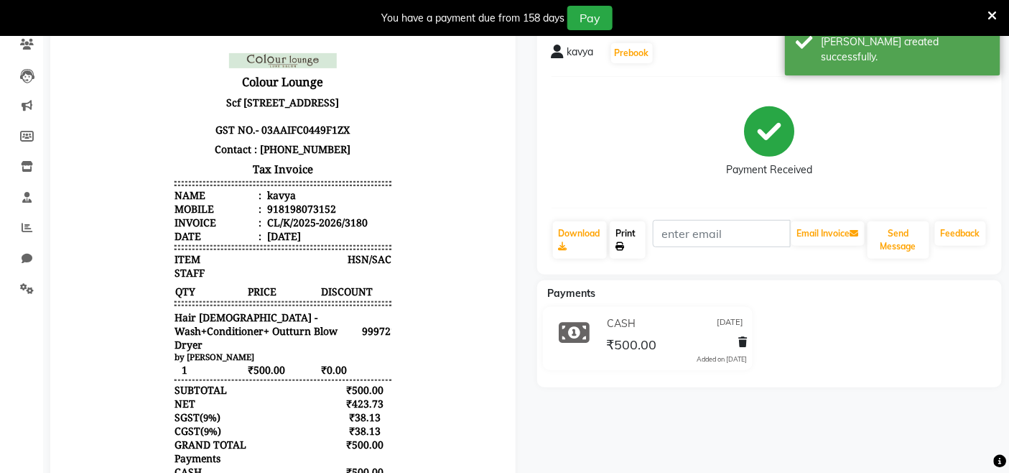
click at [627, 248] on link "Print" at bounding box center [627, 239] width 35 height 37
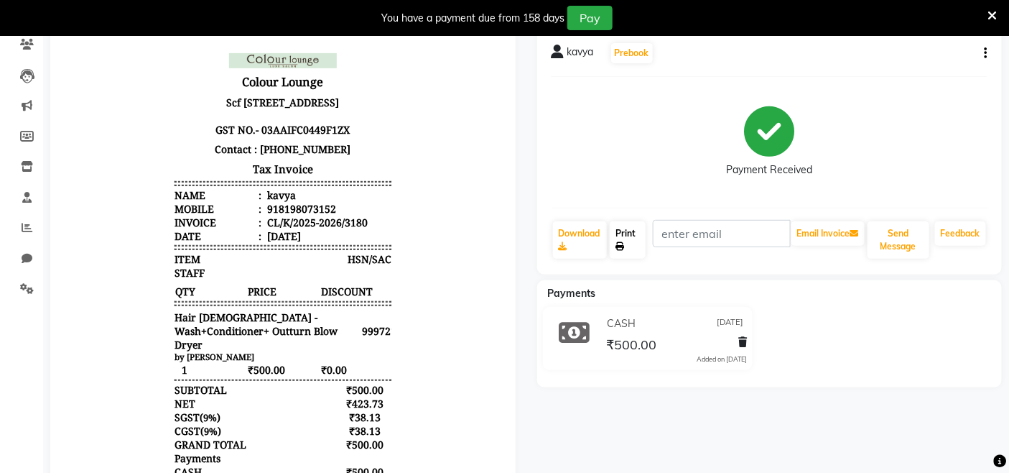
scroll to position [0, 0]
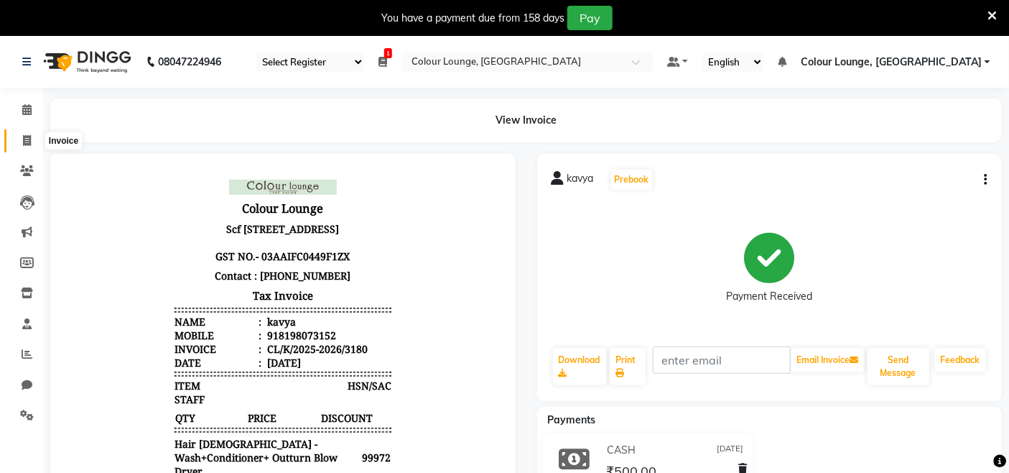
click at [34, 139] on span at bounding box center [26, 141] width 25 height 17
select select "service"
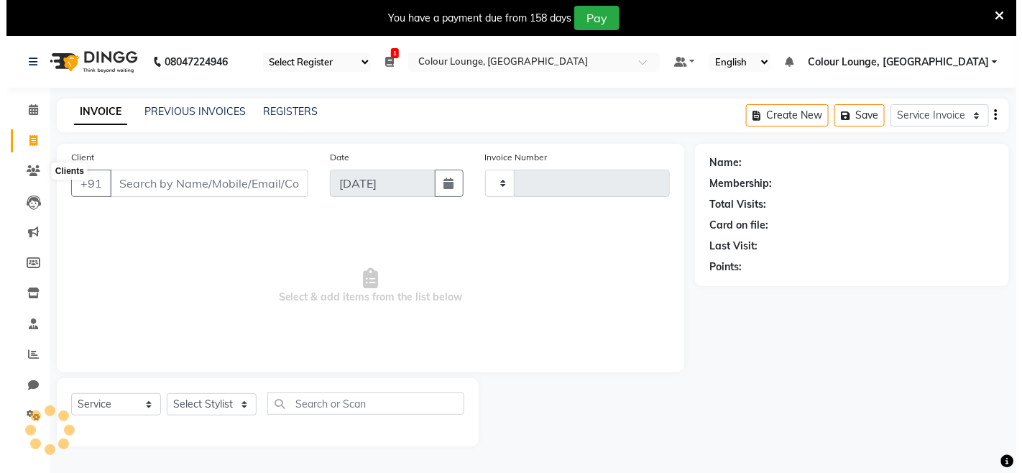
scroll to position [36, 0]
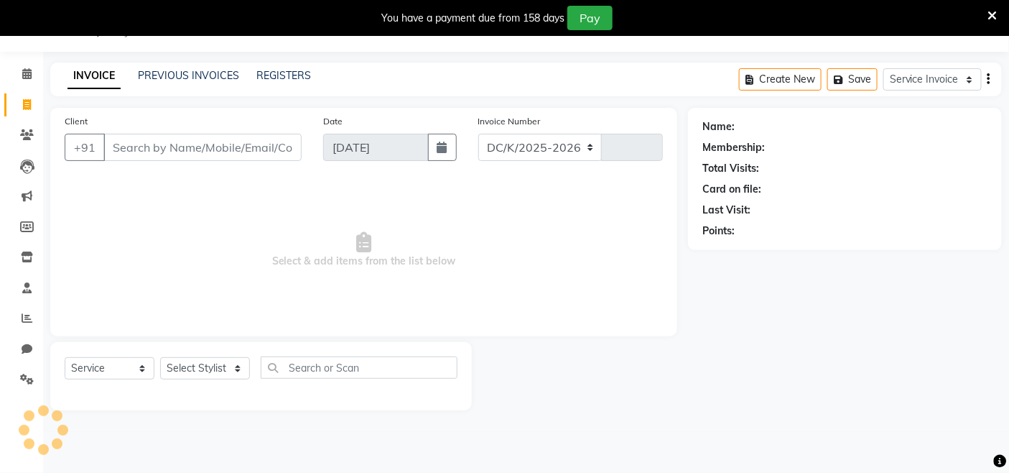
select select "8015"
type input "3181"
click at [227, 370] on select "Select Stylist Admin Admin AKHIL ANKUSH Baljinder Colour Lounge, Kabir Park Col…" at bounding box center [209, 368] width 98 height 22
select select "70114"
click at [160, 358] on select "Select Stylist Admin Admin AKHIL ANKUSH Baljinder Colour Lounge, Kabir Park Col…" at bounding box center [209, 368] width 98 height 22
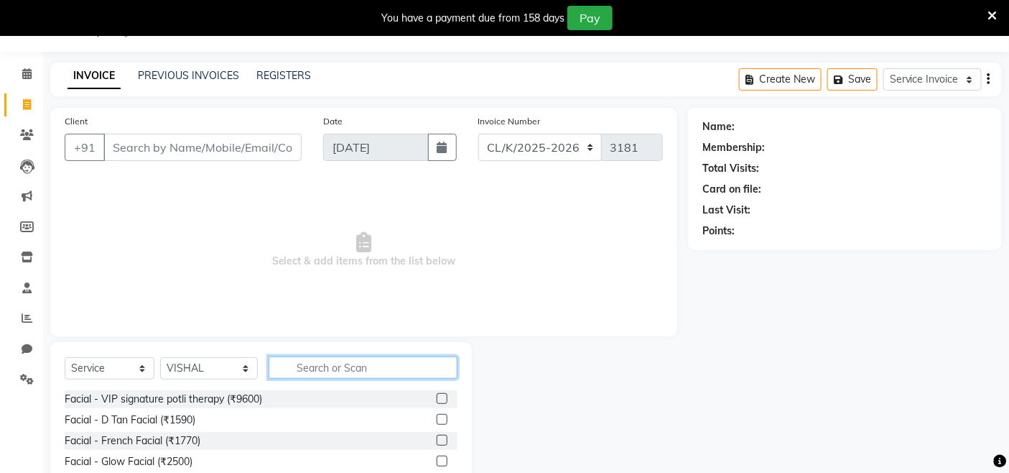
click at [318, 368] on input "text" at bounding box center [363, 367] width 189 height 22
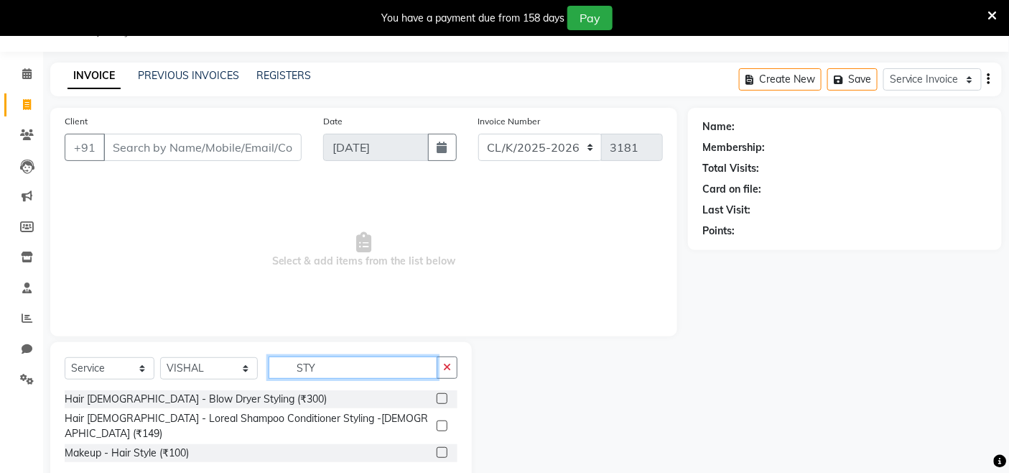
type input "STY"
click at [443, 420] on label at bounding box center [442, 425] width 11 height 11
click at [443, 422] on input "checkbox" at bounding box center [441, 426] width 9 height 9
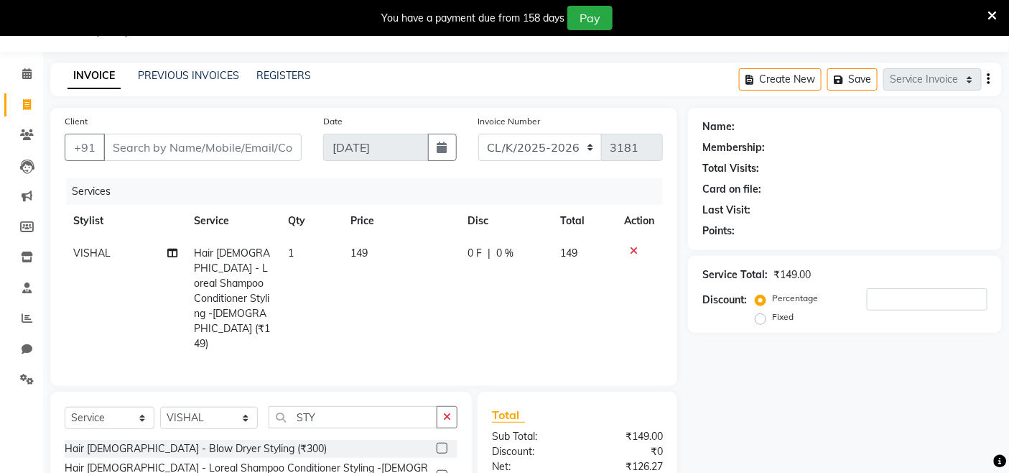
checkbox input "false"
click at [371, 259] on td "149" at bounding box center [401, 298] width 118 height 123
select select "70114"
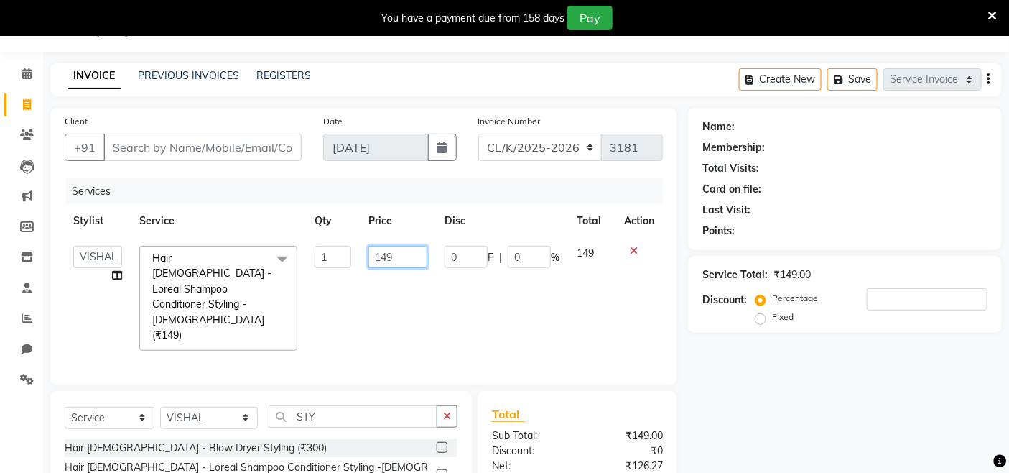
click at [397, 257] on input "149" at bounding box center [398, 257] width 59 height 22
type input "150"
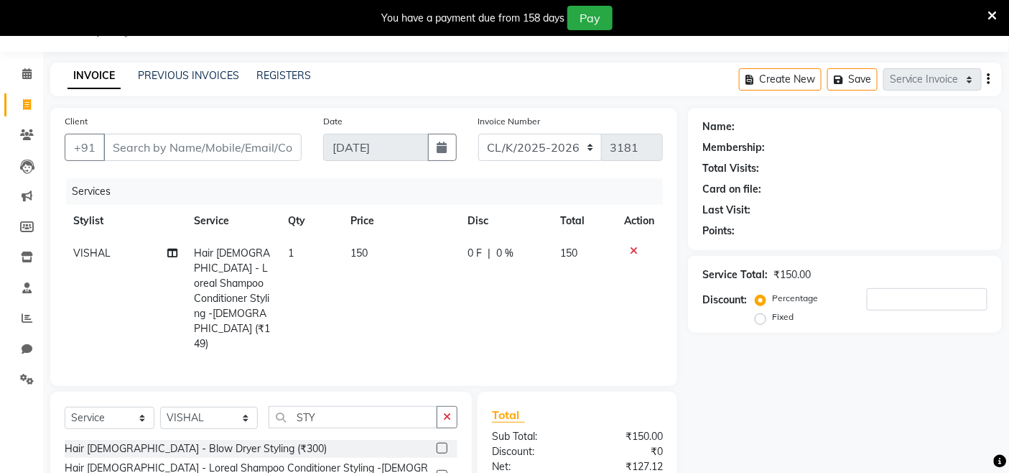
click at [384, 323] on div "Services Stylist Service Qty Price Disc Total Action VISHAL Hair Male - Loreal …" at bounding box center [364, 274] width 598 height 193
click at [172, 145] on input "Client" at bounding box center [202, 147] width 198 height 27
type input "7"
type input "0"
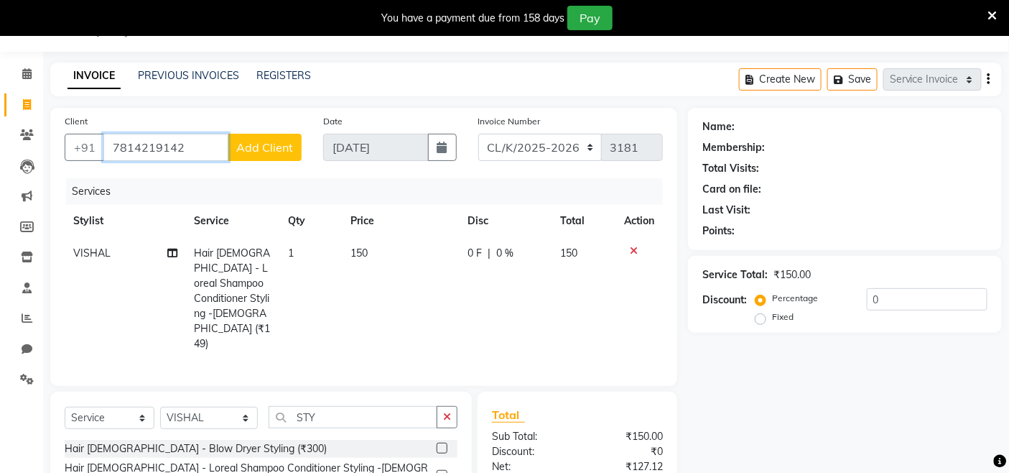
type input "7814219142"
click at [269, 153] on span "Add Client" at bounding box center [264, 147] width 57 height 14
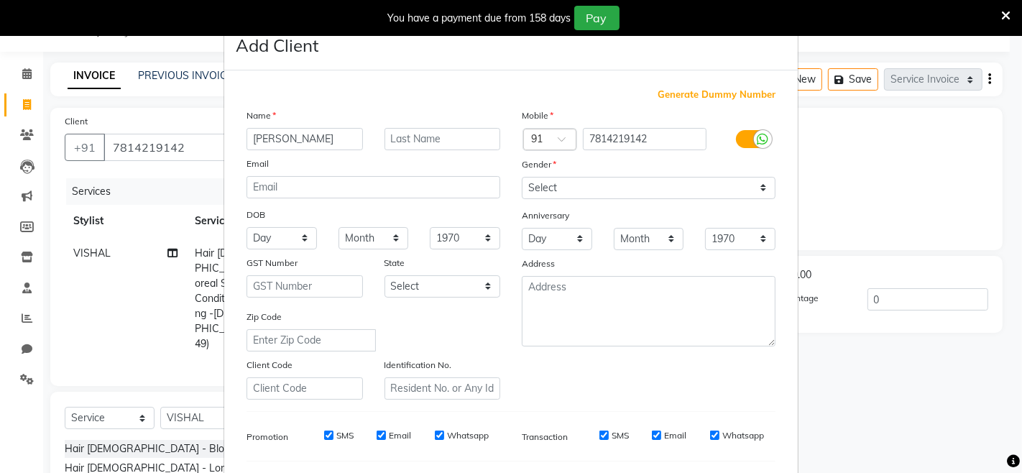
type input "LAKSHDEEP"
click at [690, 192] on select "Select Male Female Other Prefer Not To Say" at bounding box center [649, 188] width 254 height 22
select select "male"
click at [522, 177] on select "Select Male Female Other Prefer Not To Say" at bounding box center [649, 188] width 254 height 22
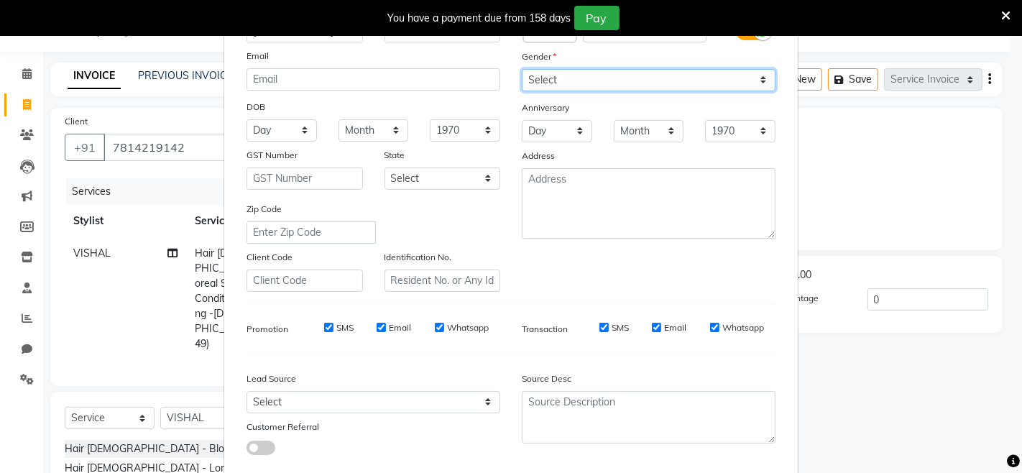
scroll to position [190, 0]
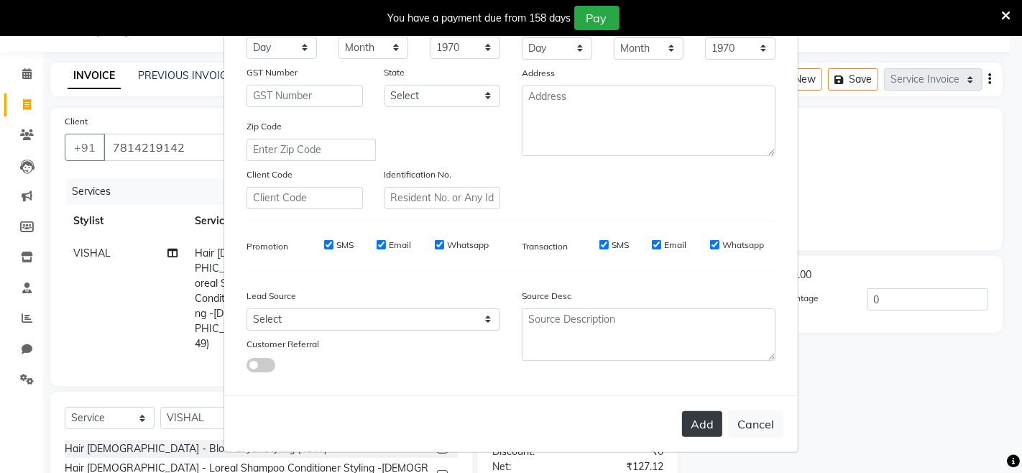
click at [695, 429] on button "Add" at bounding box center [702, 424] width 40 height 26
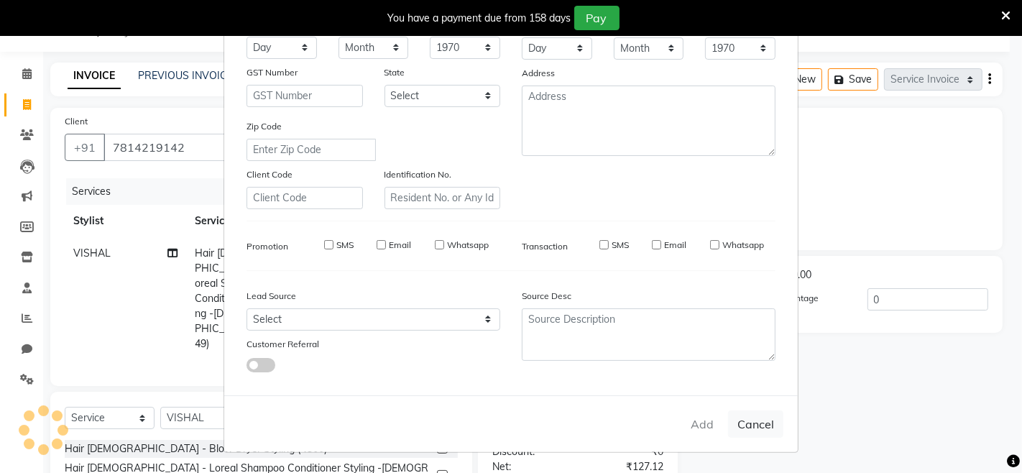
select select
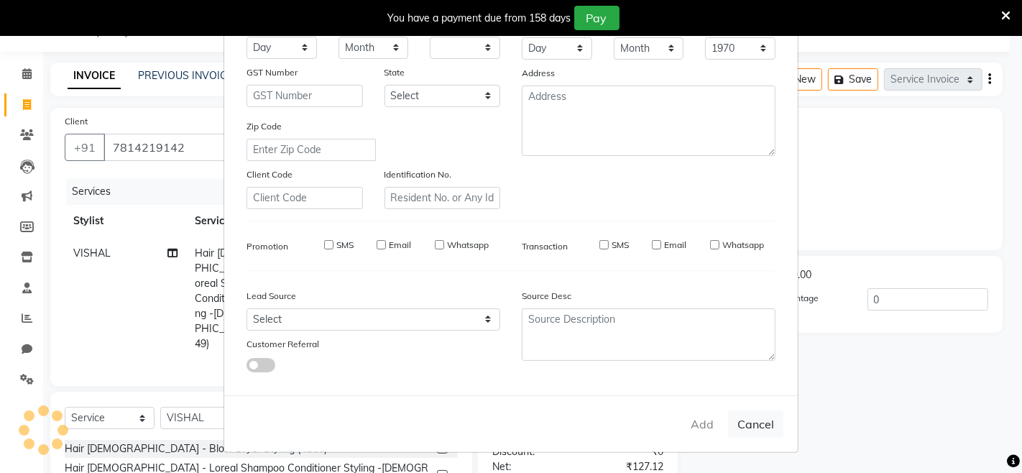
select select
checkbox input "false"
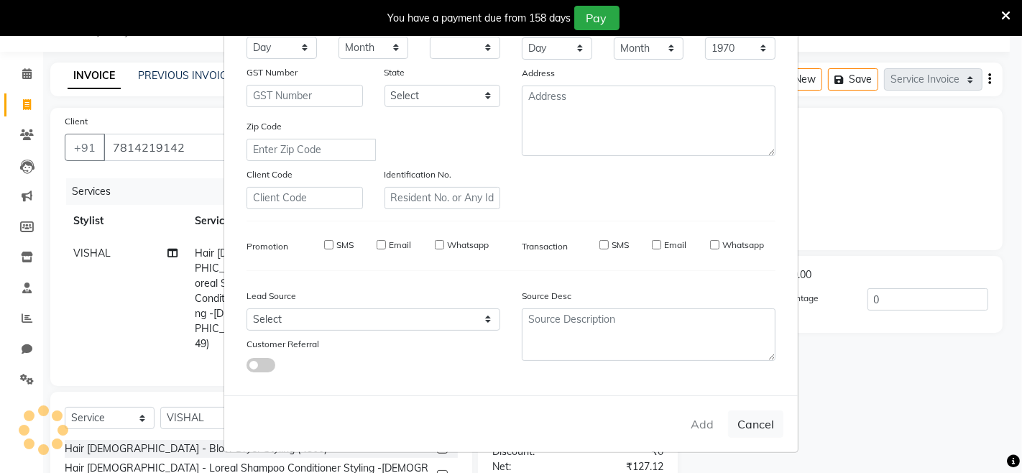
checkbox input "false"
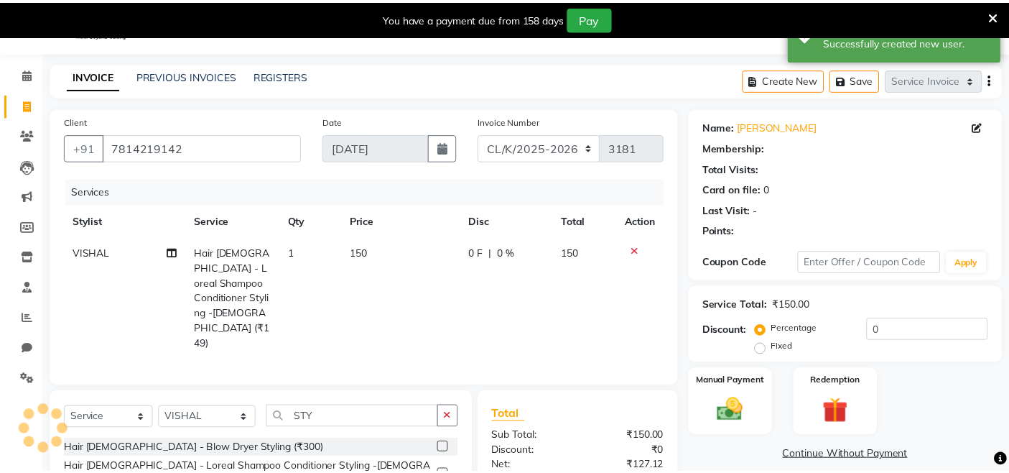
scroll to position [154, 0]
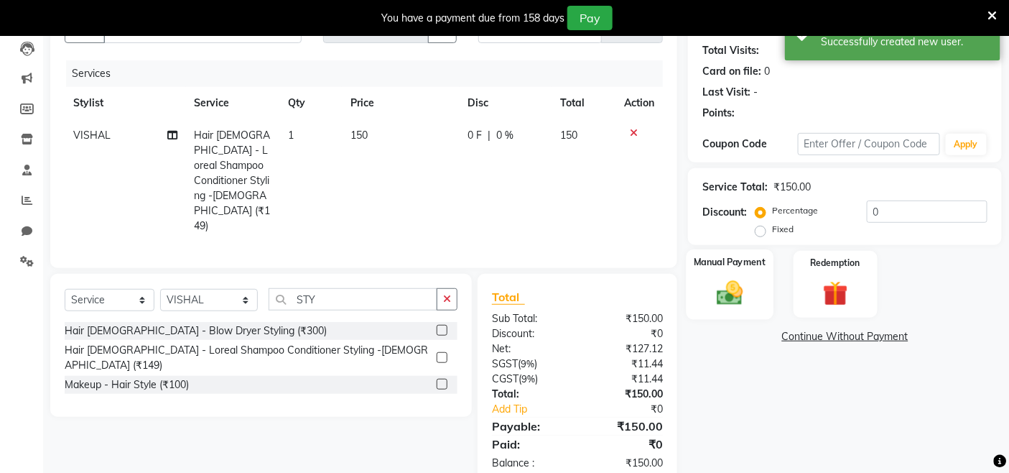
select select "1: Object"
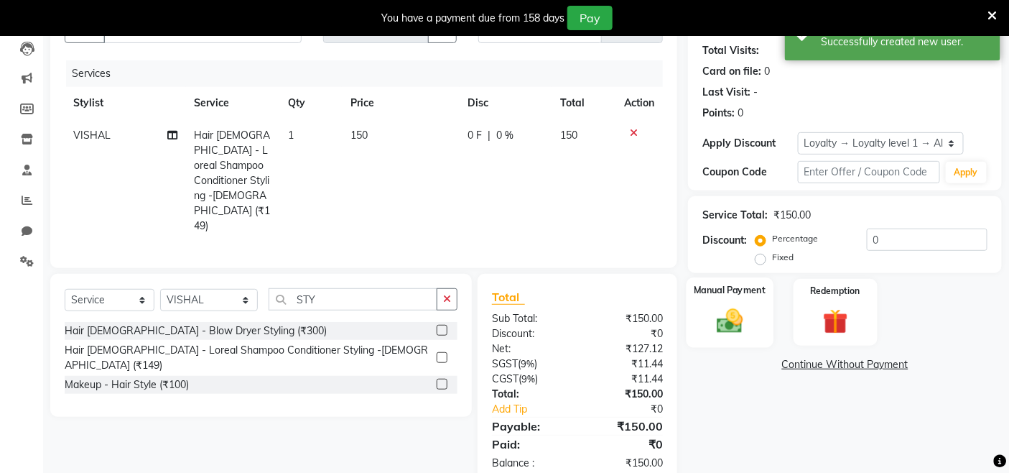
click at [751, 287] on label "Manual Payment" at bounding box center [731, 290] width 72 height 14
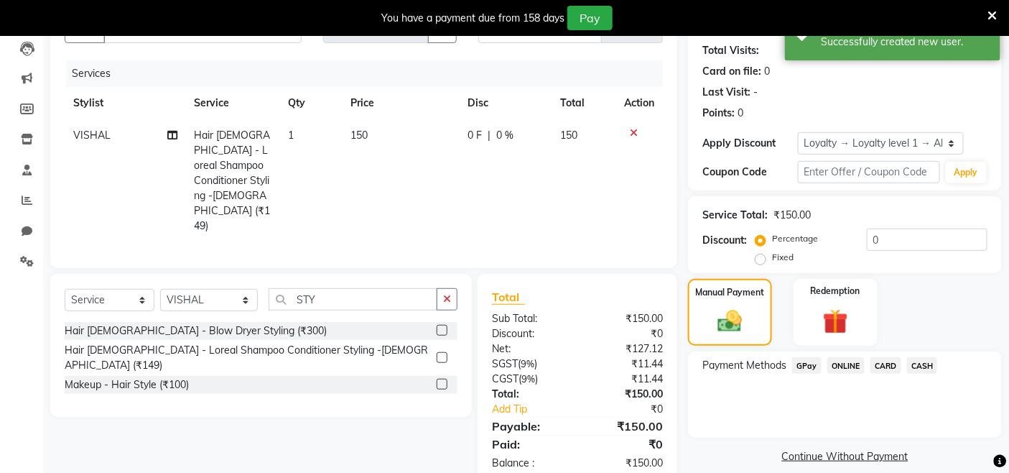
click at [930, 362] on span "CASH" at bounding box center [922, 365] width 31 height 17
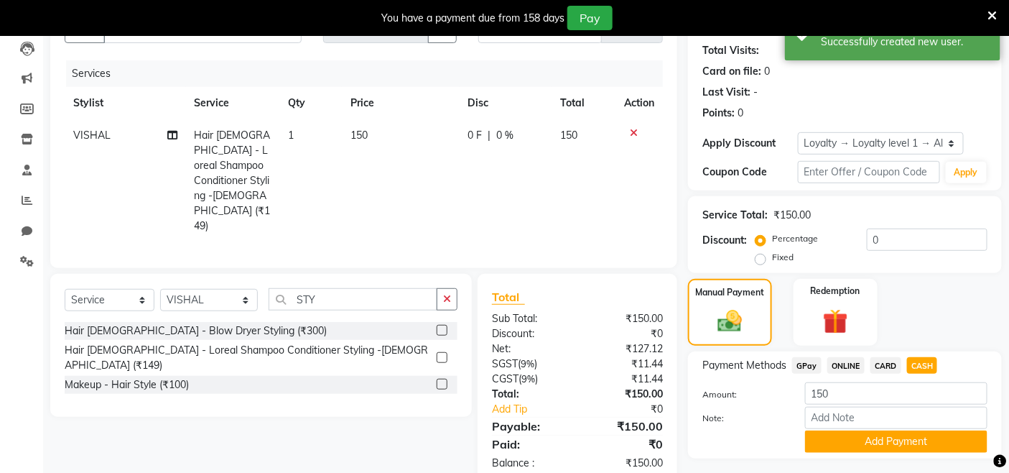
scroll to position [190, 0]
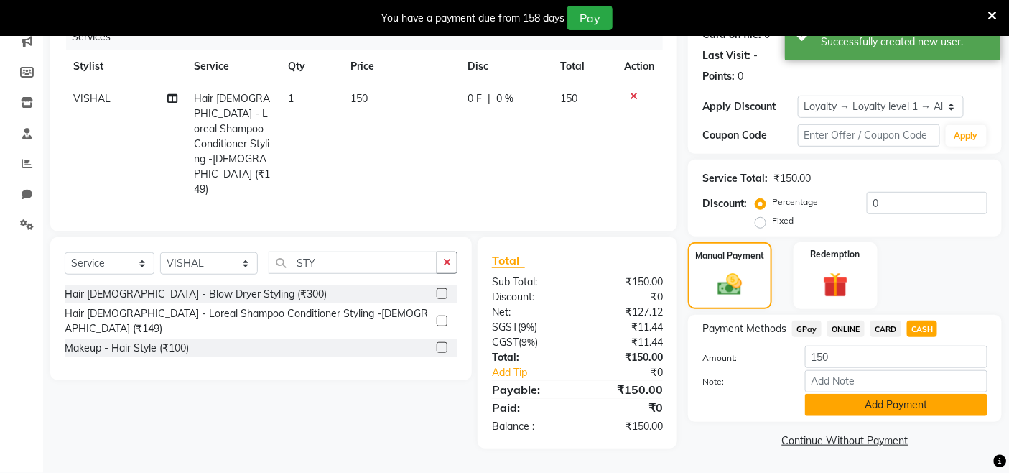
click at [920, 402] on button "Add Payment" at bounding box center [896, 405] width 182 height 22
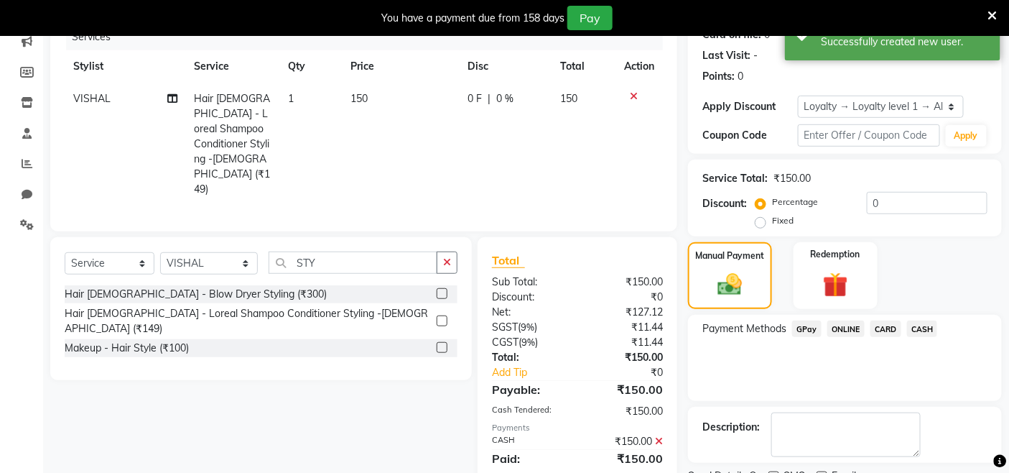
scroll to position [276, 0]
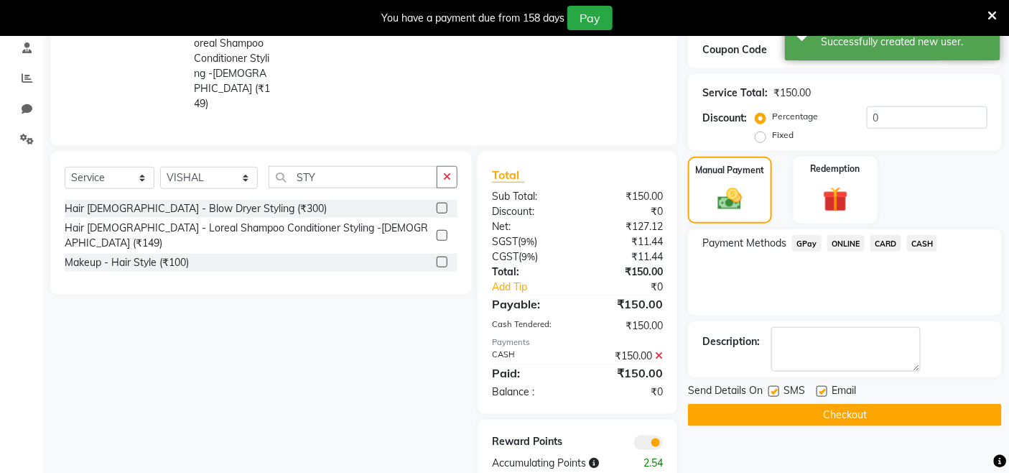
click at [922, 414] on button "Checkout" at bounding box center [845, 415] width 314 height 22
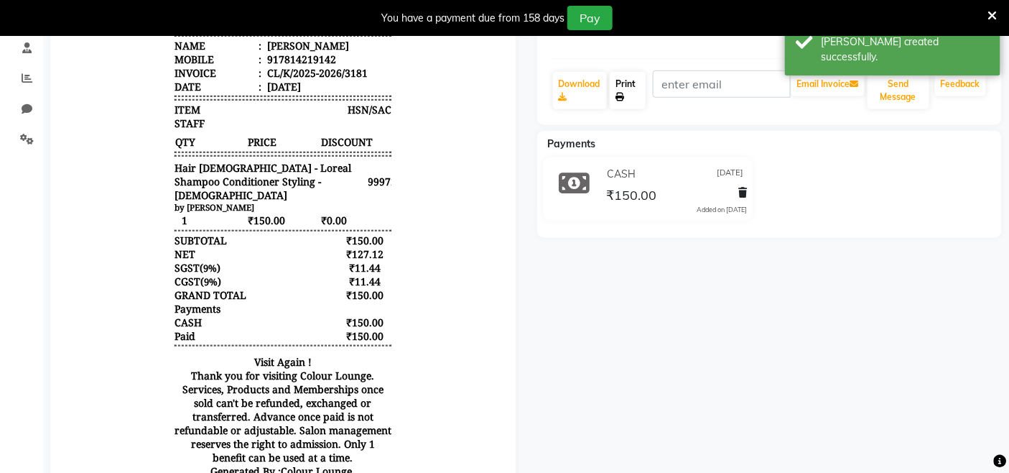
click at [619, 102] on link "Print" at bounding box center [627, 90] width 35 height 37
click at [620, 94] on icon at bounding box center [620, 97] width 9 height 9
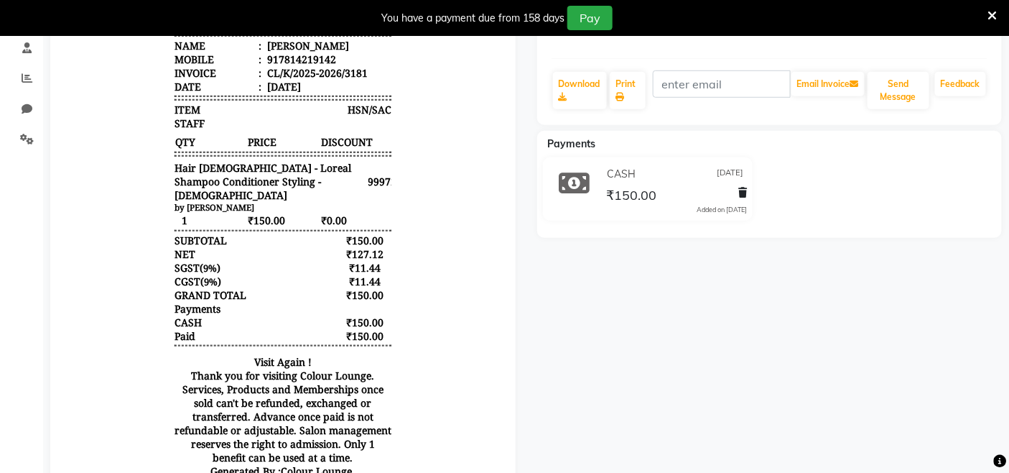
drag, startPoint x: 494, startPoint y: 420, endPoint x: 349, endPoint y: 397, distance: 147.1
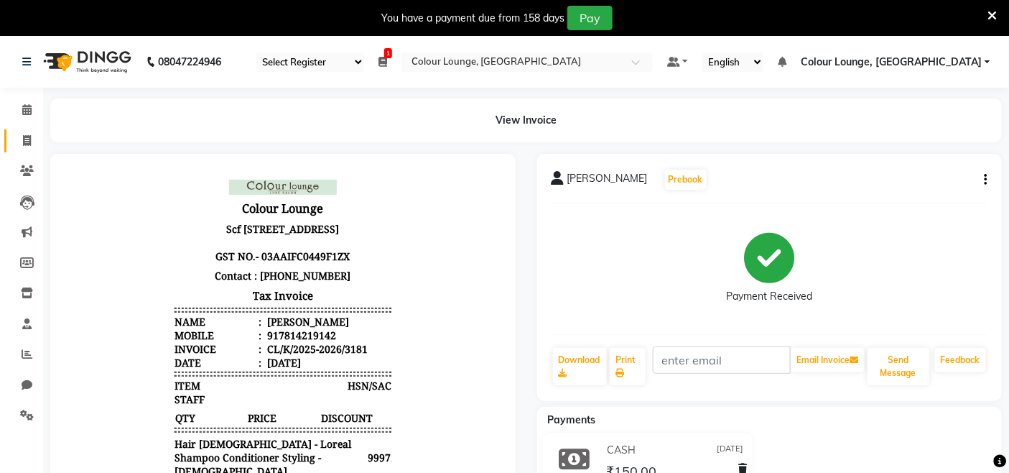
click at [24, 129] on link "Invoice" at bounding box center [21, 141] width 34 height 24
select select "service"
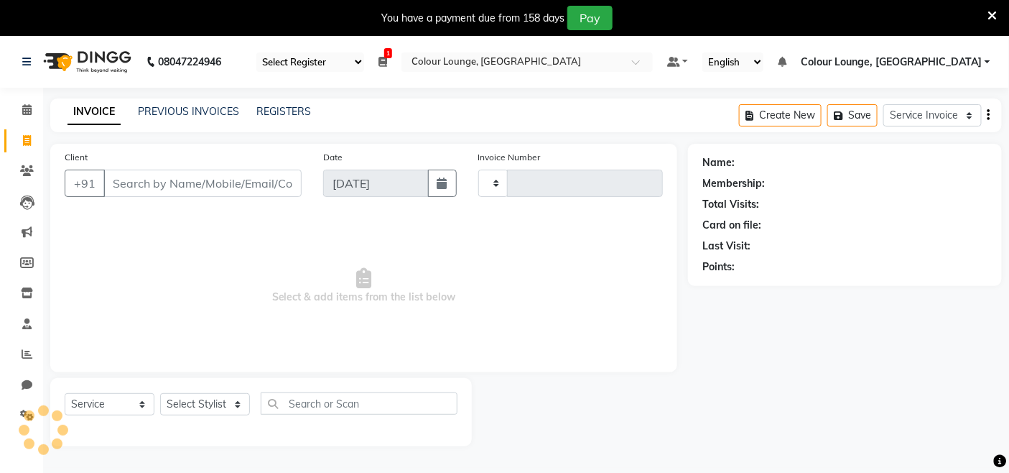
type input "3182"
select select "8015"
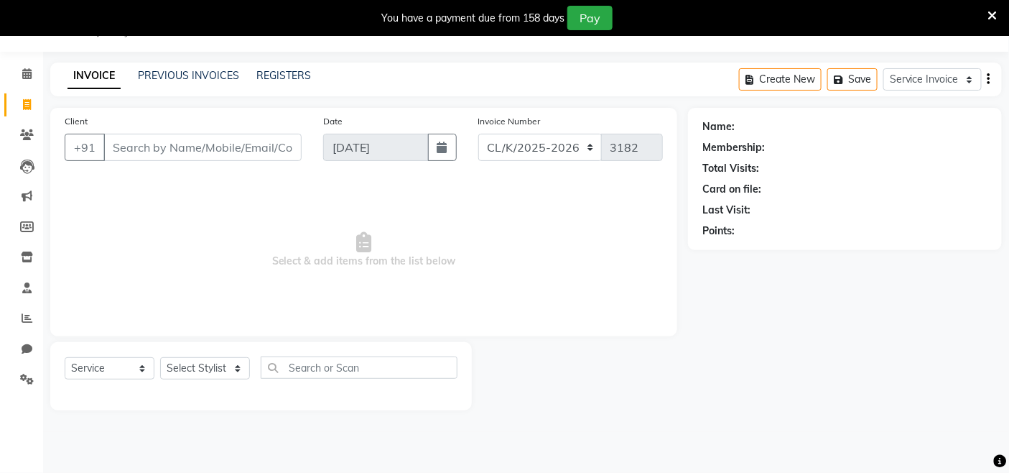
click at [157, 66] on div "INVOICE PREVIOUS INVOICES REGISTERS Create New Save Service Invoice Product Inv…" at bounding box center [526, 80] width 952 height 34
click at [173, 75] on link "PREVIOUS INVOICES" at bounding box center [188, 75] width 101 height 13
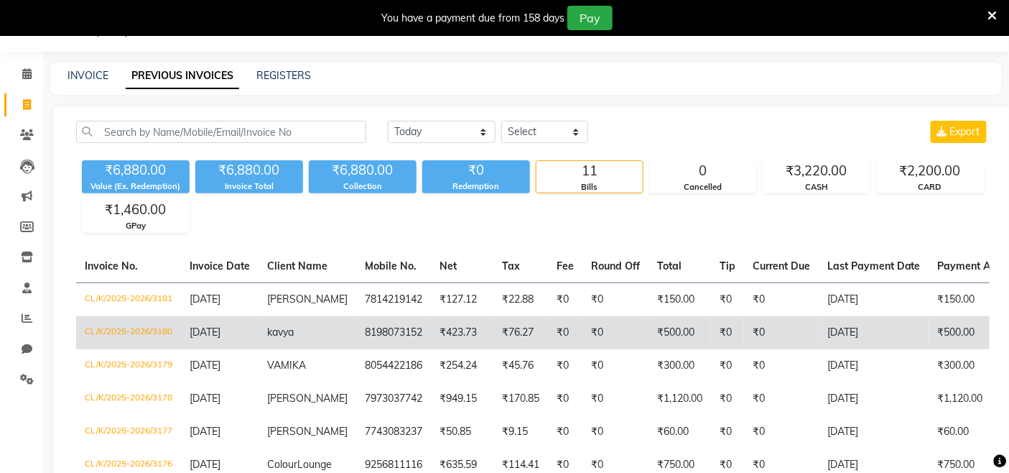
click at [627, 328] on td "₹0" at bounding box center [616, 332] width 66 height 33
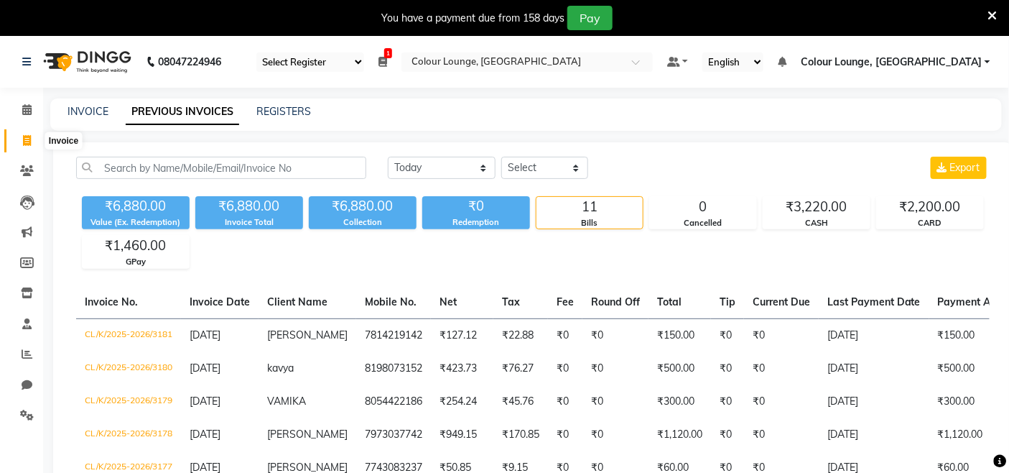
click at [30, 141] on icon at bounding box center [27, 140] width 8 height 11
select select "service"
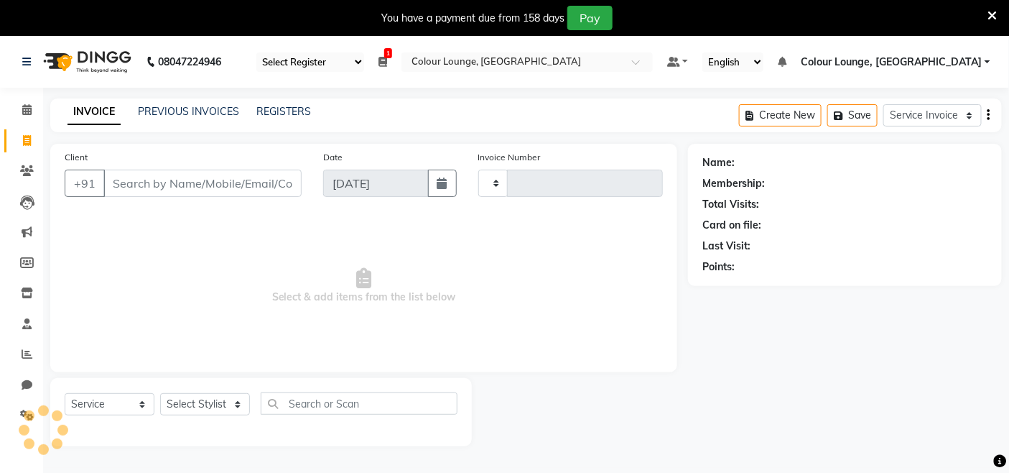
scroll to position [36, 0]
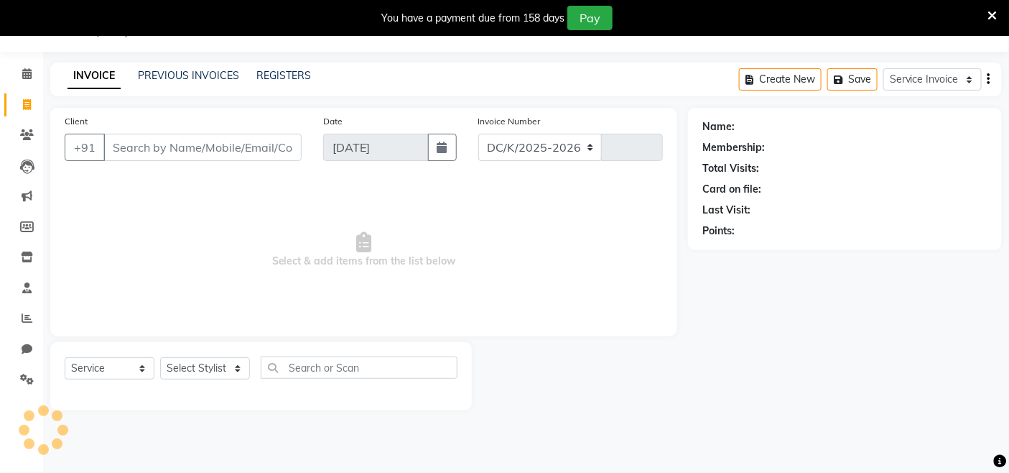
select select "8015"
type input "3183"
click at [220, 372] on select "Select Stylist Admin Admin AKHIL ANKUSH Baljinder Colour Lounge, Kabir Park Col…" at bounding box center [209, 368] width 98 height 22
click at [160, 358] on select "Select Stylist Admin Admin AKHIL ANKUSH Baljinder Colour Lounge, Kabir Park Col…" at bounding box center [209, 368] width 98 height 22
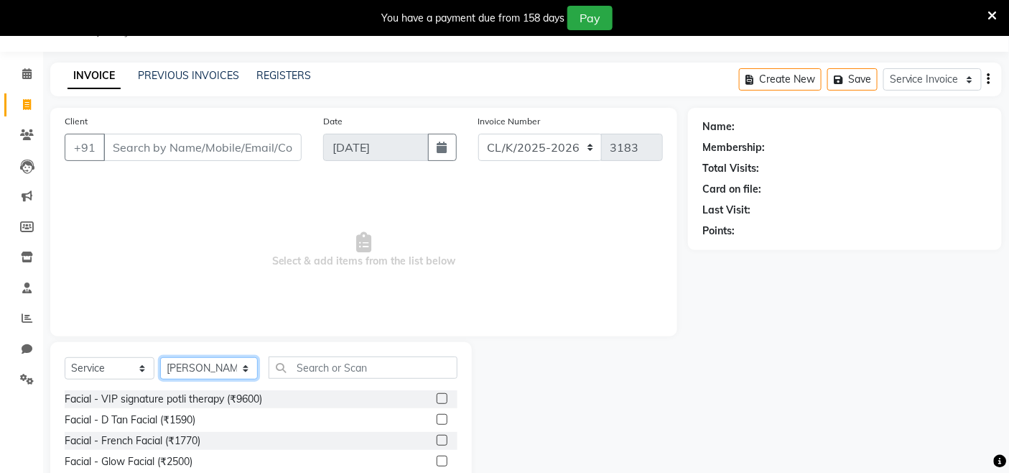
click at [209, 374] on select "Select Stylist Admin Admin AKHIL ANKUSH Baljinder Colour Lounge, Kabir Park Col…" at bounding box center [209, 368] width 98 height 22
select select "82296"
click at [160, 358] on select "Select Stylist Admin Admin AKHIL ANKUSH Baljinder Colour Lounge, Kabir Park Col…" at bounding box center [209, 368] width 98 height 22
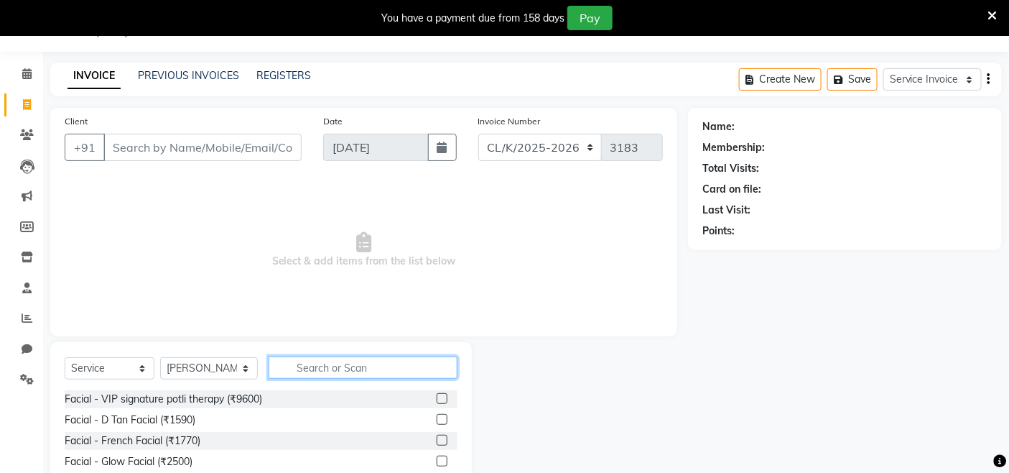
click at [325, 367] on input "text" at bounding box center [363, 367] width 189 height 22
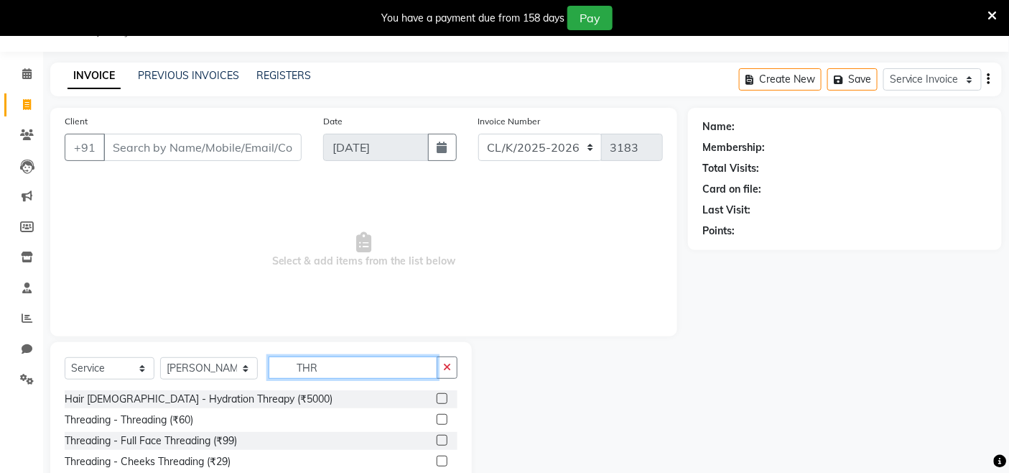
type input "THR"
click at [437, 441] on label at bounding box center [442, 440] width 11 height 11
click at [437, 441] on input "checkbox" at bounding box center [441, 440] width 9 height 9
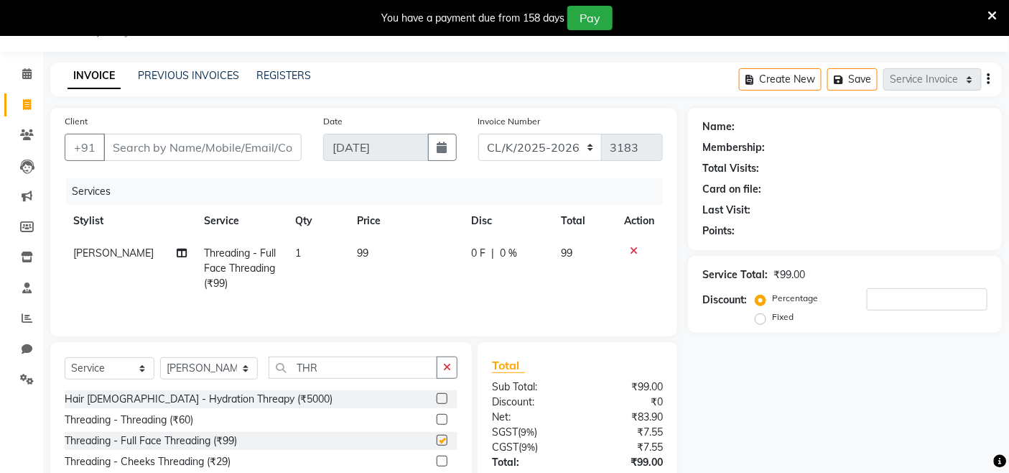
checkbox input "false"
click at [379, 264] on td "99" at bounding box center [405, 268] width 114 height 63
select select "82296"
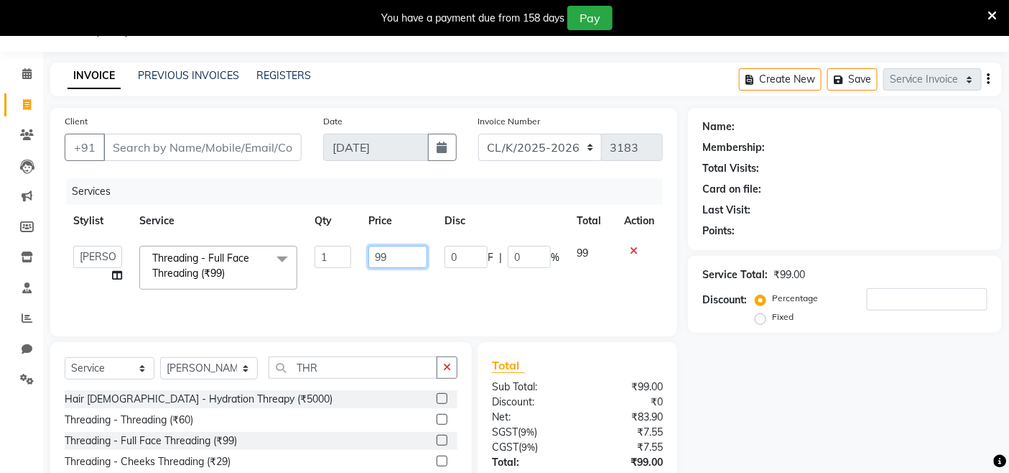
click at [388, 251] on input "99" at bounding box center [398, 257] width 59 height 22
type input "9"
type input "100"
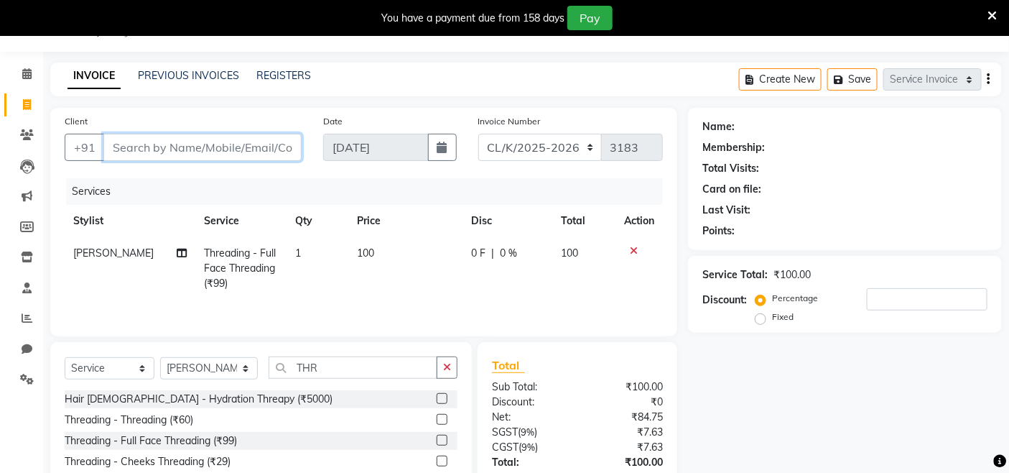
click at [243, 144] on input "Client" at bounding box center [202, 147] width 198 height 27
drag, startPoint x: 0, startPoint y: 156, endPoint x: 300, endPoint y: 203, distance: 303.9
click at [300, 204] on div "Services" at bounding box center [370, 191] width 608 height 27
click at [162, 144] on input "Client" at bounding box center [202, 147] width 198 height 27
type input "7"
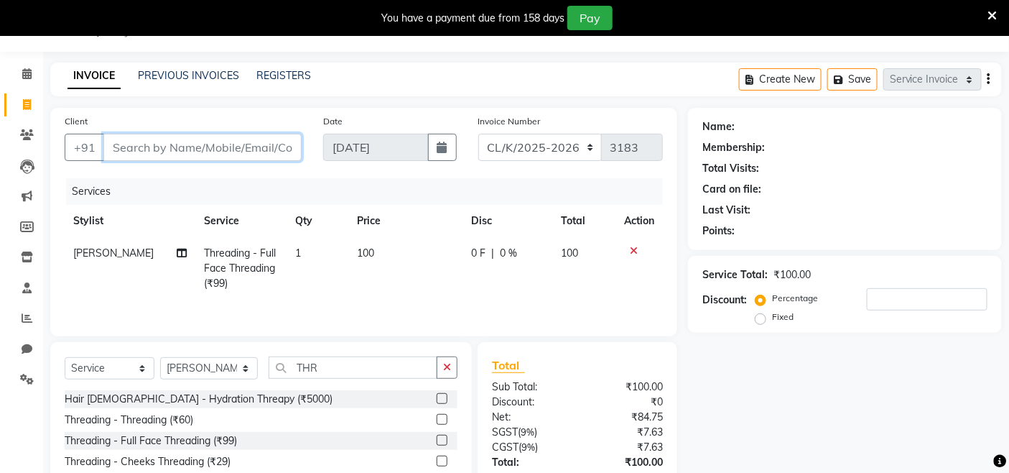
type input "0"
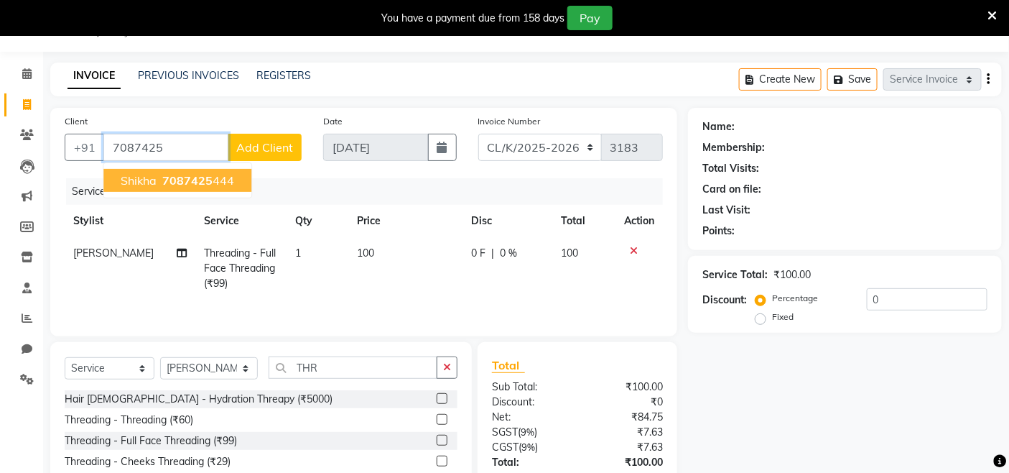
click at [175, 188] on button "Shikha 7087425 444" at bounding box center [177, 180] width 148 height 23
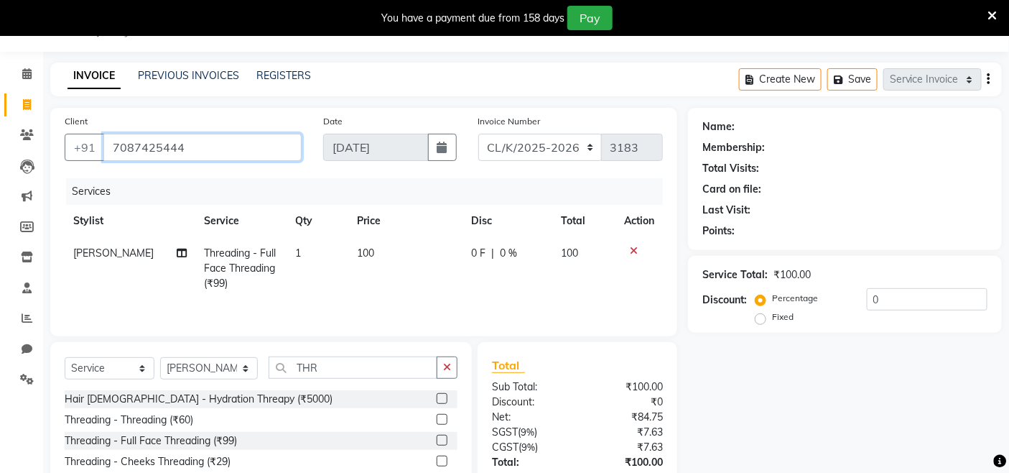
type input "7087425444"
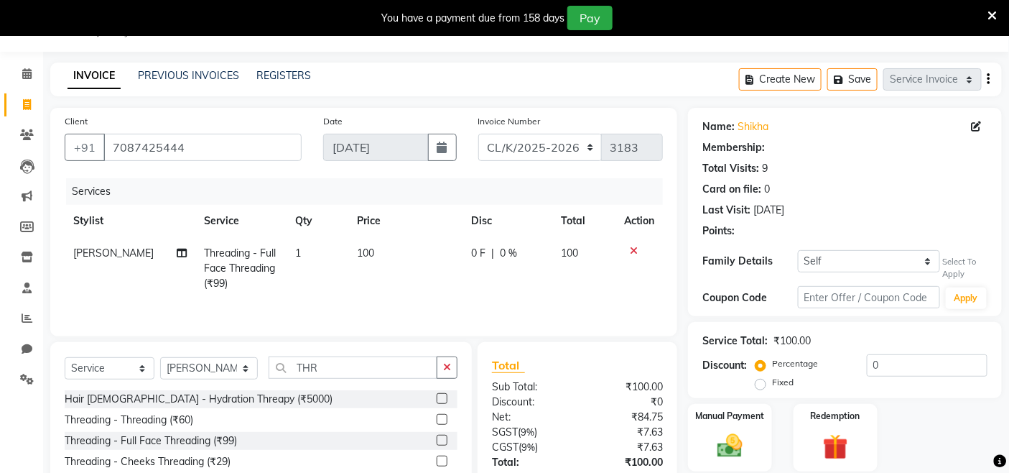
select select "1: Object"
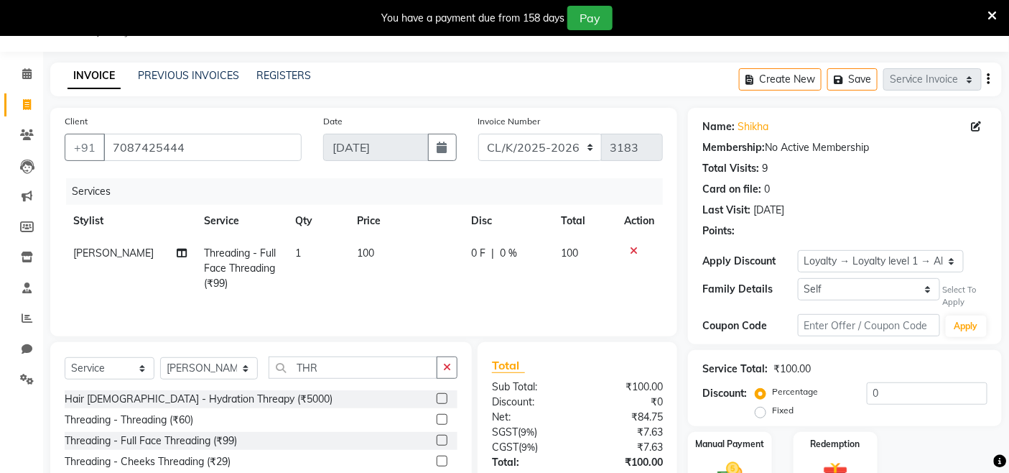
drag, startPoint x: 188, startPoint y: 188, endPoint x: 141, endPoint y: 197, distance: 48.2
click at [141, 197] on div "Services" at bounding box center [370, 191] width 608 height 27
click at [336, 372] on input "THR" at bounding box center [353, 367] width 169 height 22
type input "T"
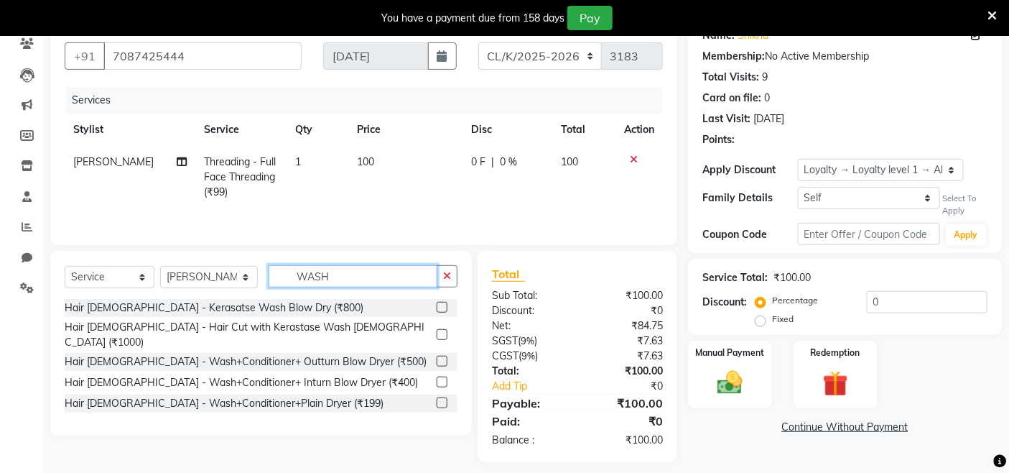
scroll to position [139, 0]
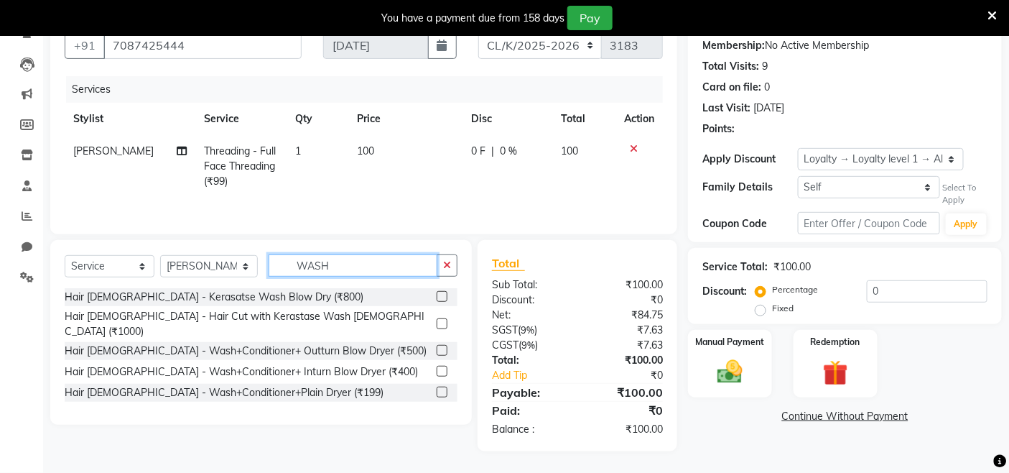
type input "WASH"
click at [440, 387] on label at bounding box center [442, 392] width 11 height 11
click at [440, 388] on input "checkbox" at bounding box center [441, 392] width 9 height 9
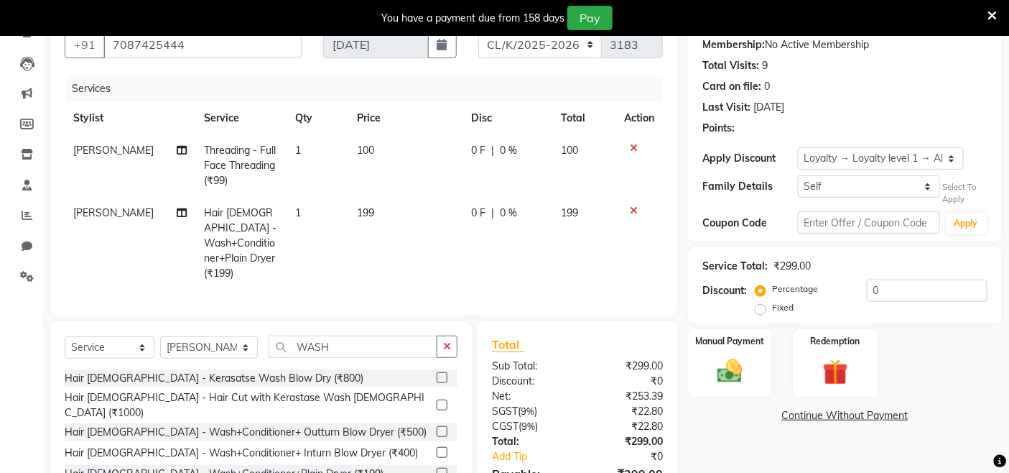
checkbox input "false"
click at [389, 212] on td "199" at bounding box center [405, 243] width 114 height 93
select select "82296"
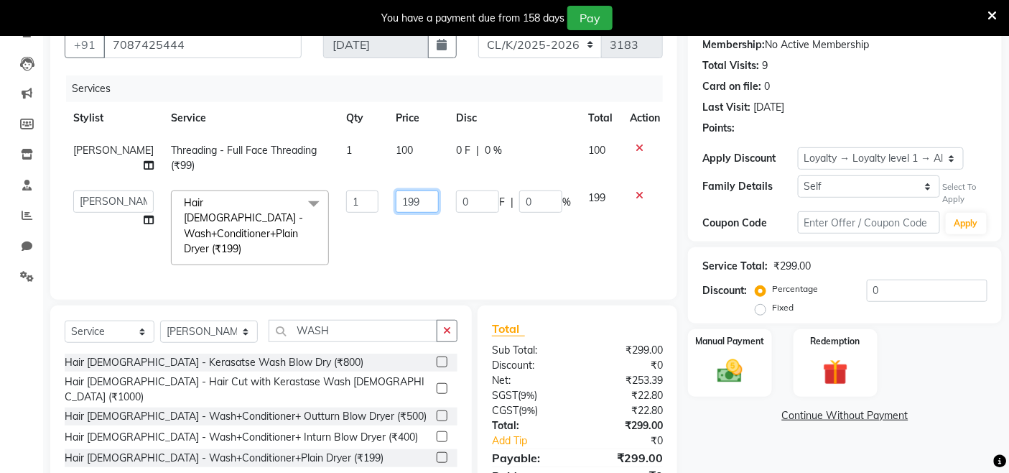
click at [404, 208] on input "199" at bounding box center [417, 201] width 43 height 22
type input "1"
type input "200"
click at [464, 227] on td "0 F | 0 %" at bounding box center [514, 228] width 132 height 92
select select "82296"
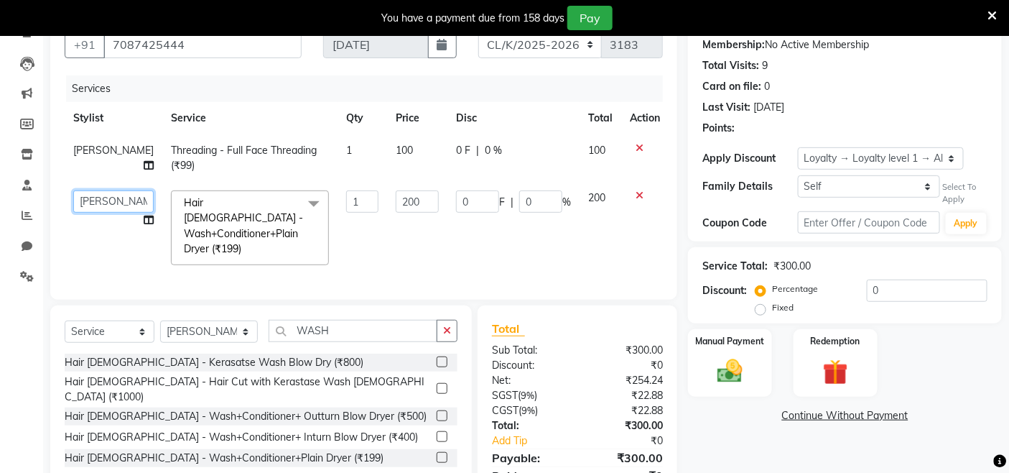
click at [111, 200] on select "Admin Admin AKHIL ANKUSH Baljinder Colour Lounge, Kabir Park Colour Lounge, Kab…" at bounding box center [113, 201] width 80 height 22
click at [109, 200] on select "Admin Admin AKHIL ANKUSH Baljinder Colour Lounge, Kabir Park Colour Lounge, Kab…" at bounding box center [113, 201] width 80 height 22
click at [108, 200] on select "Admin Admin AKHIL ANKUSH Baljinder Colour Lounge, Kabir Park Colour Lounge, Kab…" at bounding box center [113, 201] width 80 height 22
select select "70129"
click at [338, 256] on td "1" at bounding box center [363, 228] width 50 height 92
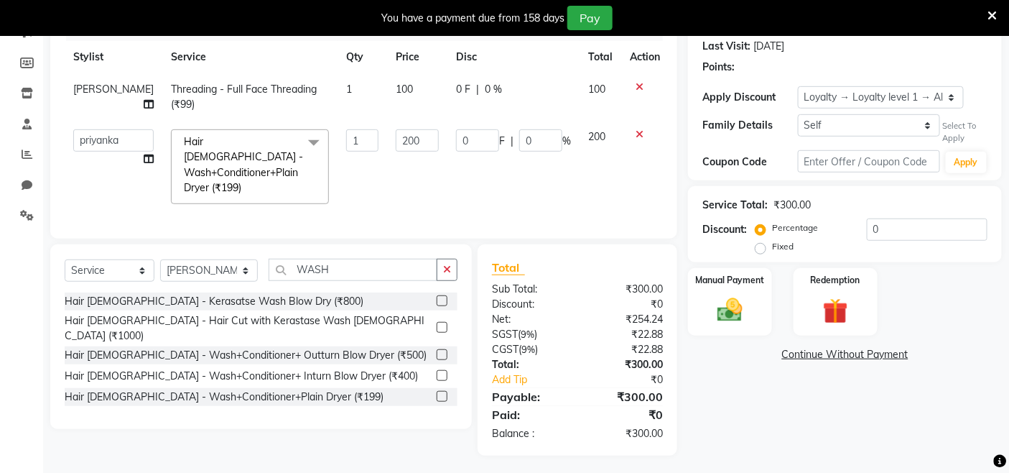
scroll to position [0, 0]
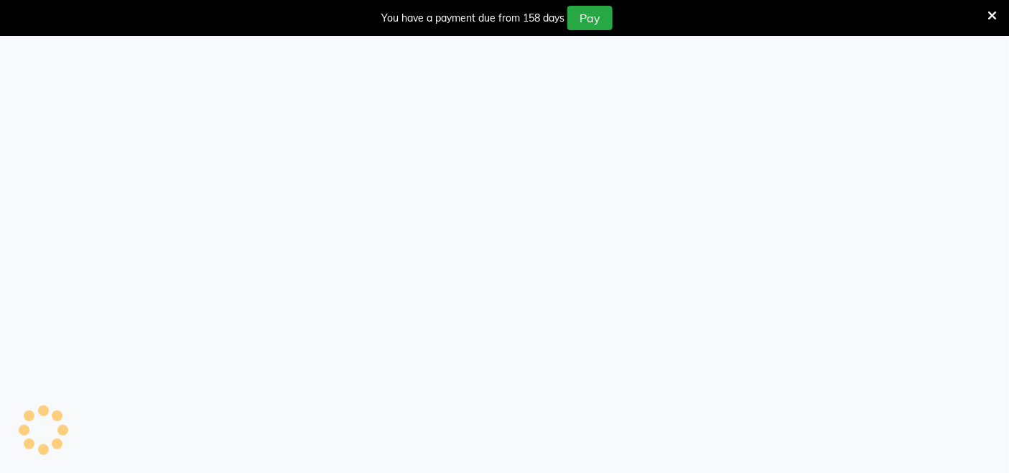
select select "75"
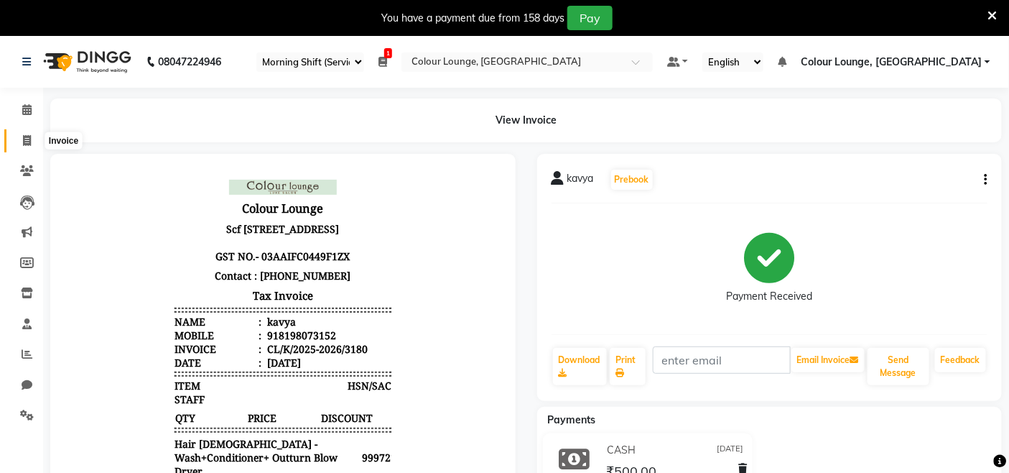
click at [31, 145] on span at bounding box center [26, 141] width 25 height 17
select select "service"
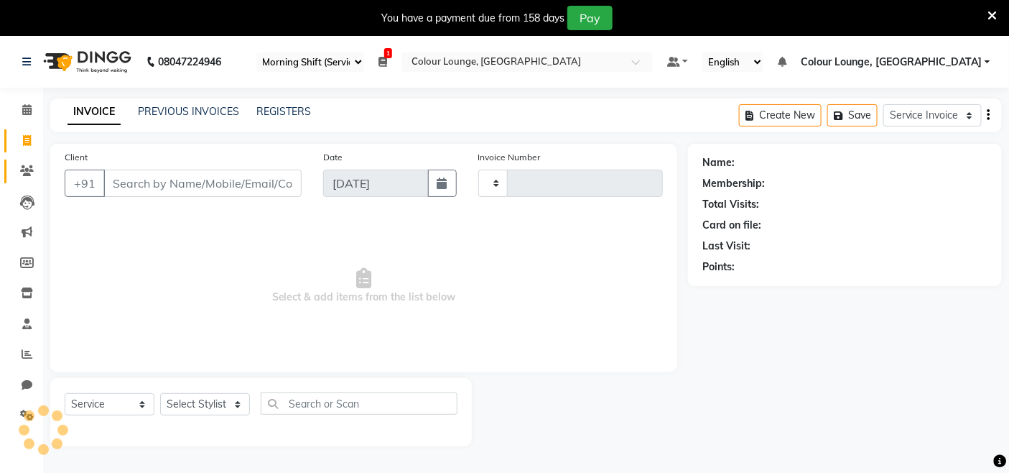
type input "3182"
select select "8015"
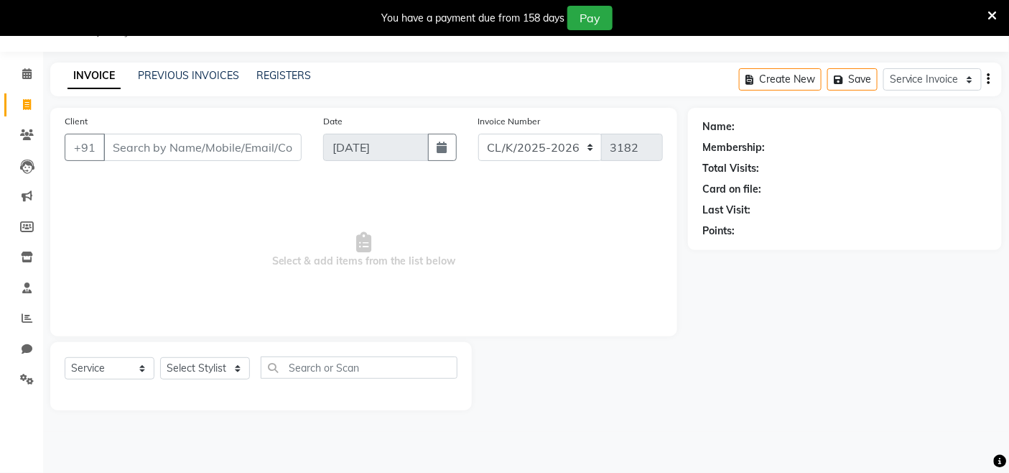
click at [176, 67] on div "INVOICE PREVIOUS INVOICES REGISTERS Create New Save Service Invoice Product Inv…" at bounding box center [526, 80] width 952 height 34
click at [176, 70] on link "PREVIOUS INVOICES" at bounding box center [188, 75] width 101 height 13
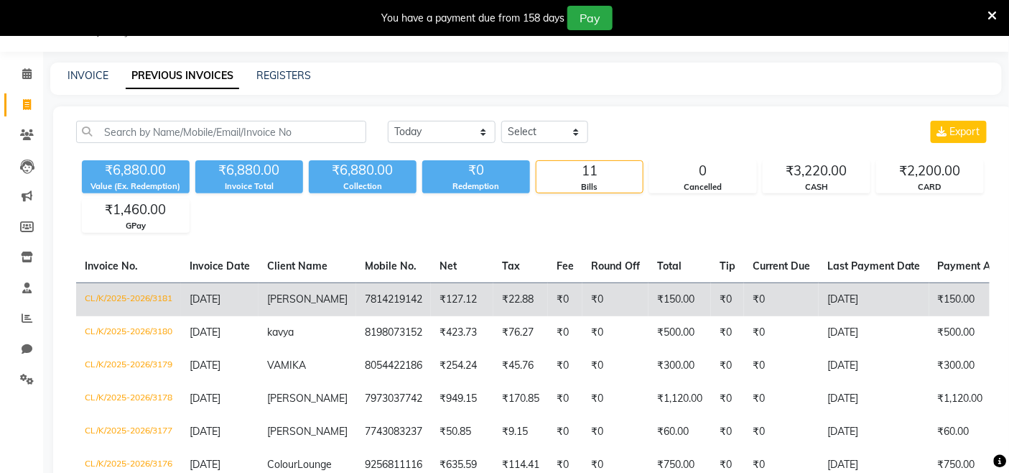
click at [431, 293] on td "₹127.12" at bounding box center [462, 299] width 63 height 34
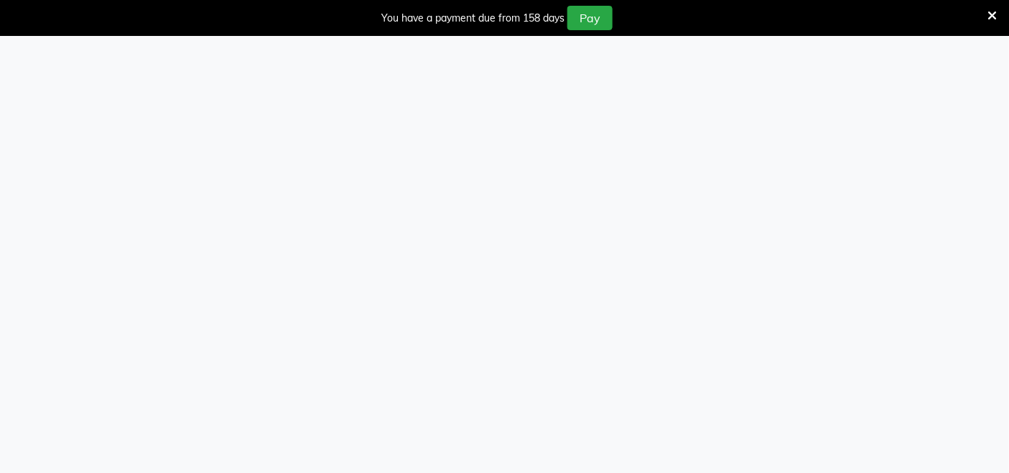
select select "75"
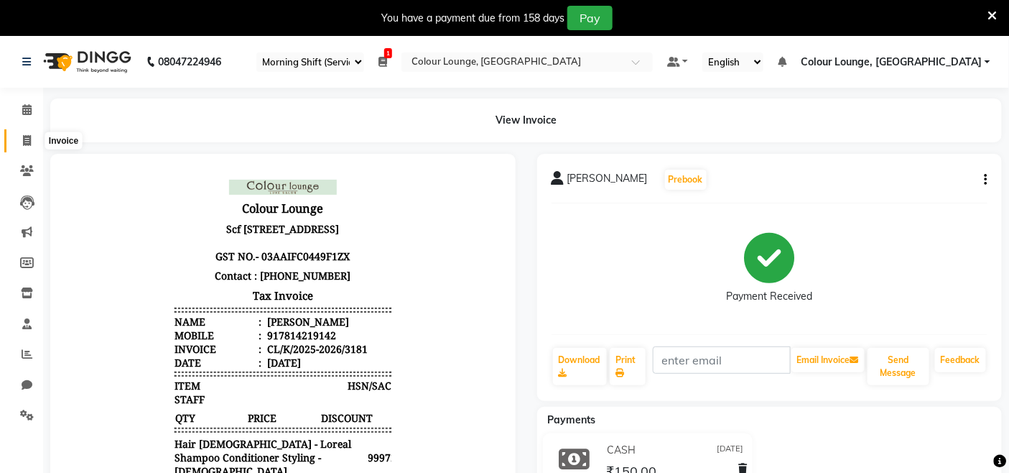
click at [33, 133] on span at bounding box center [26, 141] width 25 height 17
select select "service"
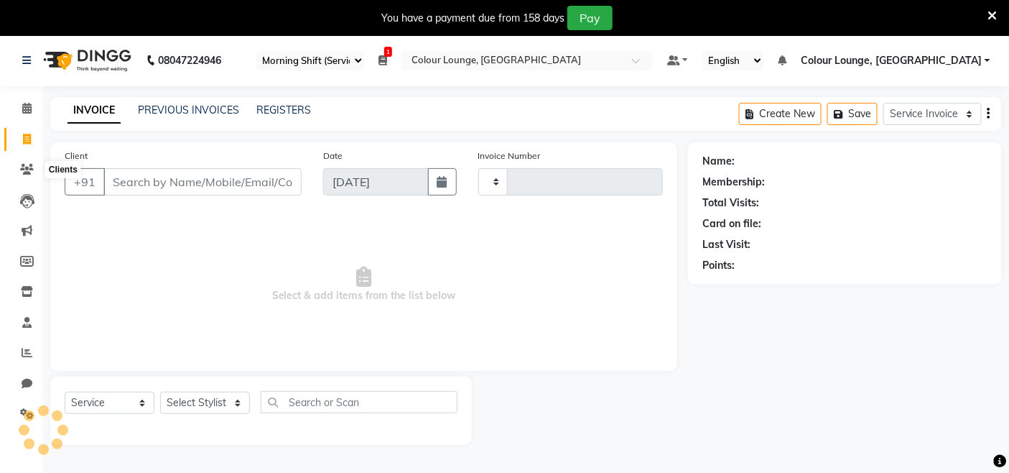
type input "3182"
select select "8015"
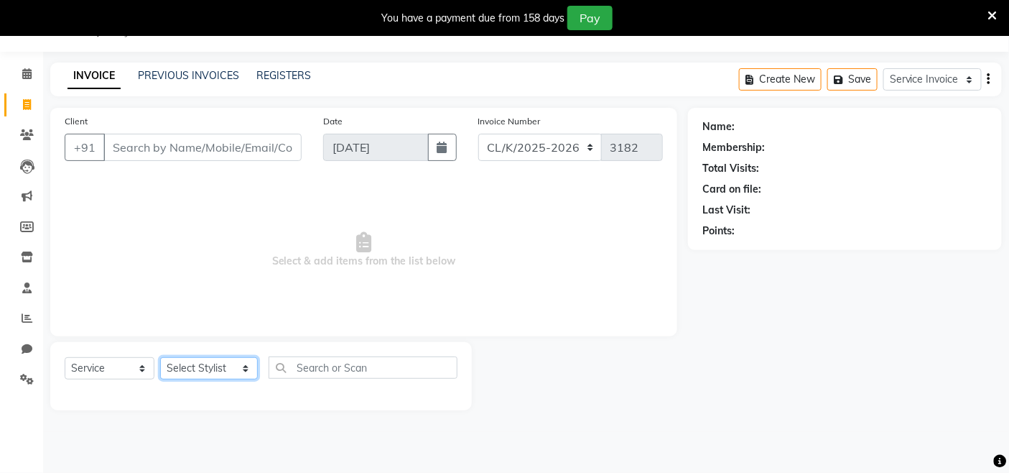
click at [211, 369] on select "Select Stylist Admin Admin [PERSON_NAME] [PERSON_NAME] Colour Lounge, [GEOGRAPH…" at bounding box center [209, 368] width 98 height 22
select select "82296"
click at [160, 358] on select "Select Stylist Admin Admin [PERSON_NAME] [PERSON_NAME] Colour Lounge, [GEOGRAPH…" at bounding box center [209, 368] width 98 height 22
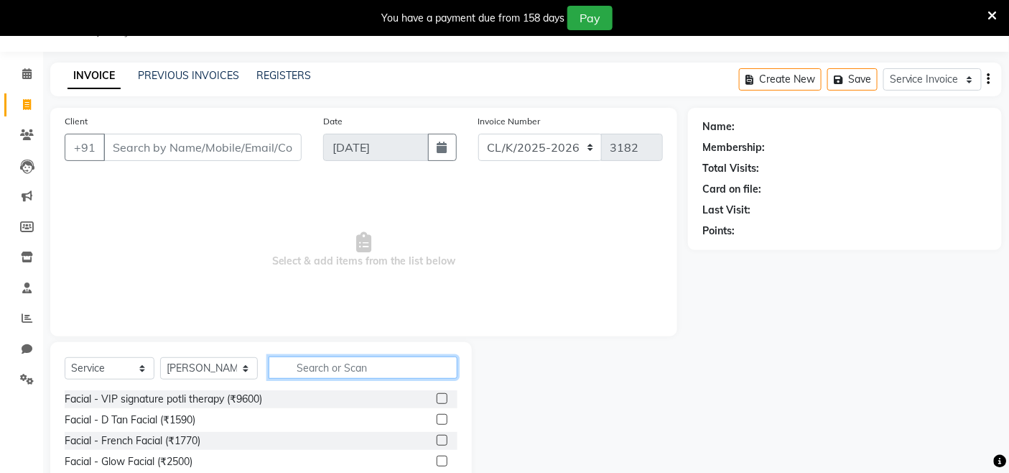
click at [356, 364] on input "text" at bounding box center [363, 367] width 189 height 22
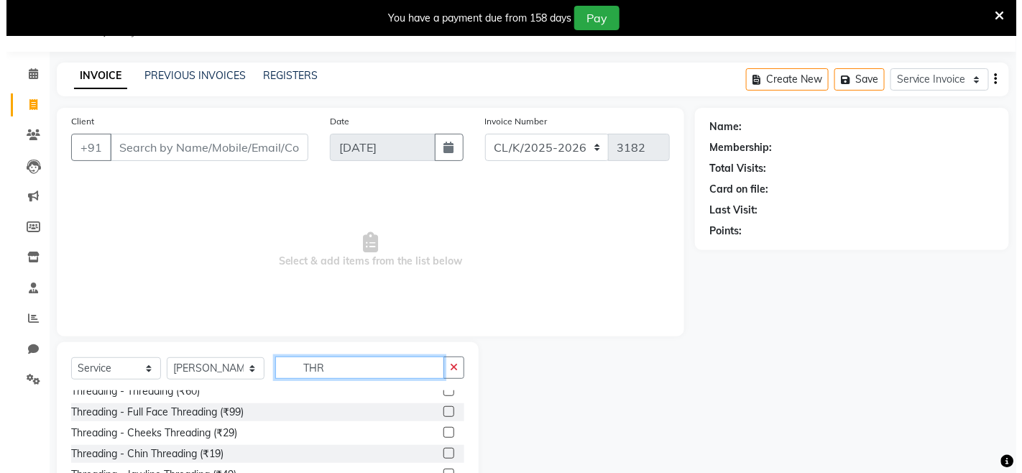
scroll to position [0, 0]
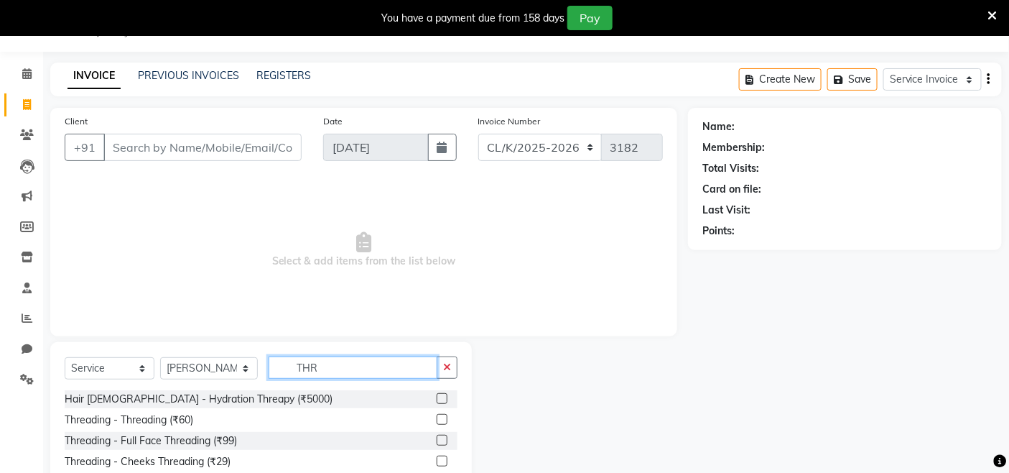
type input "THR"
click at [437, 422] on label at bounding box center [442, 419] width 11 height 11
click at [437, 422] on input "checkbox" at bounding box center [441, 419] width 9 height 9
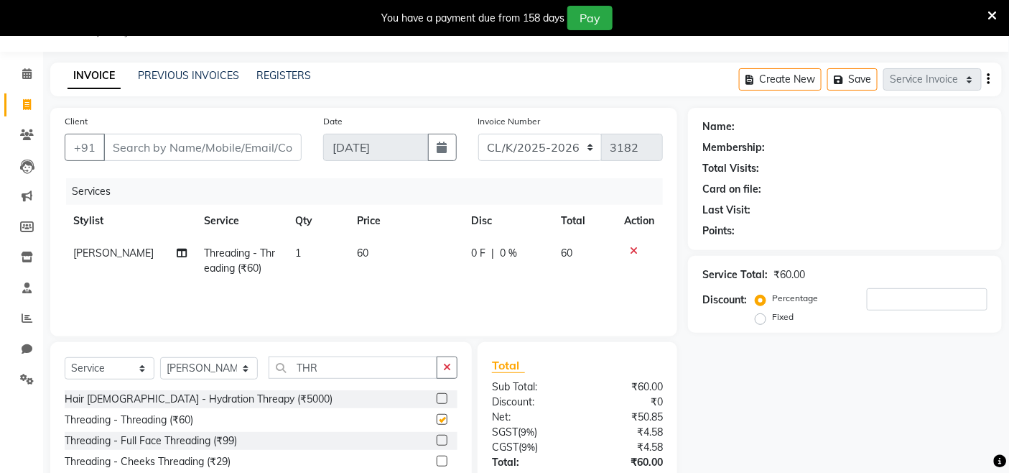
checkbox input "false"
click at [410, 243] on td "60" at bounding box center [405, 260] width 114 height 47
select select "82296"
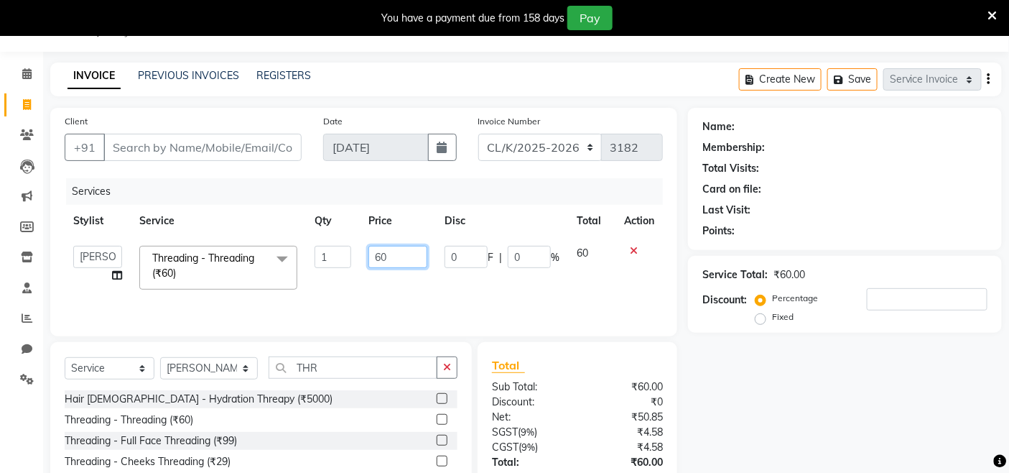
click at [408, 251] on input "60" at bounding box center [398, 257] width 59 height 22
type input "6"
type input "40"
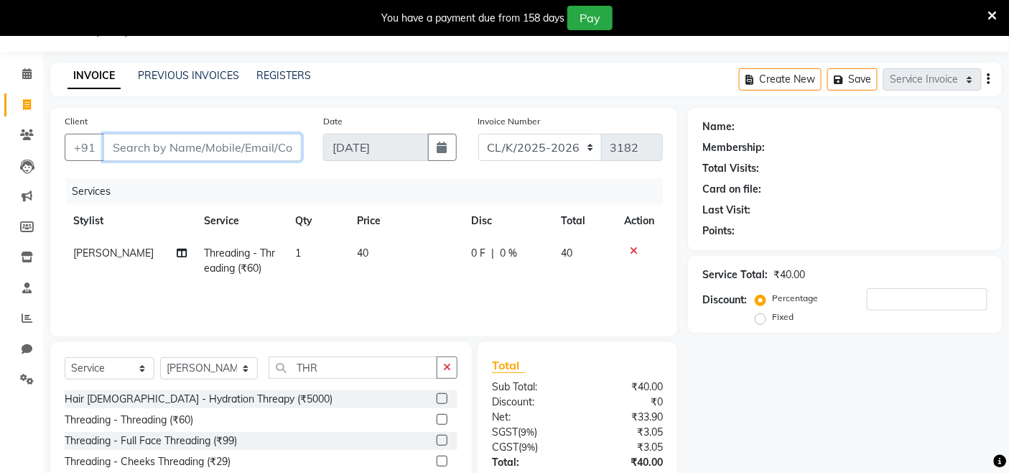
click at [280, 146] on input "Client" at bounding box center [202, 147] width 198 height 27
type input "6"
type input "0"
type input "6284729918"
click at [274, 153] on span "Add Client" at bounding box center [264, 147] width 57 height 14
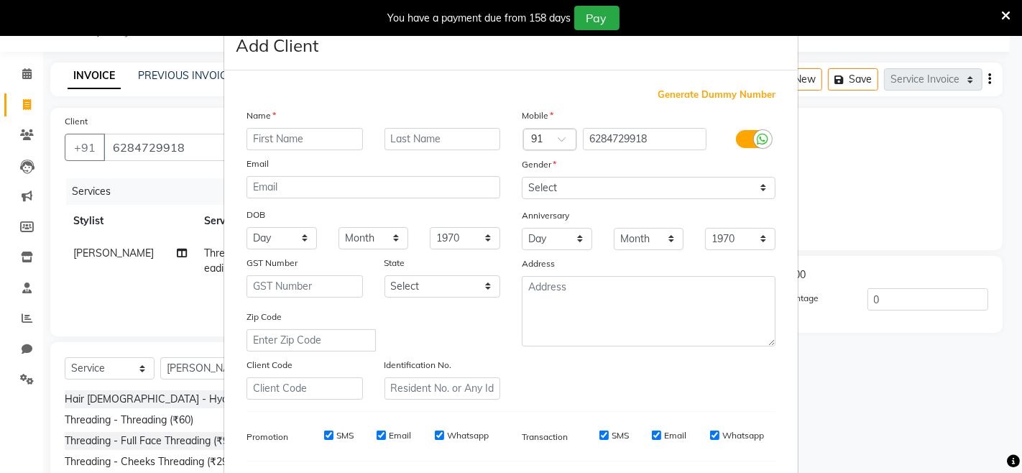
click at [267, 142] on input "text" at bounding box center [304, 139] width 116 height 22
type input "SAMREEN"
click at [613, 182] on select "Select [DEMOGRAPHIC_DATA] [DEMOGRAPHIC_DATA] Other Prefer Not To Say" at bounding box center [649, 188] width 254 height 22
select select "[DEMOGRAPHIC_DATA]"
click at [522, 177] on select "Select Male Female Other Prefer Not To Say" at bounding box center [649, 188] width 254 height 22
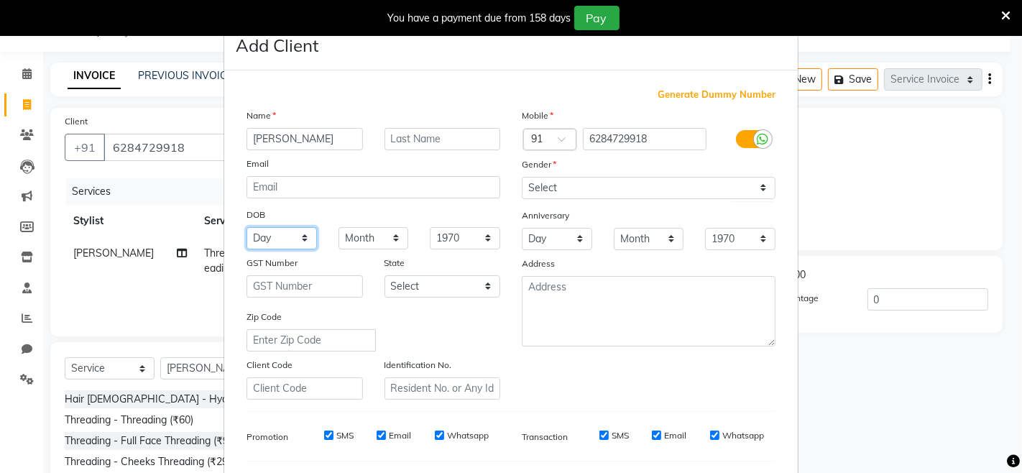
click at [284, 240] on select "Day 01 02 03 04 05 06 07 08 09 10 11 12 13 14 15 16 17 18 19 20 21 22 23 24 25 …" at bounding box center [281, 238] width 70 height 22
select select "11"
click at [246, 227] on select "Day 01 02 03 04 05 06 07 08 09 10 11 12 13 14 15 16 17 18 19 20 21 22 23 24 25 …" at bounding box center [281, 238] width 70 height 22
click at [341, 233] on select "Month January February March April May June July August September October Novem…" at bounding box center [373, 238] width 70 height 22
select select "12"
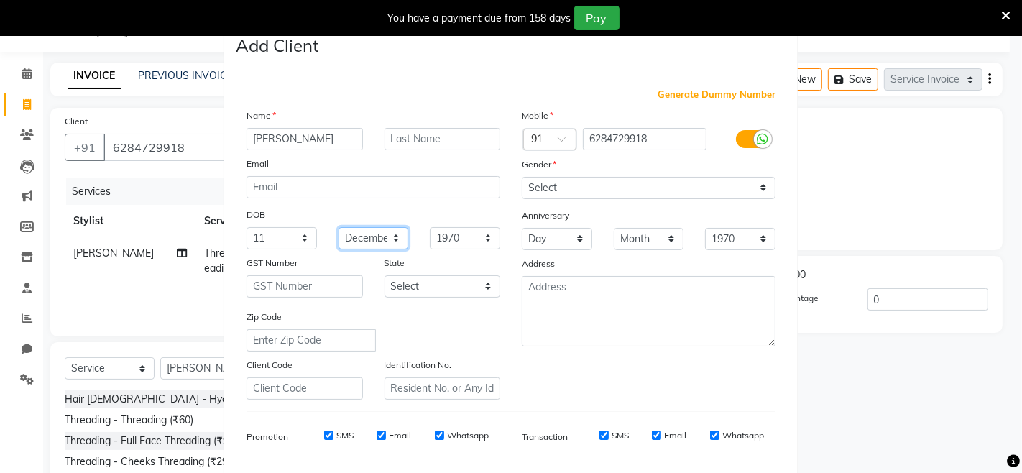
click at [338, 227] on select "Month January February March April May June July August September October Novem…" at bounding box center [373, 238] width 70 height 22
click at [440, 238] on select "1940 1941 1942 1943 1944 1945 1946 1947 1948 1949 1950 1951 1952 1953 1954 1955…" at bounding box center [465, 238] width 70 height 22
select select "2004"
click at [430, 227] on select "1940 1941 1942 1943 1944 1945 1946 1947 1948 1949 1950 1951 1952 1953 1954 1955…" at bounding box center [465, 238] width 70 height 22
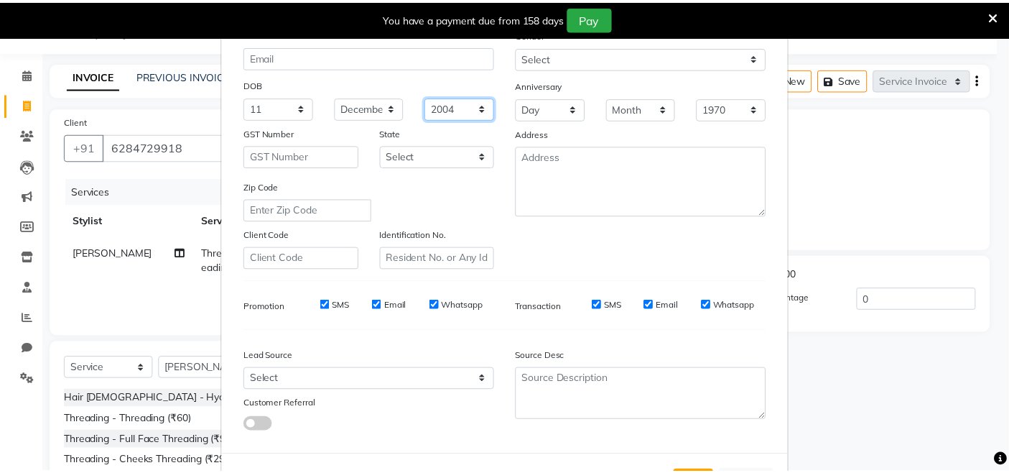
scroll to position [190, 0]
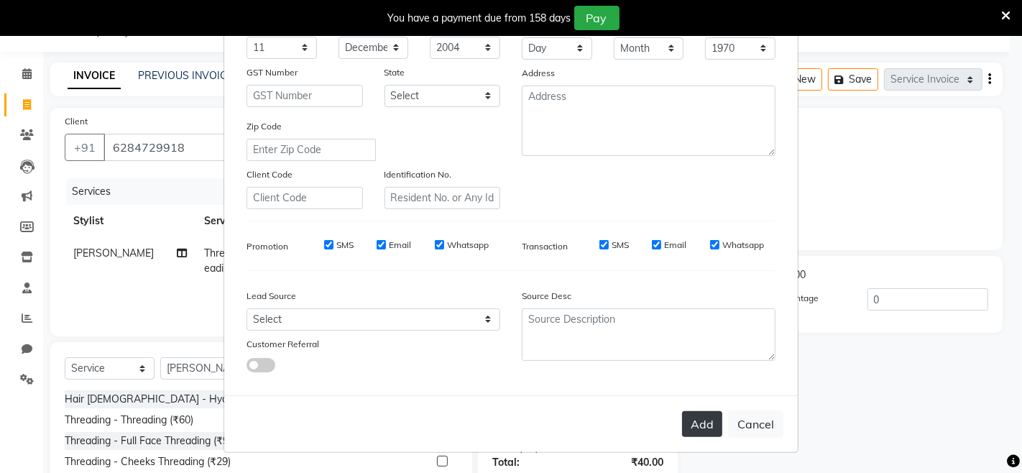
click at [713, 430] on button "Add" at bounding box center [702, 424] width 40 height 26
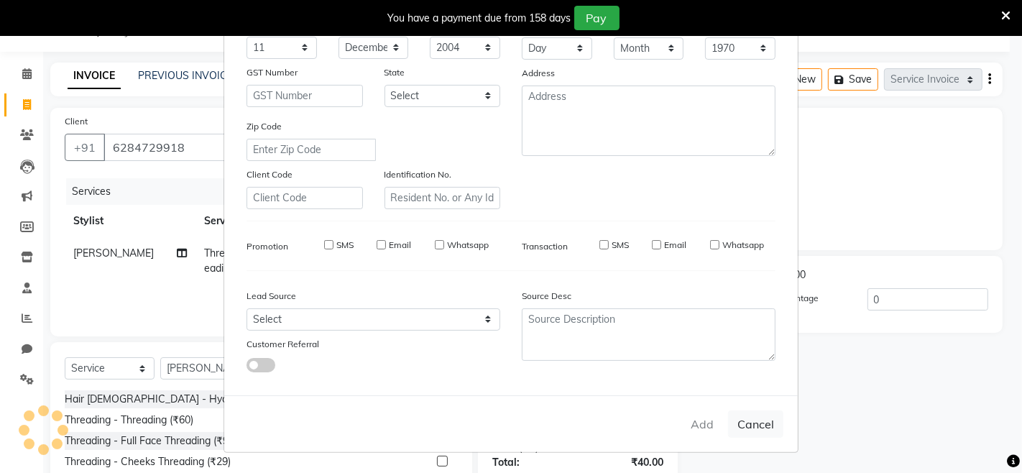
select select
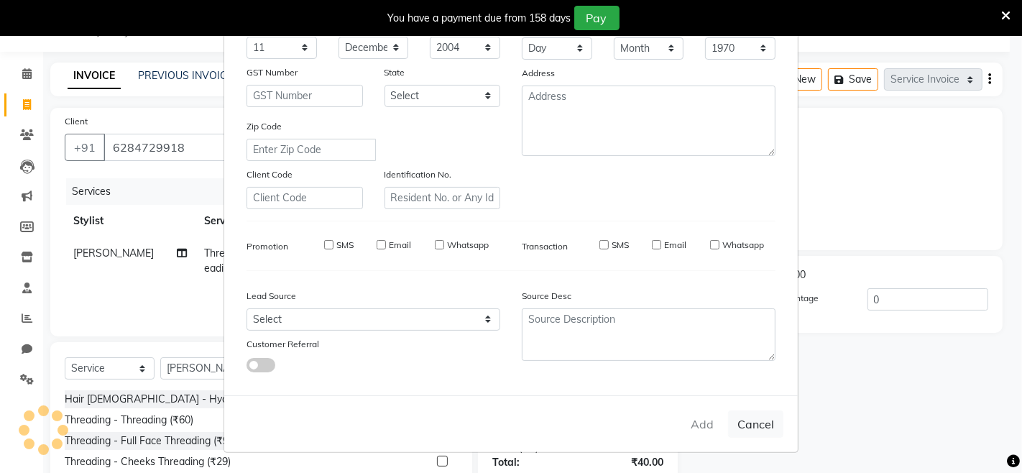
select select
checkbox input "false"
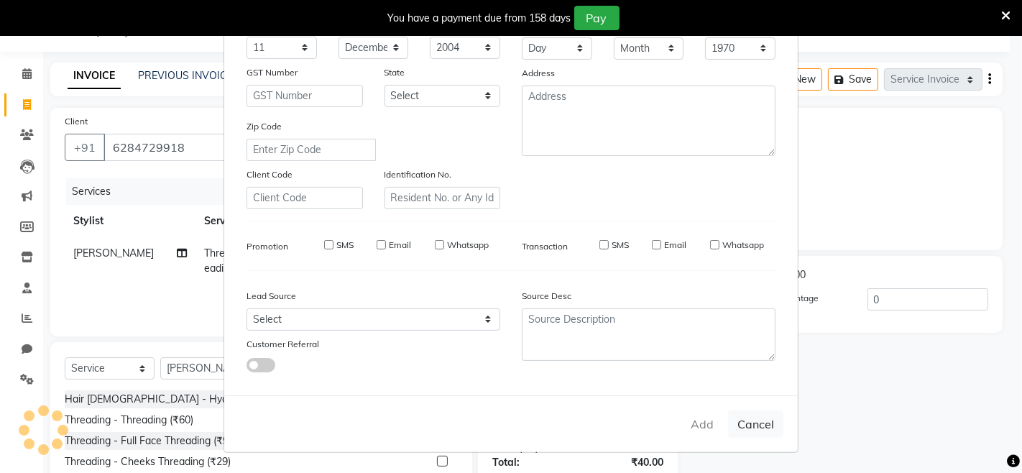
checkbox input "false"
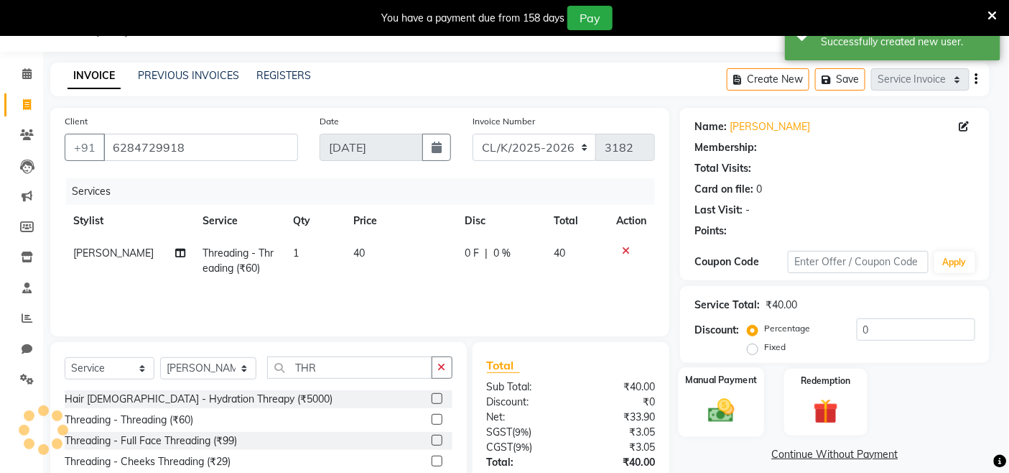
select select "1: Object"
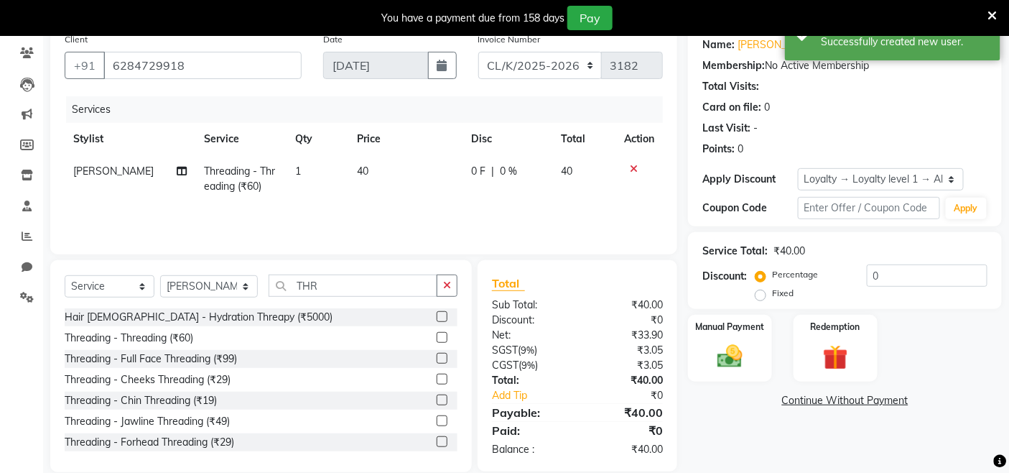
scroll to position [138, 0]
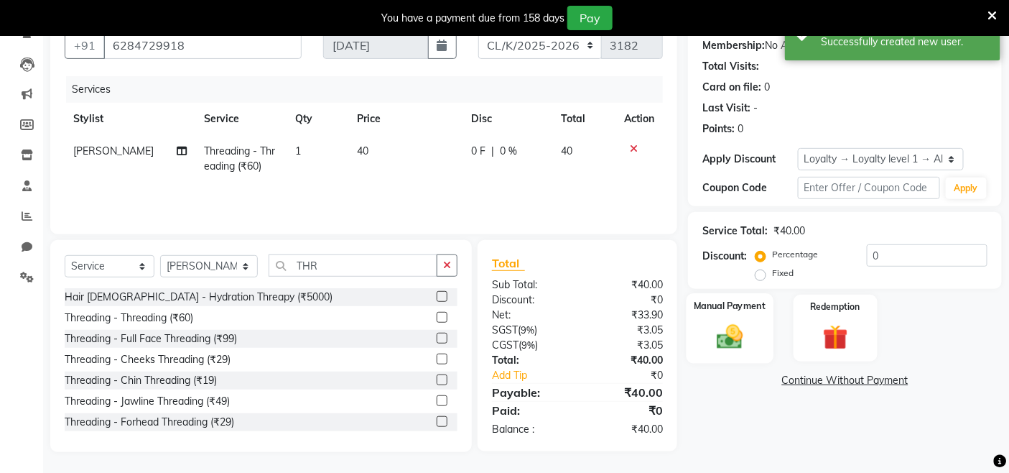
click at [748, 335] on img at bounding box center [730, 336] width 43 height 30
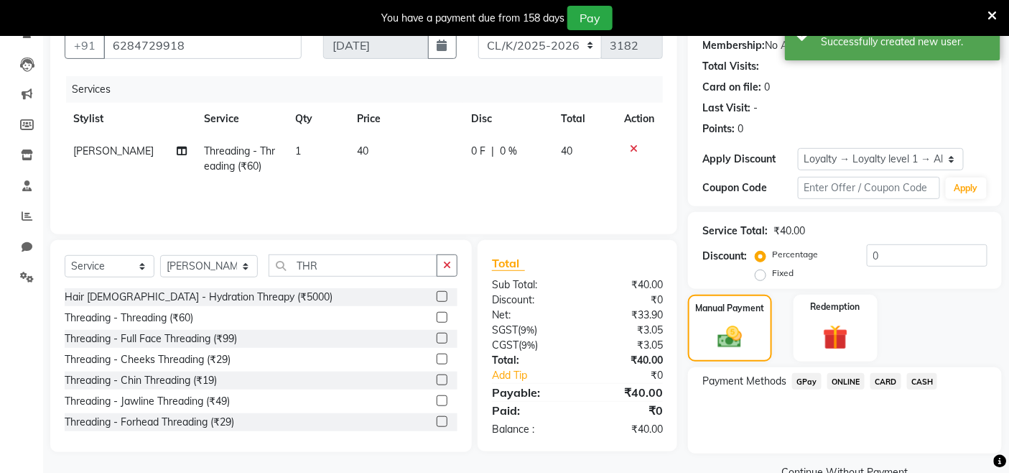
click at [931, 385] on span "CASH" at bounding box center [922, 381] width 31 height 17
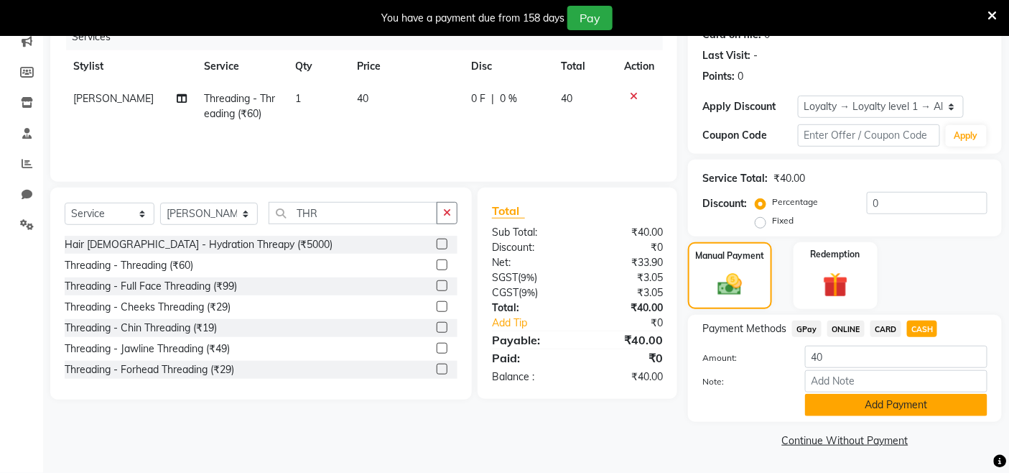
click at [935, 399] on button "Add Payment" at bounding box center [896, 405] width 182 height 22
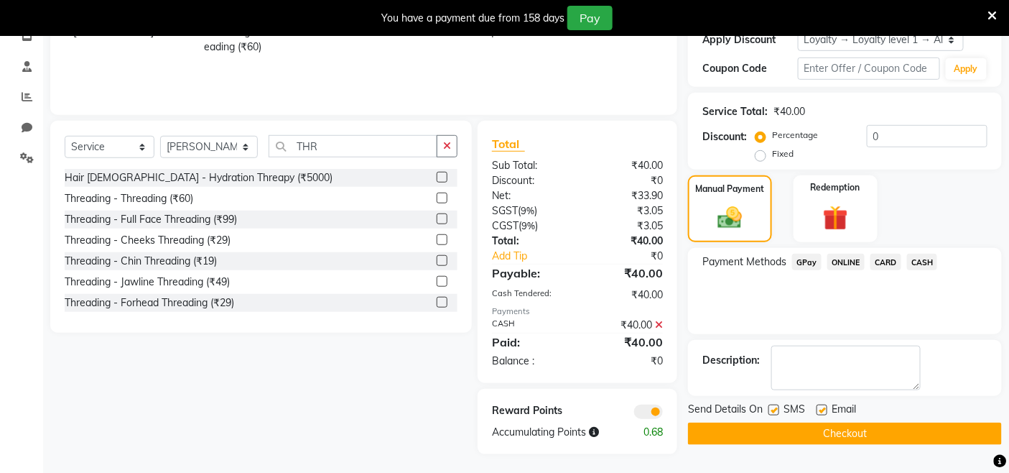
scroll to position [259, 0]
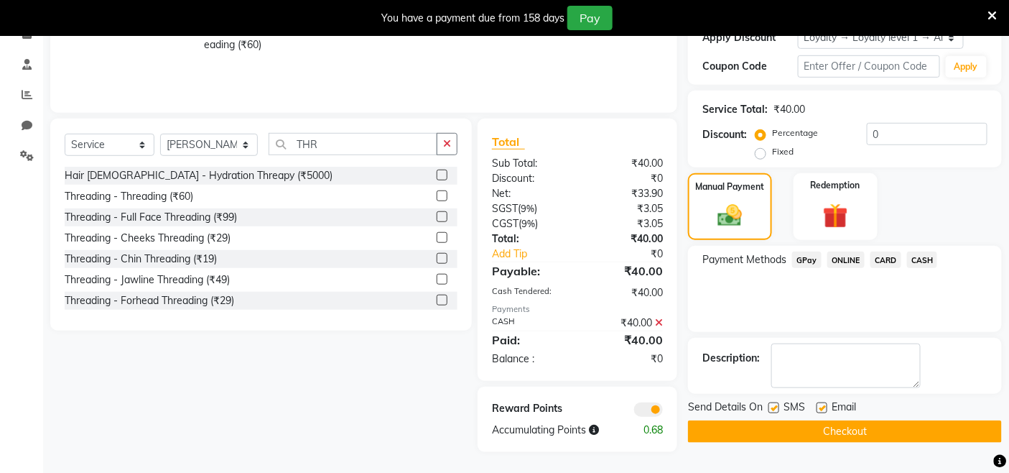
click at [930, 421] on button "Checkout" at bounding box center [845, 431] width 314 height 22
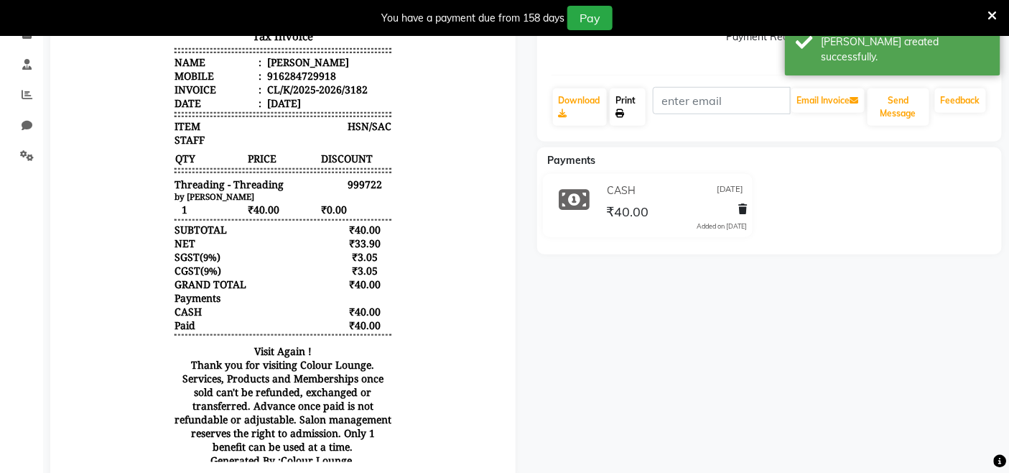
click at [616, 103] on link "Print" at bounding box center [627, 106] width 35 height 37
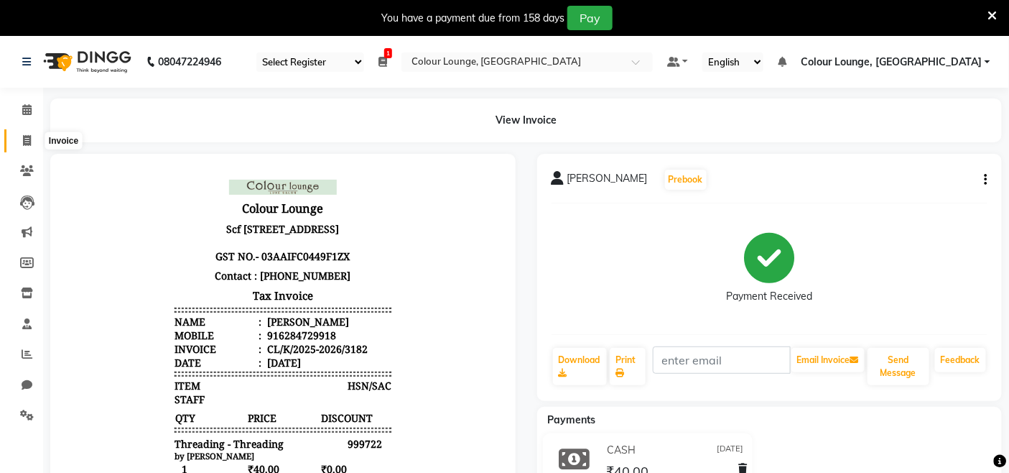
click at [26, 135] on icon at bounding box center [27, 140] width 8 height 11
select select "service"
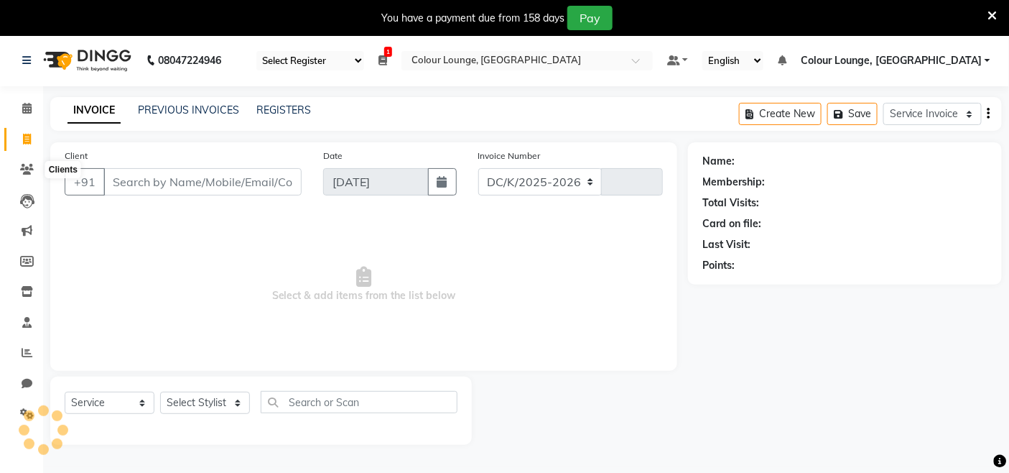
select select "8015"
type input "3183"
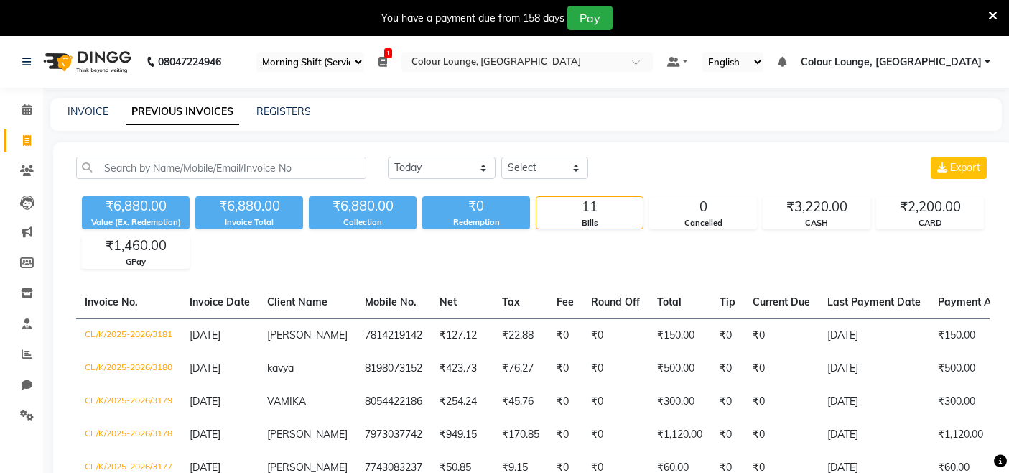
select select "75"
click at [23, 133] on span at bounding box center [26, 141] width 25 height 17
select select "service"
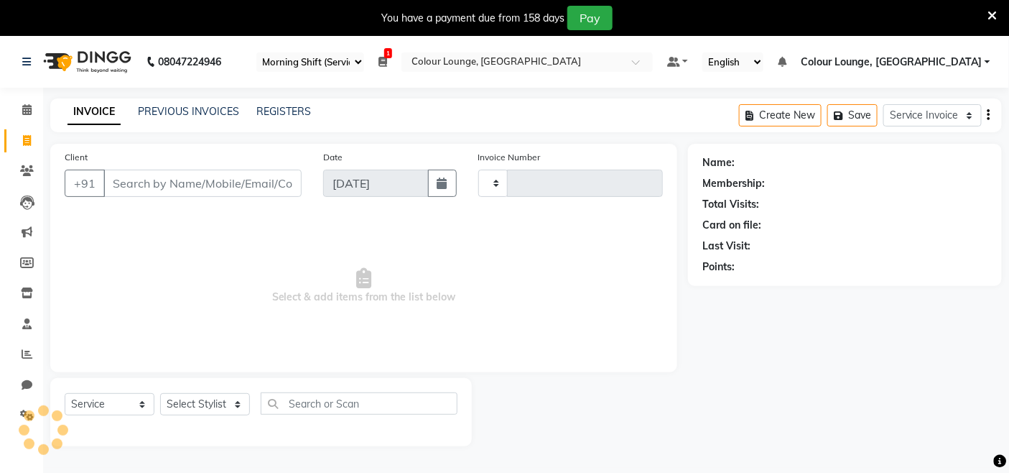
scroll to position [36, 0]
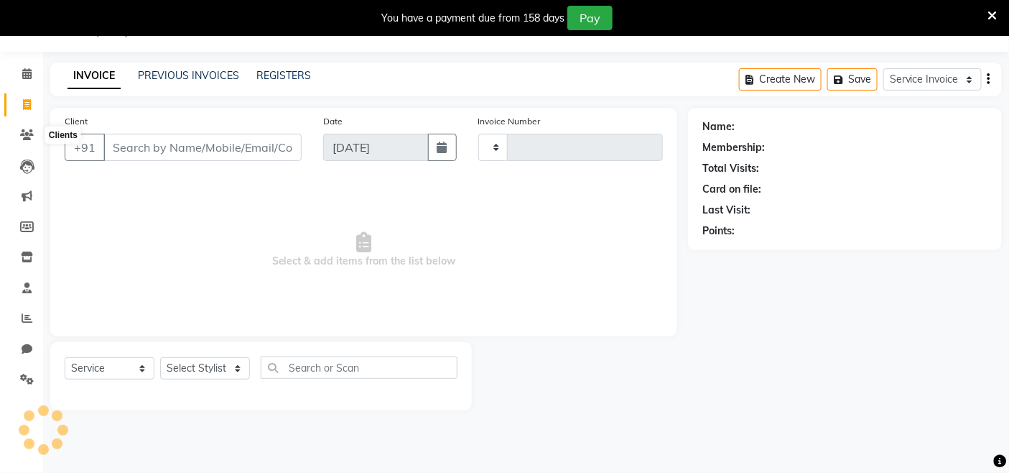
type input "3183"
select select "8015"
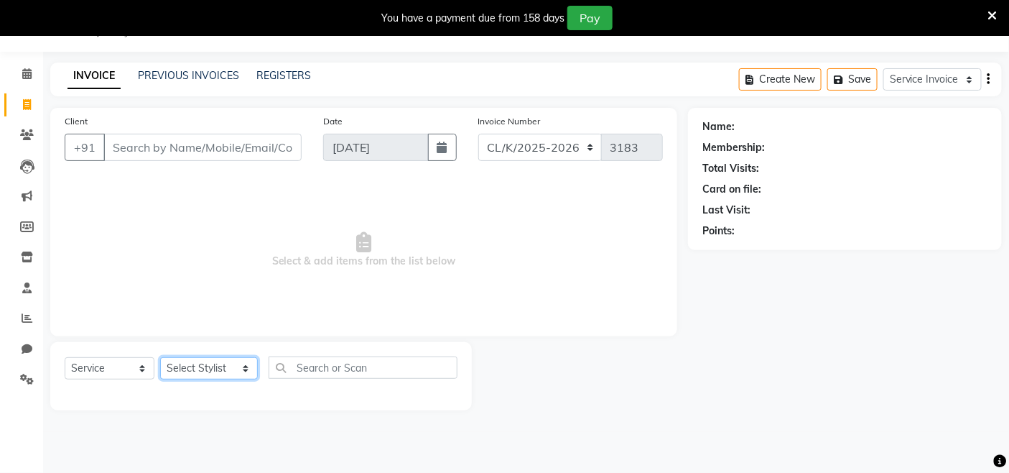
click at [198, 374] on select "Select Stylist Admin Admin [PERSON_NAME] [PERSON_NAME] Colour Lounge, [GEOGRAPH…" at bounding box center [209, 368] width 98 height 22
select select "70119"
click at [160, 358] on select "Select Stylist Admin Admin [PERSON_NAME] [PERSON_NAME] Colour Lounge, [GEOGRAPH…" at bounding box center [209, 368] width 98 height 22
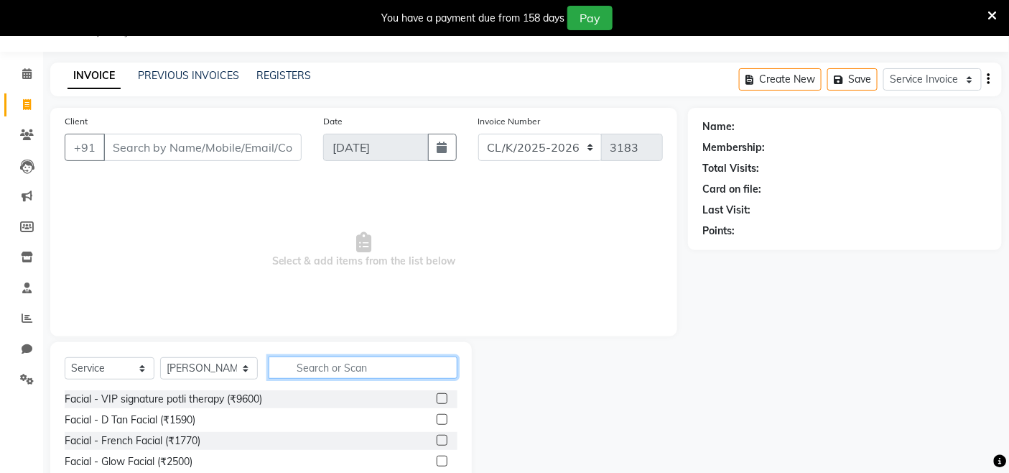
click at [360, 362] on input "text" at bounding box center [363, 367] width 189 height 22
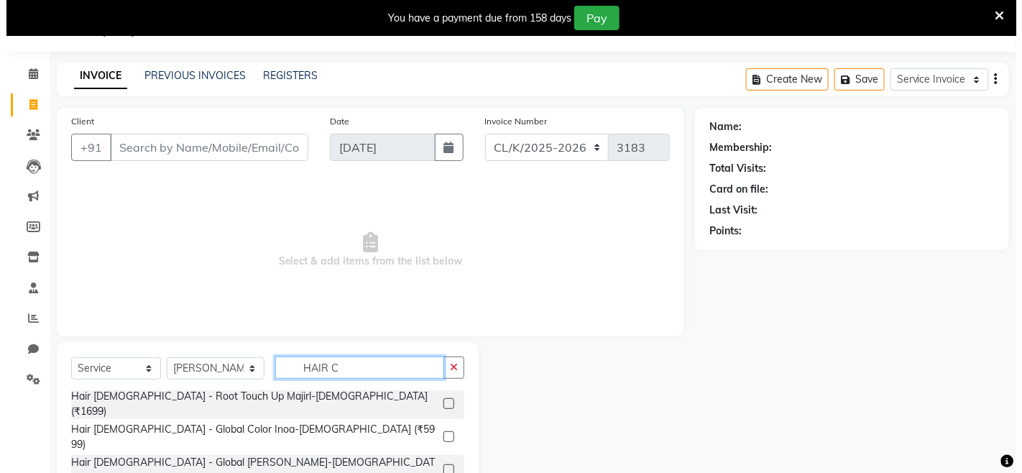
scroll to position [239, 0]
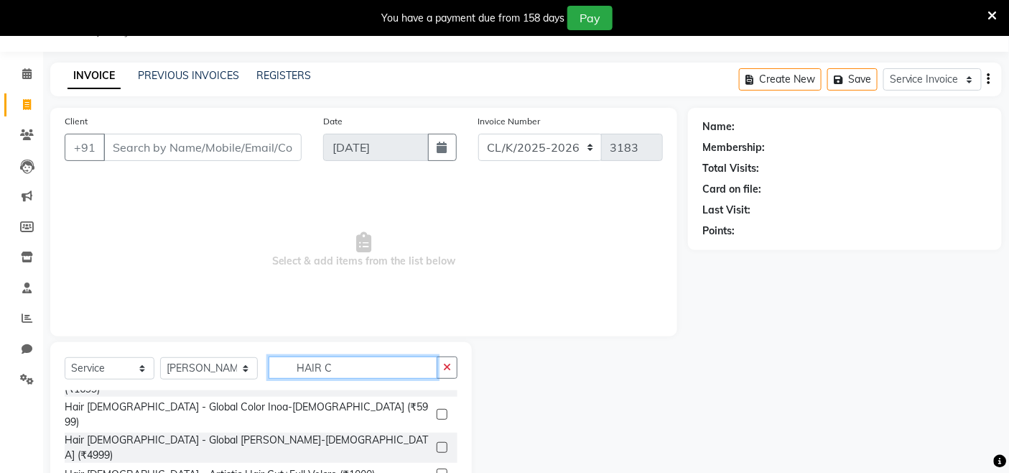
type input "HAIR C"
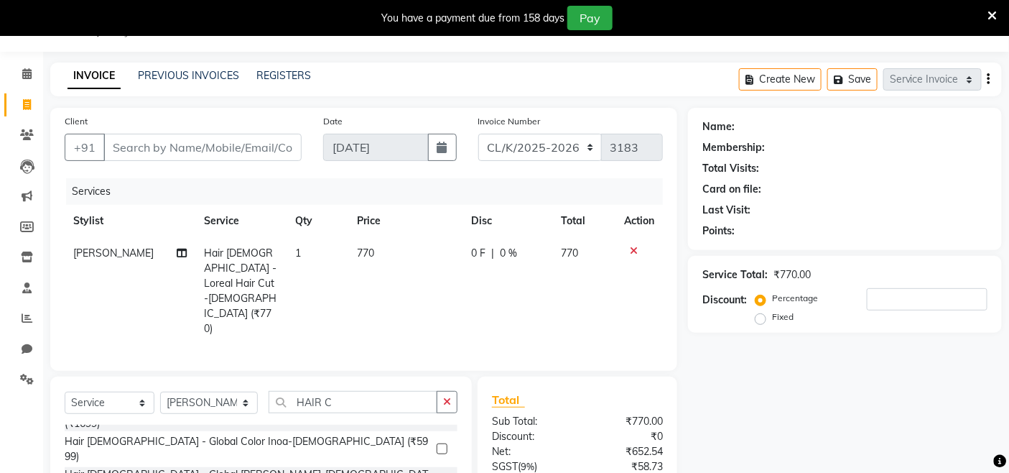
checkbox input "false"
click at [263, 147] on input "Client" at bounding box center [202, 147] width 198 height 27
click at [183, 141] on input "Client" at bounding box center [202, 147] width 198 height 27
click at [192, 147] on input "Client" at bounding box center [202, 147] width 198 height 27
type input "7"
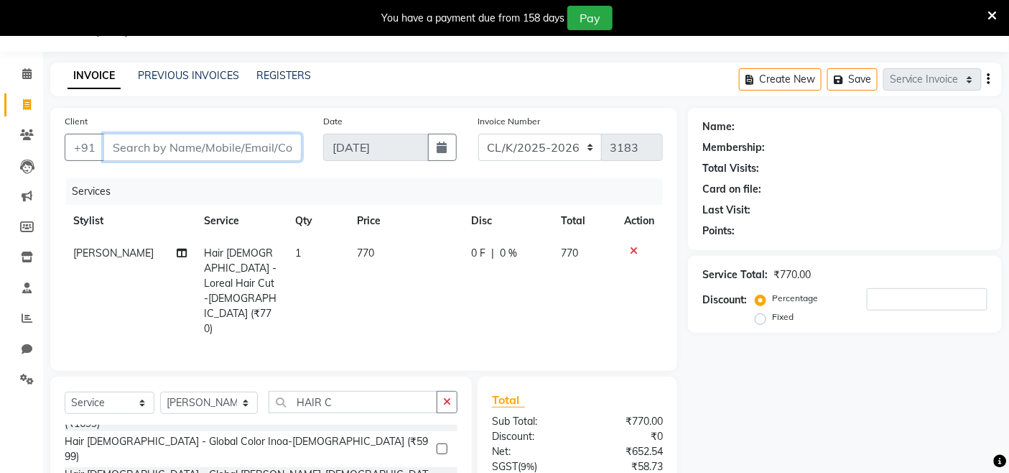
type input "0"
type input "7657805904"
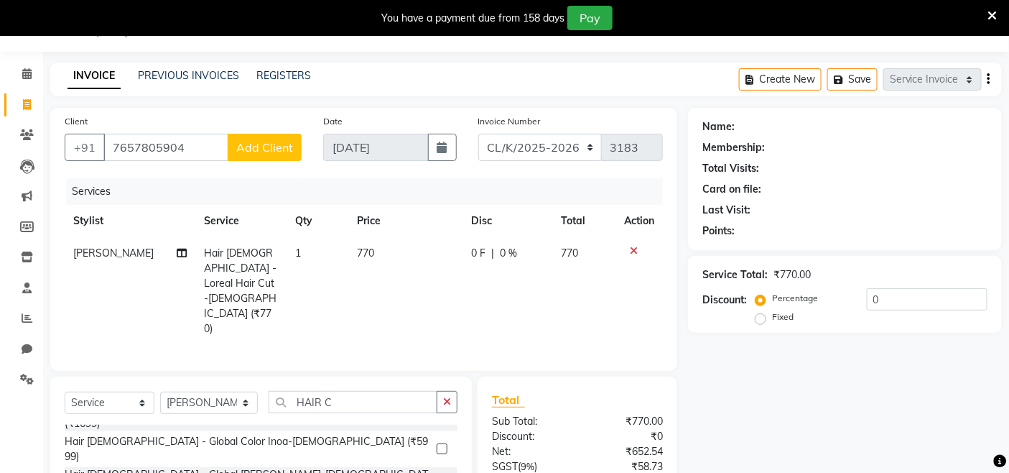
click at [269, 144] on span "Add Client" at bounding box center [264, 147] width 57 height 14
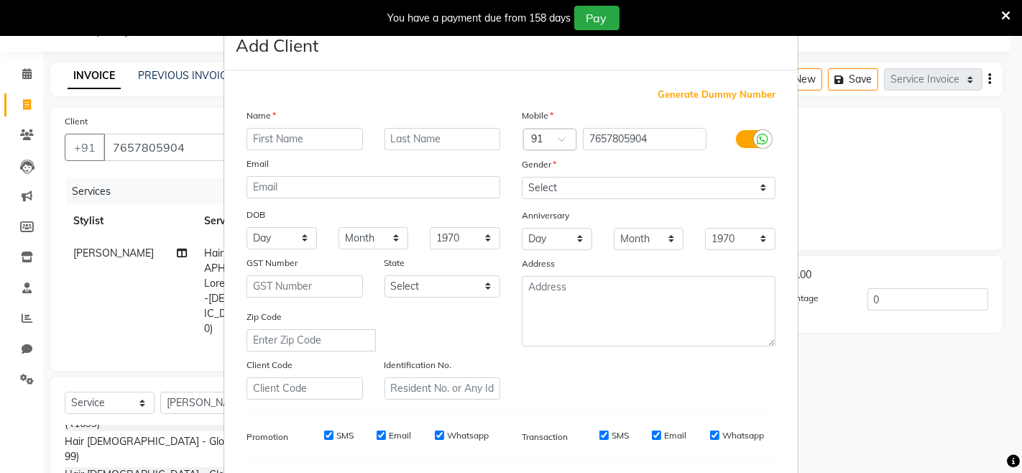
click at [272, 146] on input "text" at bounding box center [304, 139] width 116 height 22
type input "KOMAL"
click at [535, 190] on select "Select Male Female Other Prefer Not To Say" at bounding box center [649, 188] width 254 height 22
select select "female"
click at [522, 177] on select "Select Male Female Other Prefer Not To Say" at bounding box center [649, 188] width 254 height 22
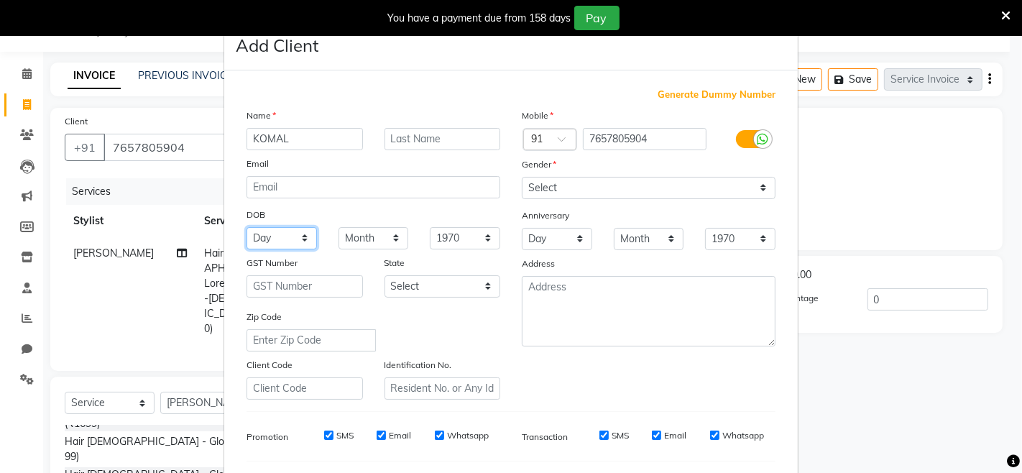
click at [255, 245] on select "Day 01 02 03 04 05 06 07 08 09 10 11 12 13 14 15 16 17 18 19 20 21 22 23 24 25 …" at bounding box center [281, 238] width 70 height 22
select select "01"
click at [246, 227] on select "Day 01 02 03 04 05 06 07 08 09 10 11 12 13 14 15 16 17 18 19 20 21 22 23 24 25 …" at bounding box center [281, 238] width 70 height 22
click at [356, 246] on select "Month January February March April May June July August September October Novem…" at bounding box center [373, 238] width 70 height 22
select select "09"
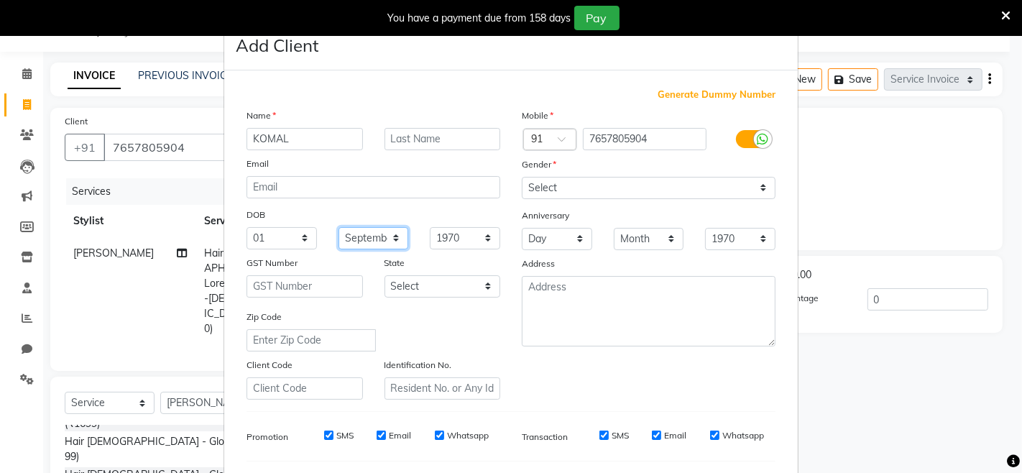
click at [338, 227] on select "Month January February March April May June July August September October Novem…" at bounding box center [373, 238] width 70 height 22
click at [450, 237] on select "1940 1941 1942 1943 1944 1945 1946 1947 1948 1949 1950 1951 1952 1953 1954 1955…" at bounding box center [465, 238] width 70 height 22
select select "1995"
click at [430, 227] on select "1940 1941 1942 1943 1944 1945 1946 1947 1948 1949 1950 1951 1952 1953 1954 1955…" at bounding box center [465, 238] width 70 height 22
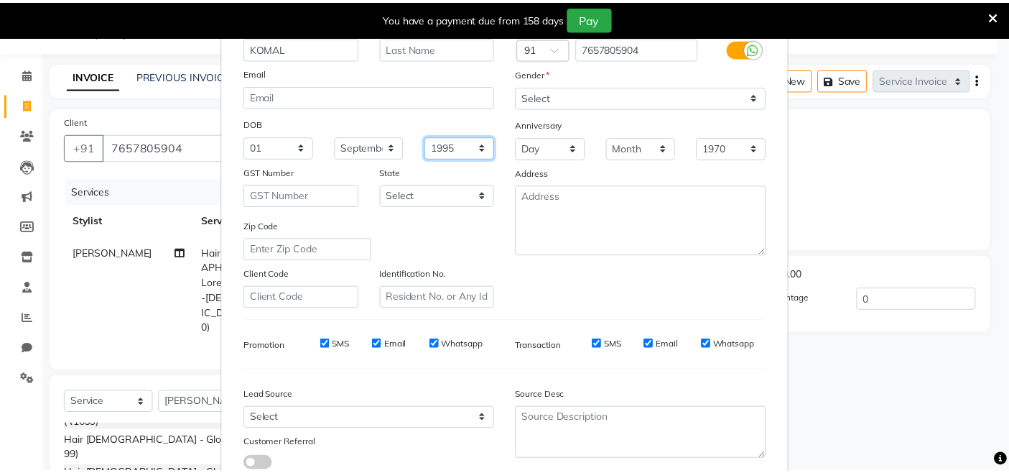
scroll to position [190, 0]
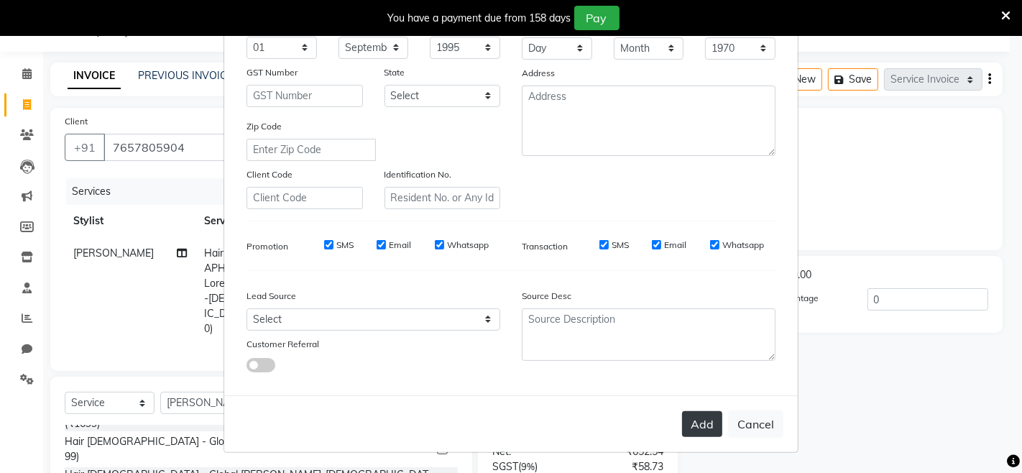
click at [692, 417] on button "Add" at bounding box center [702, 424] width 40 height 26
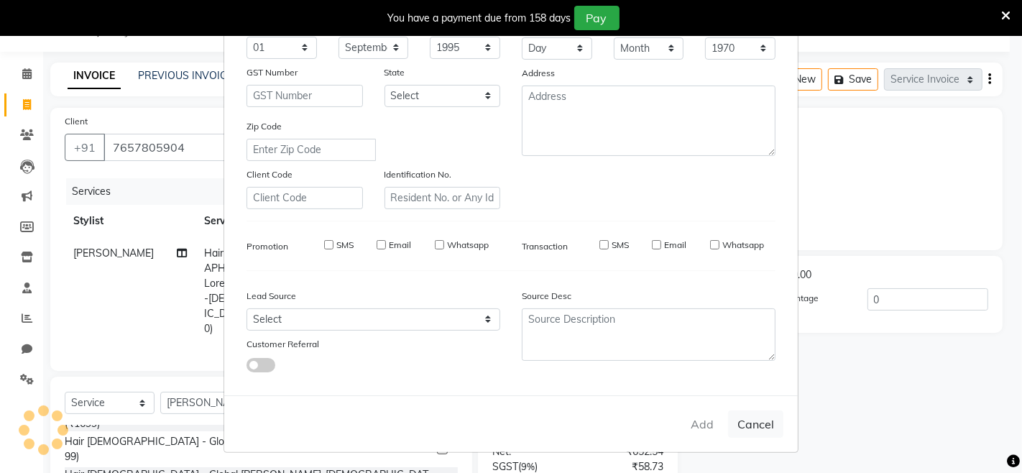
select select
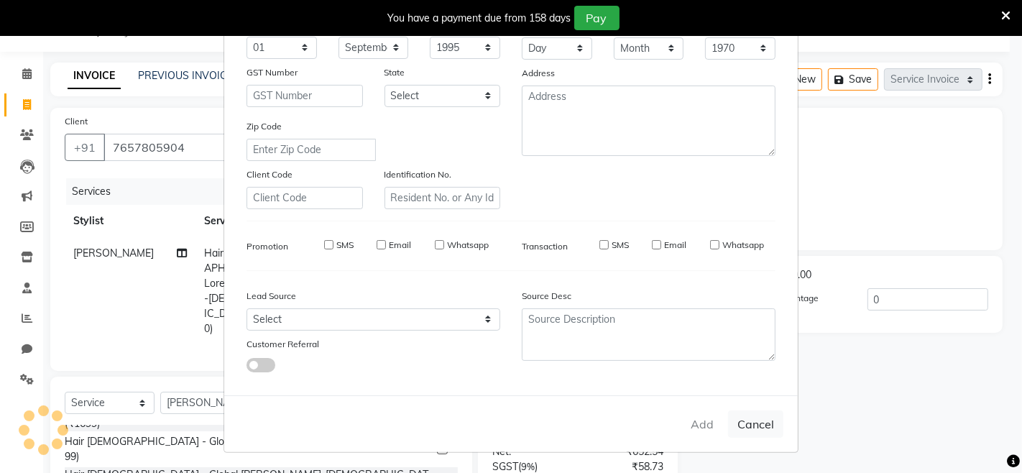
select select
checkbox input "false"
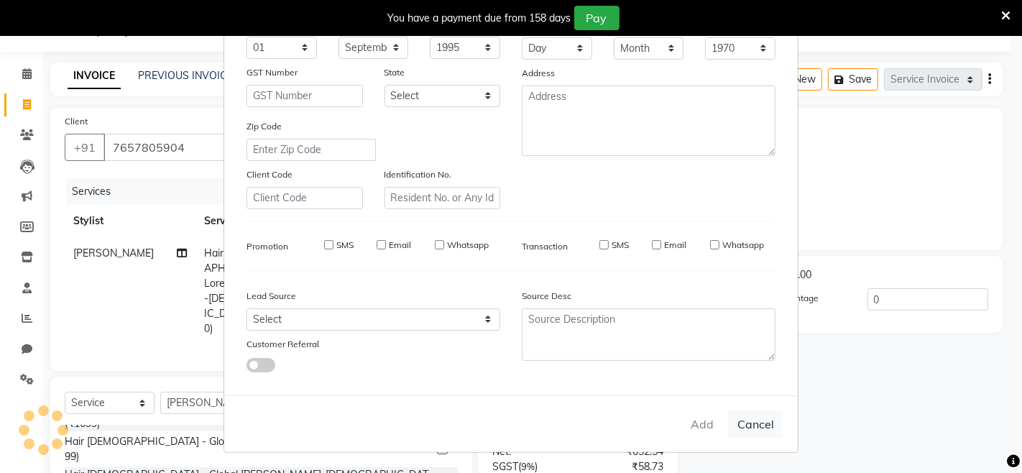
checkbox input "false"
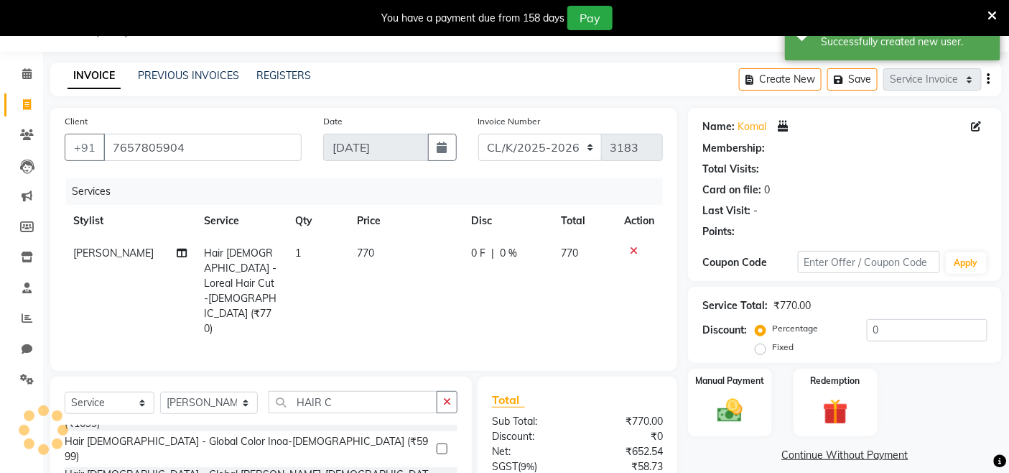
select select "1: Object"
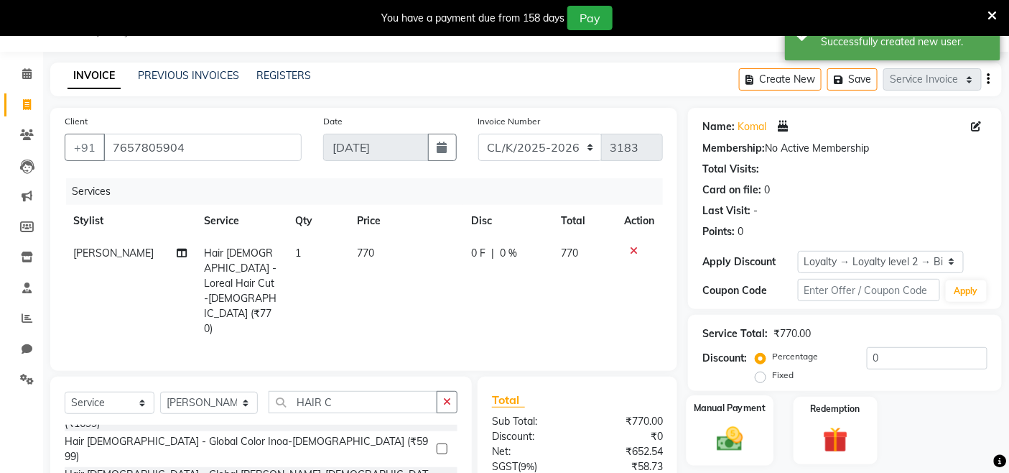
click at [741, 420] on div "Manual Payment" at bounding box center [730, 431] width 87 height 70
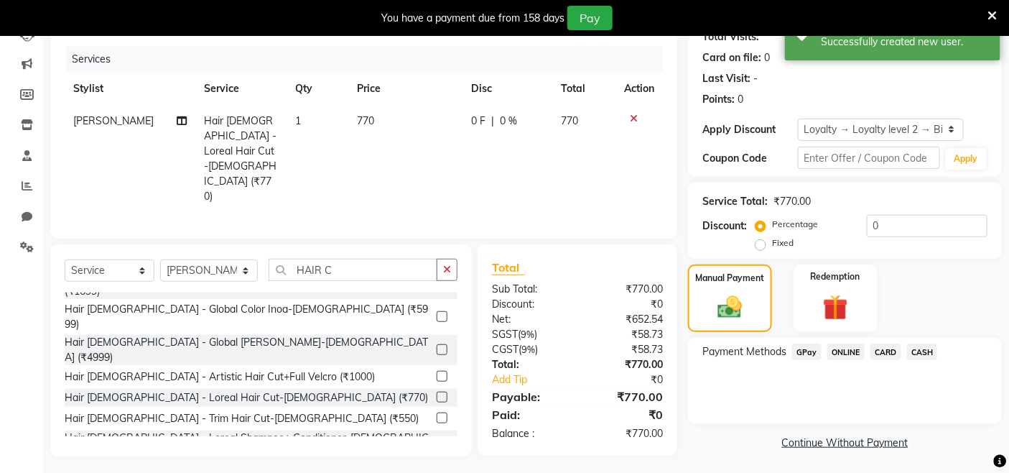
scroll to position [170, 0]
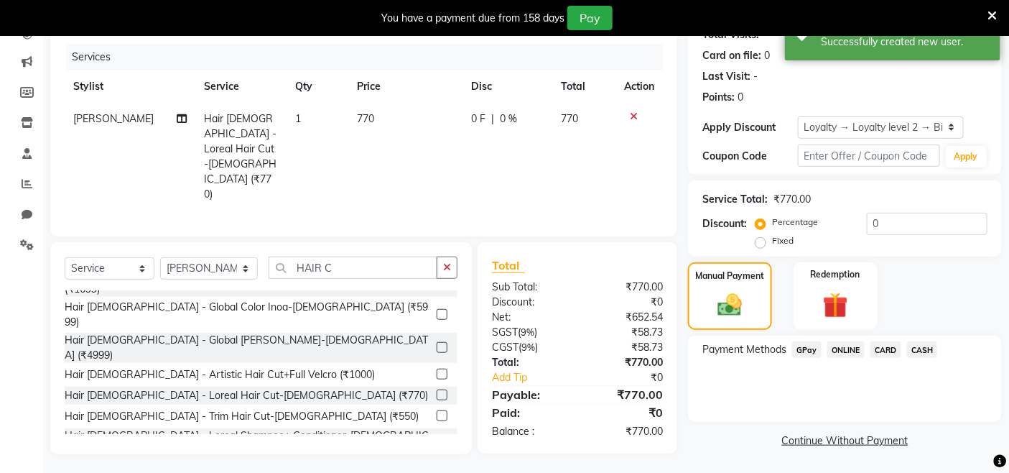
click at [913, 356] on span "CASH" at bounding box center [922, 349] width 31 height 17
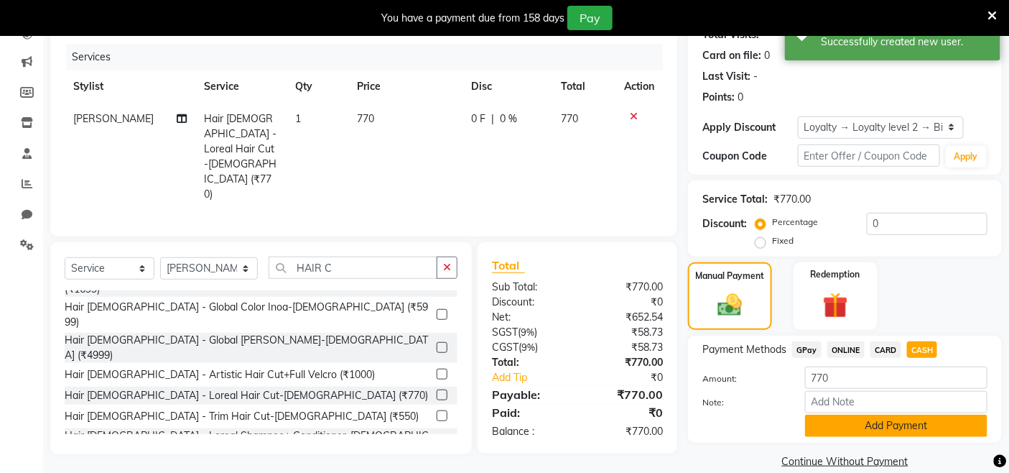
click at [910, 432] on button "Add Payment" at bounding box center [896, 426] width 182 height 22
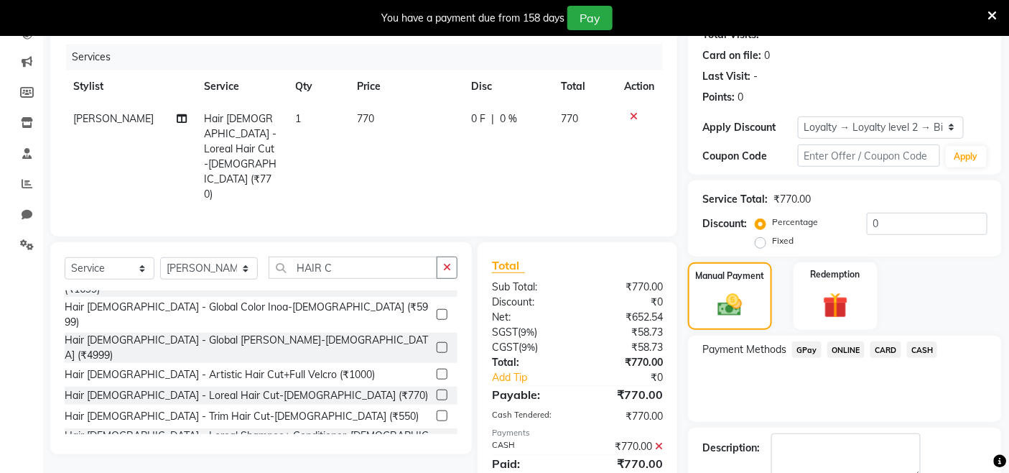
click at [657, 441] on icon at bounding box center [659, 446] width 8 height 10
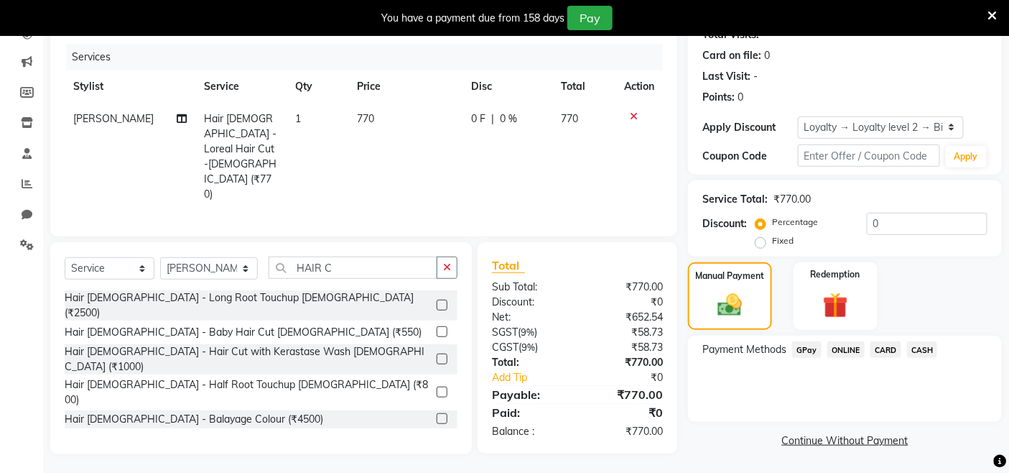
click at [812, 353] on span "GPay" at bounding box center [806, 349] width 29 height 17
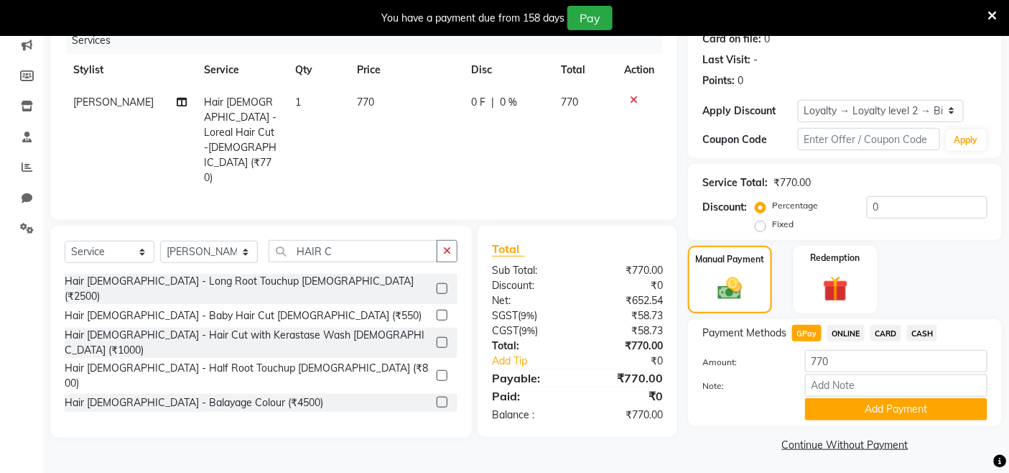
scroll to position [191, 0]
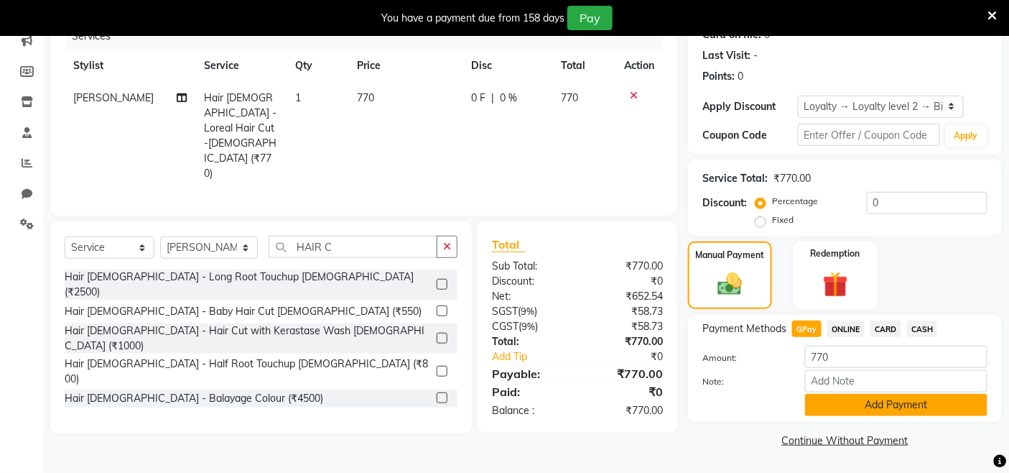
click at [831, 399] on button "Add Payment" at bounding box center [896, 405] width 182 height 22
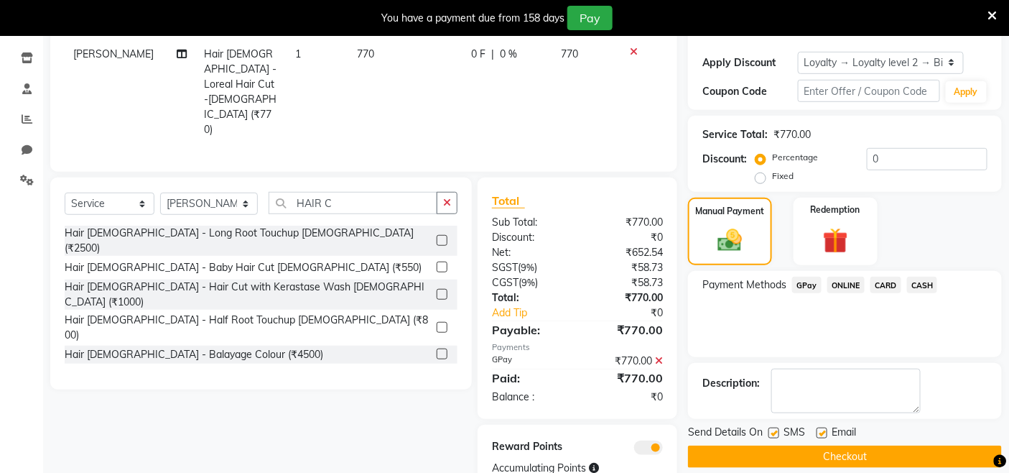
scroll to position [255, 0]
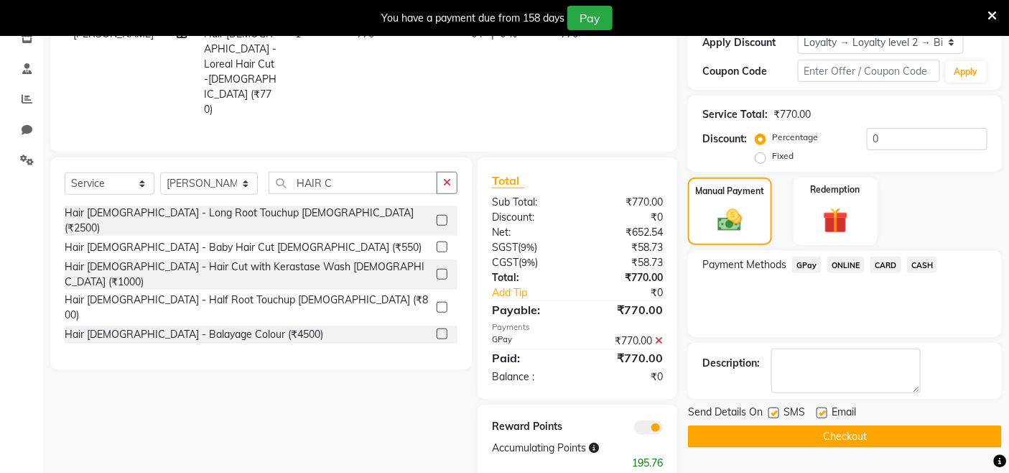
click at [837, 441] on button "Checkout" at bounding box center [845, 436] width 314 height 22
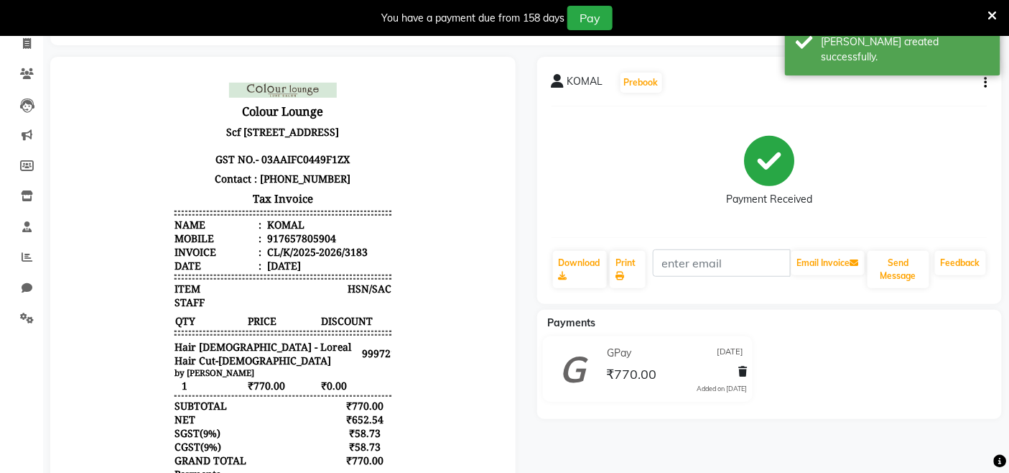
scroll to position [16, 0]
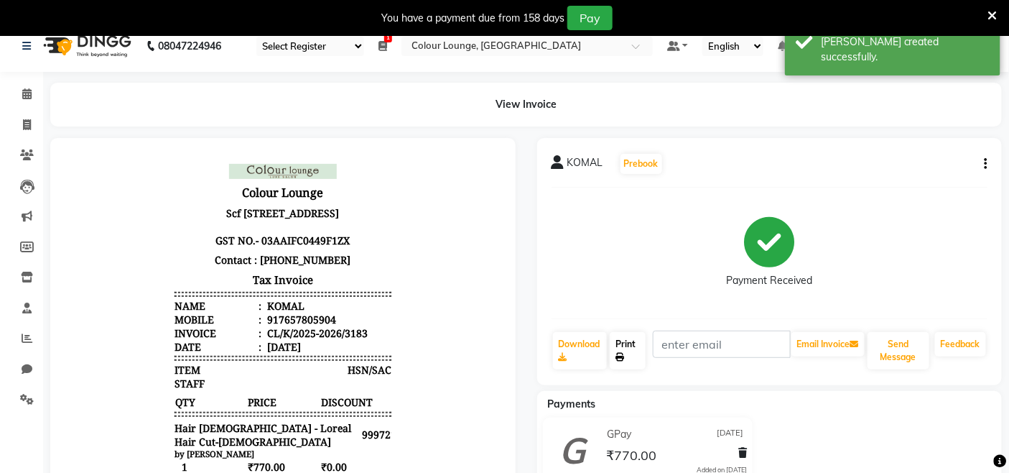
click at [636, 357] on link "Print" at bounding box center [627, 350] width 35 height 37
click at [629, 354] on link "Print" at bounding box center [627, 350] width 35 height 37
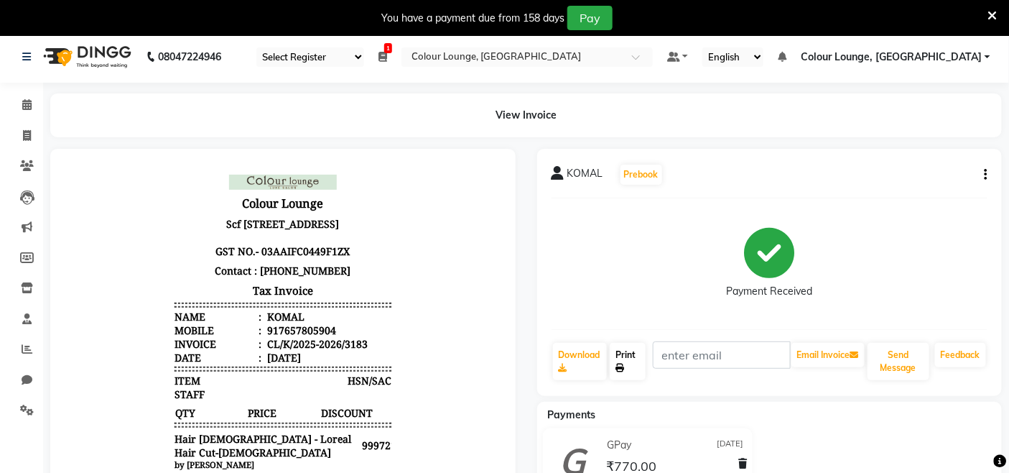
scroll to position [0, 0]
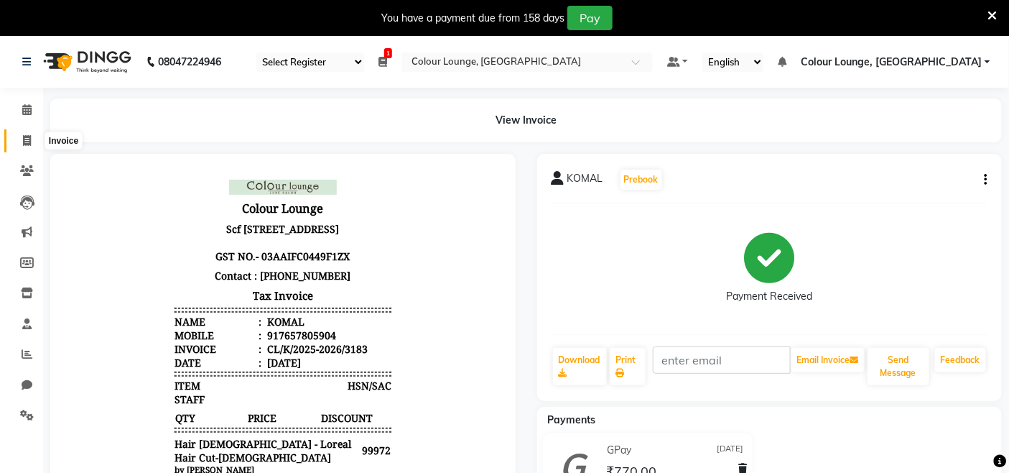
click at [29, 142] on icon at bounding box center [27, 140] width 8 height 11
select select "service"
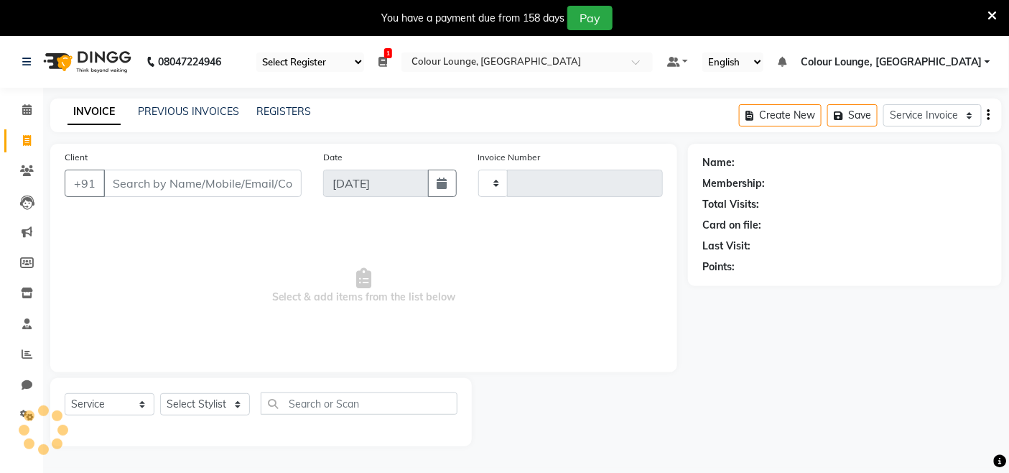
scroll to position [36, 0]
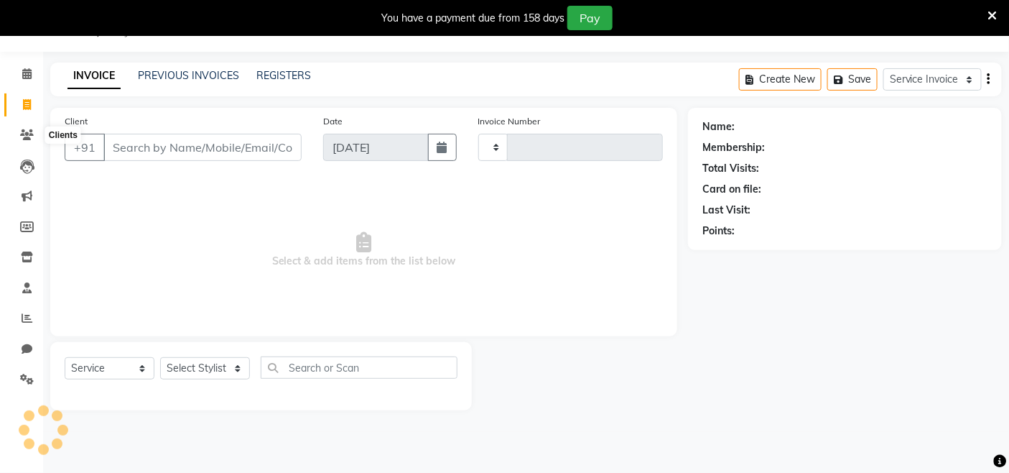
type input "3184"
select select "8015"
